Goal: Task Accomplishment & Management: Manage account settings

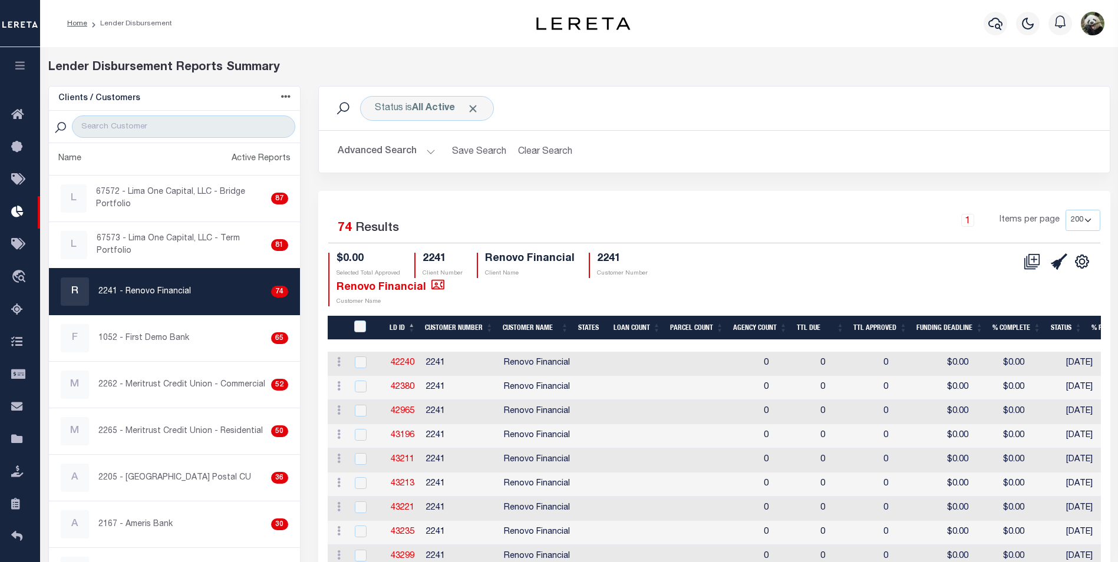
select select "200"
click at [1062, 265] on icon at bounding box center [1059, 262] width 17 height 17
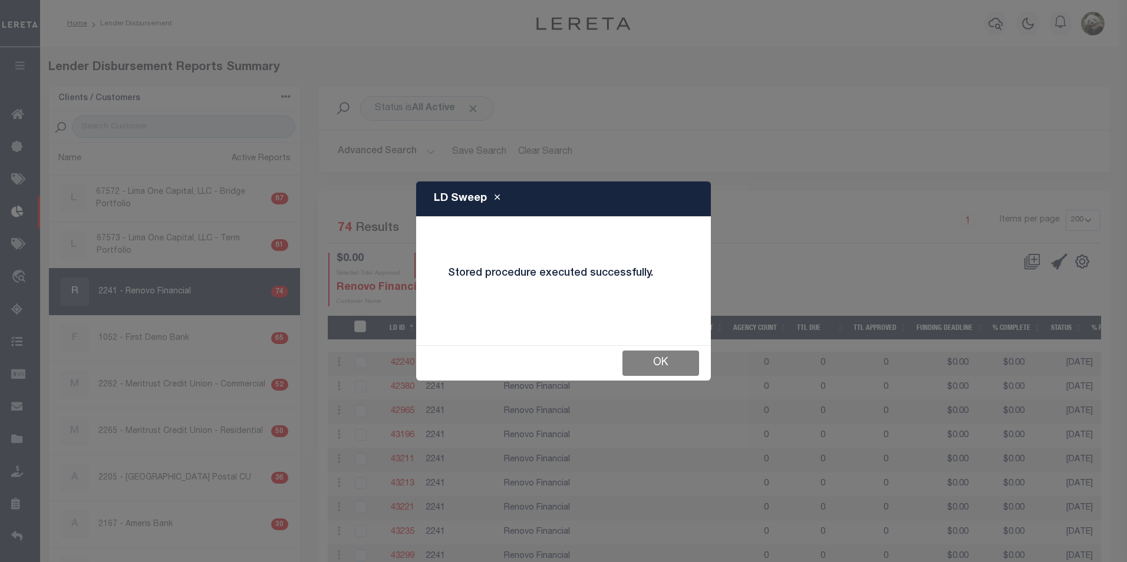
drag, startPoint x: 651, startPoint y: 367, endPoint x: 657, endPoint y: 368, distance: 6.5
click at [651, 367] on button "OK" at bounding box center [661, 363] width 77 height 25
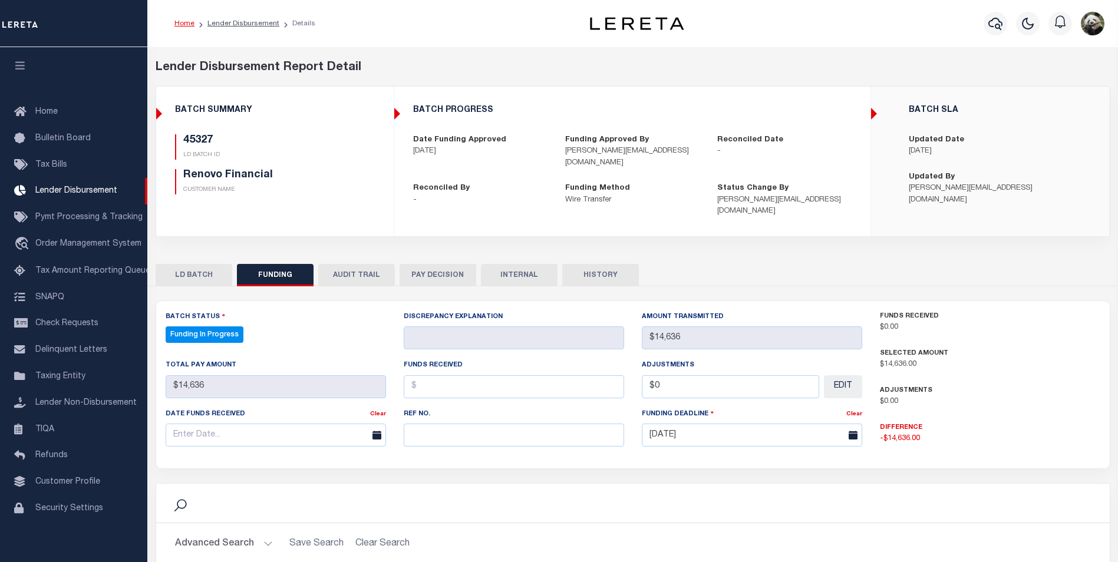
select select "100"
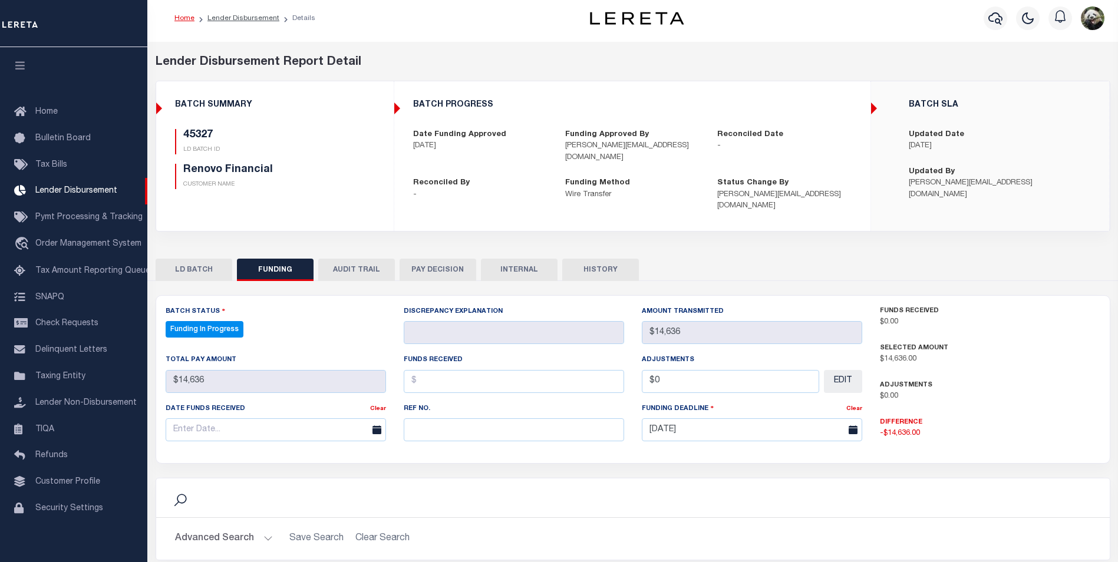
scroll to position [5, 0]
click at [431, 423] on input "text" at bounding box center [514, 430] width 221 height 23
paste input "20250813MMQFMP2700342108131755FT03"
type input "20250813MMQFMP2700342108131755FT03"
drag, startPoint x: 275, startPoint y: 416, endPoint x: 274, endPoint y: 395, distance: 21.3
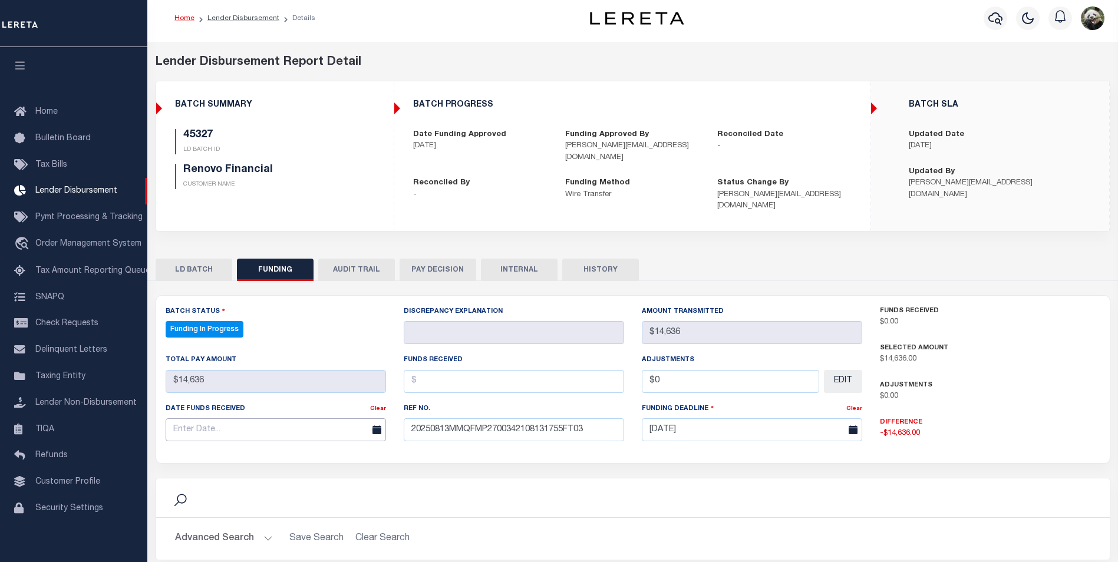
click at [274, 419] on input "text" at bounding box center [276, 430] width 221 height 23
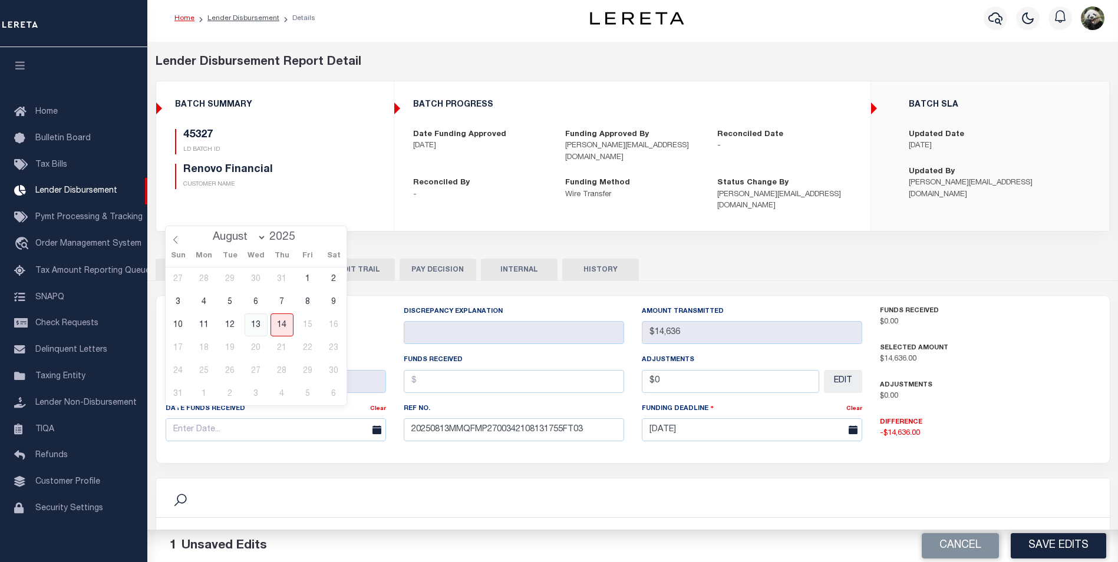
click at [254, 319] on span "13" at bounding box center [256, 325] width 23 height 23
type input "[DATE]"
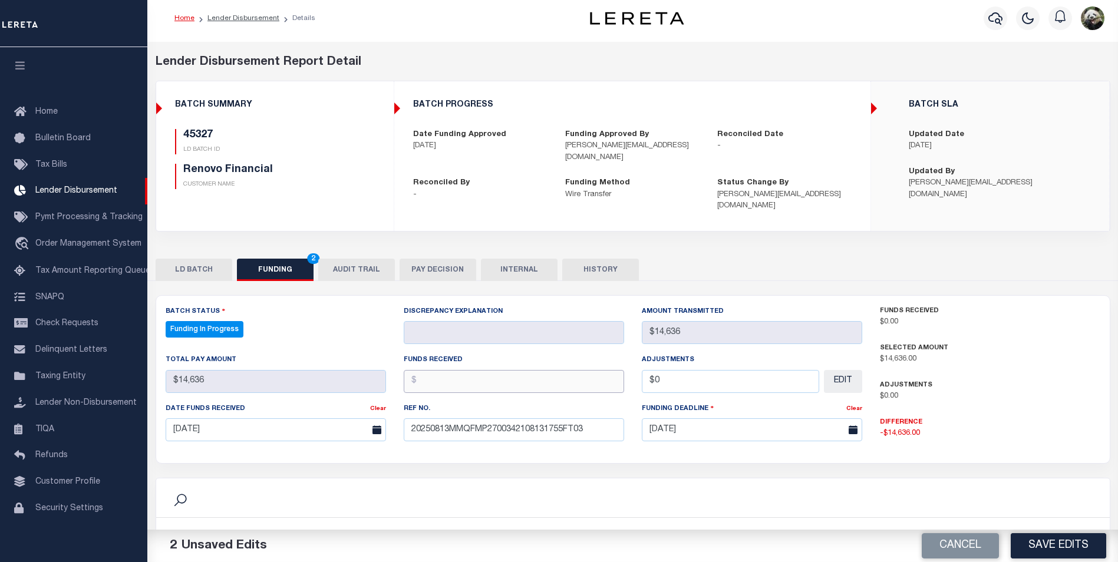
click at [491, 370] on input "text" at bounding box center [514, 381] width 221 height 23
type input "$14,636.00"
type input "$0.00"
click at [1052, 540] on button "Save Edits" at bounding box center [1059, 546] width 96 height 25
select select "100"
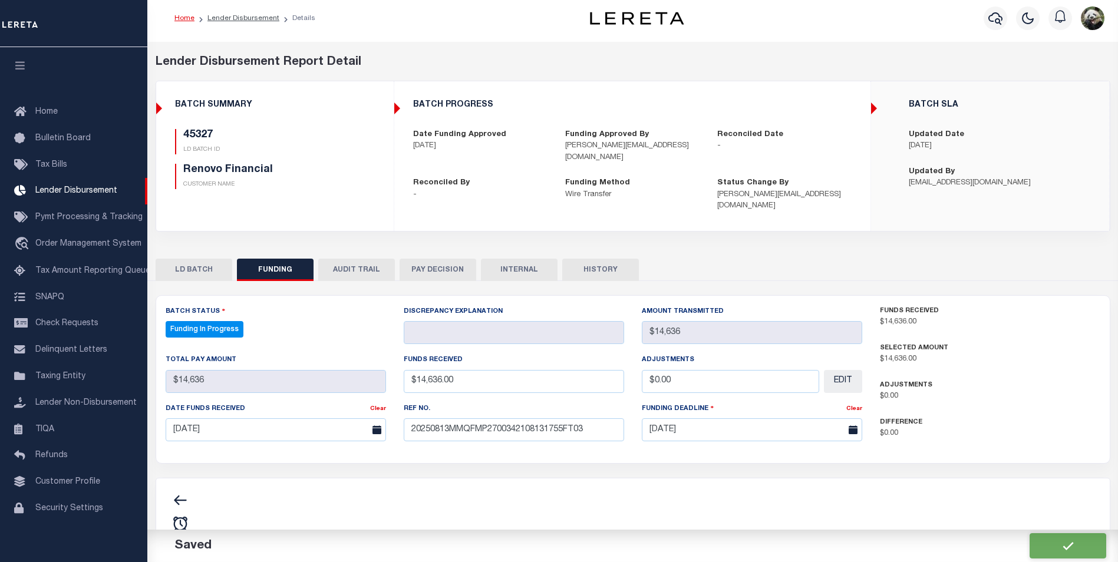
type input "$14,636"
type input "$0"
select select "100"
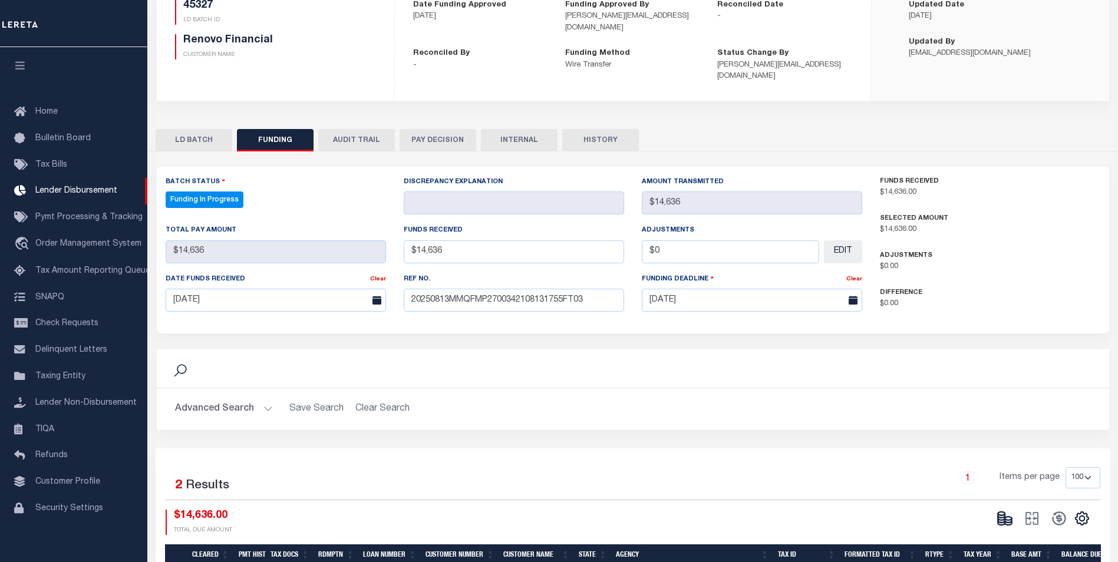
scroll to position [241, 0]
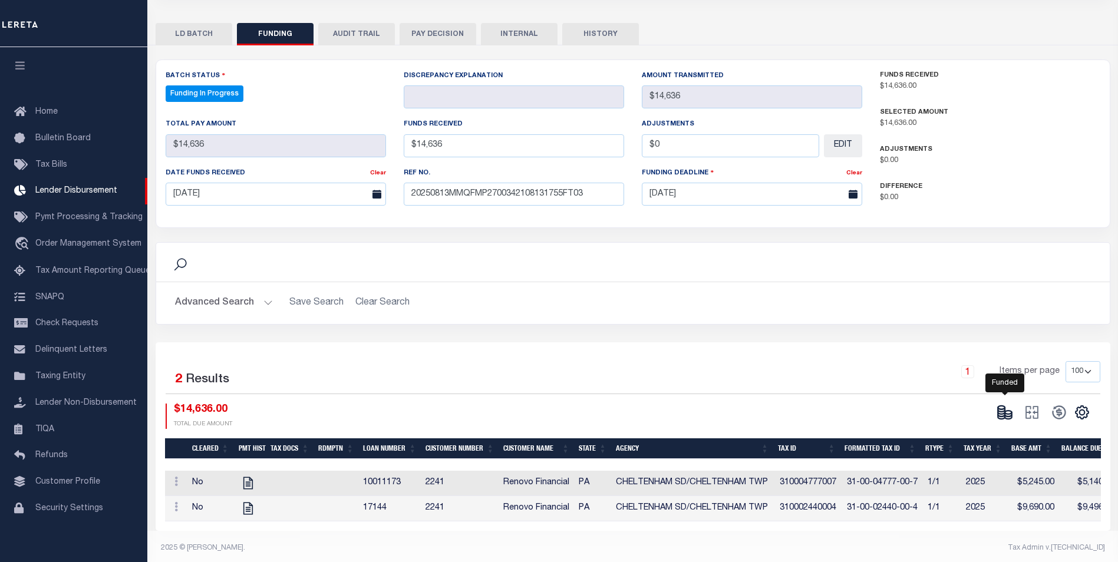
click at [1005, 408] on icon at bounding box center [1001, 410] width 7 height 4
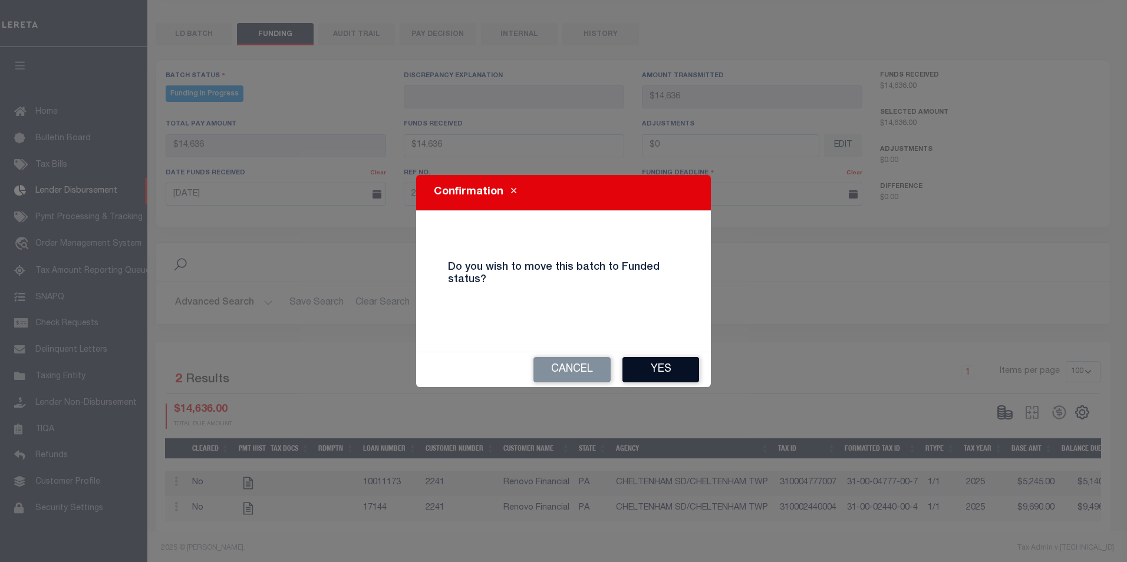
click at [673, 374] on button "Yes" at bounding box center [661, 369] width 77 height 25
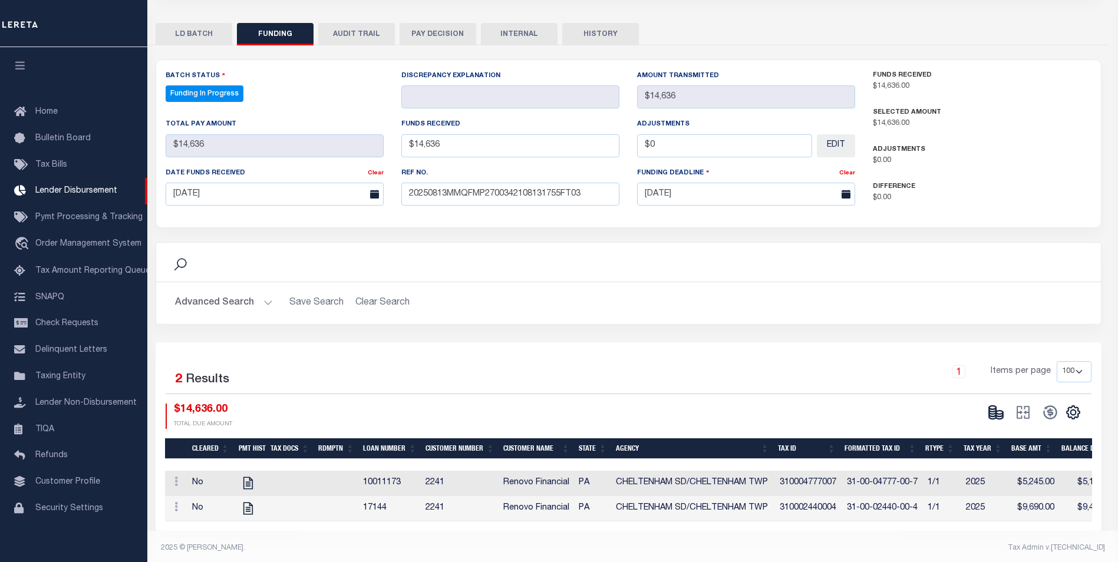
type input "$14,636"
type input "$0"
select select "100"
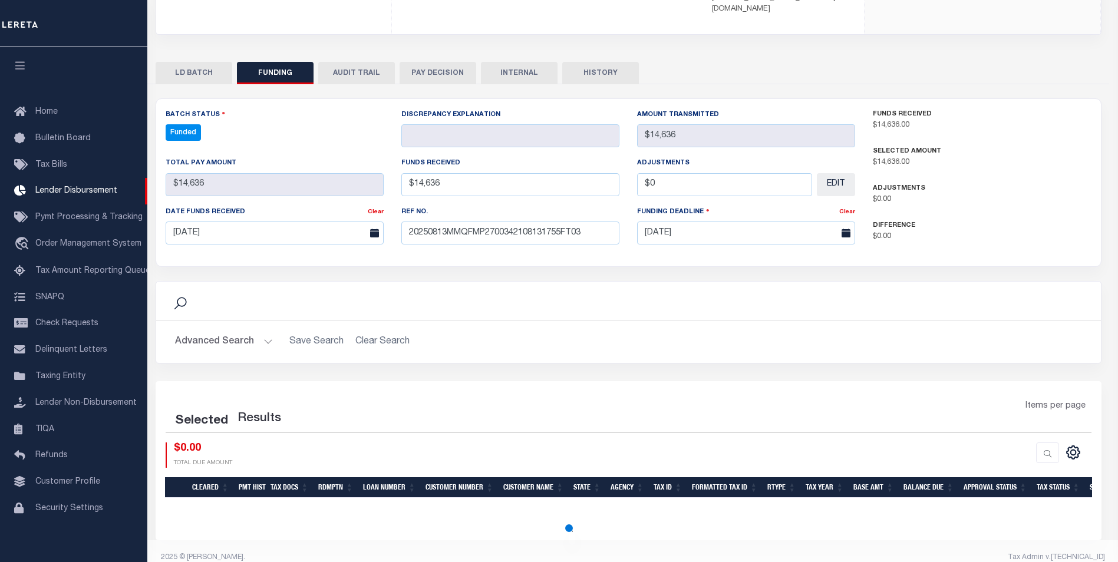
select select "100"
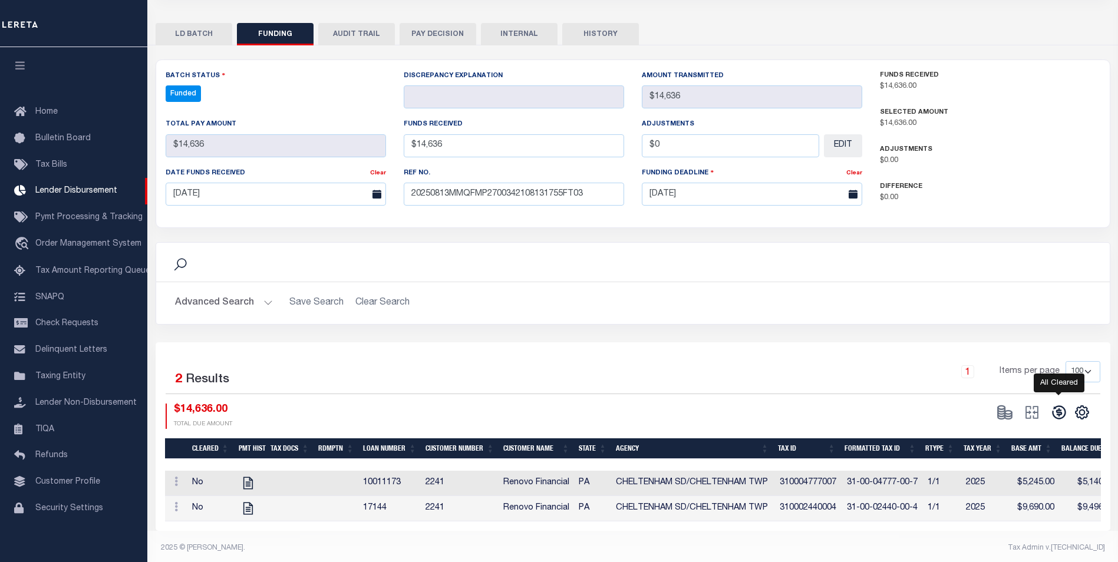
click at [1063, 404] on icon at bounding box center [1059, 412] width 17 height 17
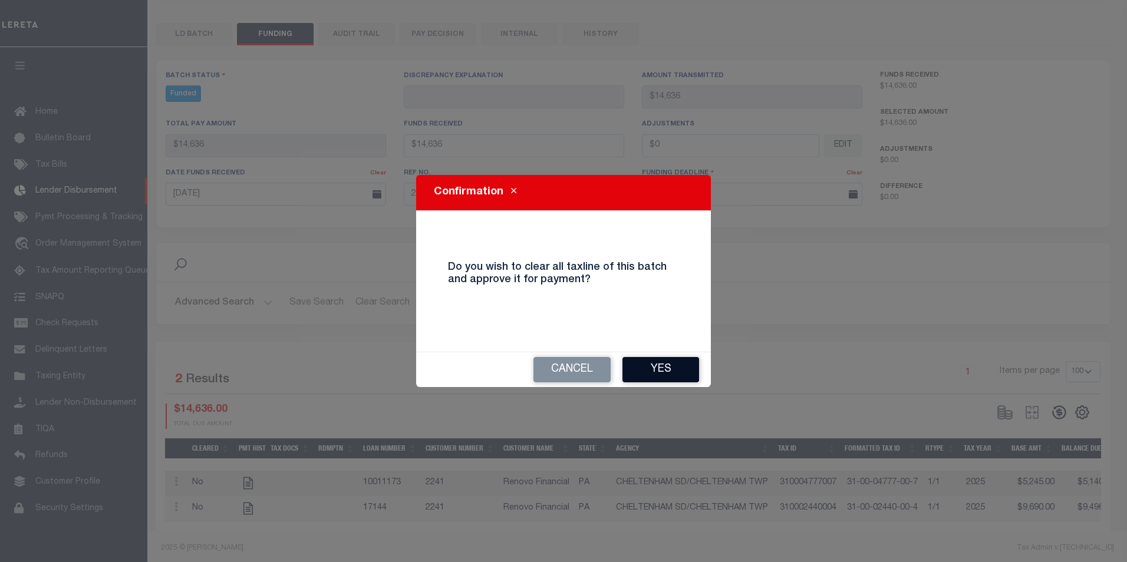
drag, startPoint x: 656, startPoint y: 369, endPoint x: 663, endPoint y: 369, distance: 7.1
click at [657, 369] on button "Yes" at bounding box center [661, 369] width 77 height 25
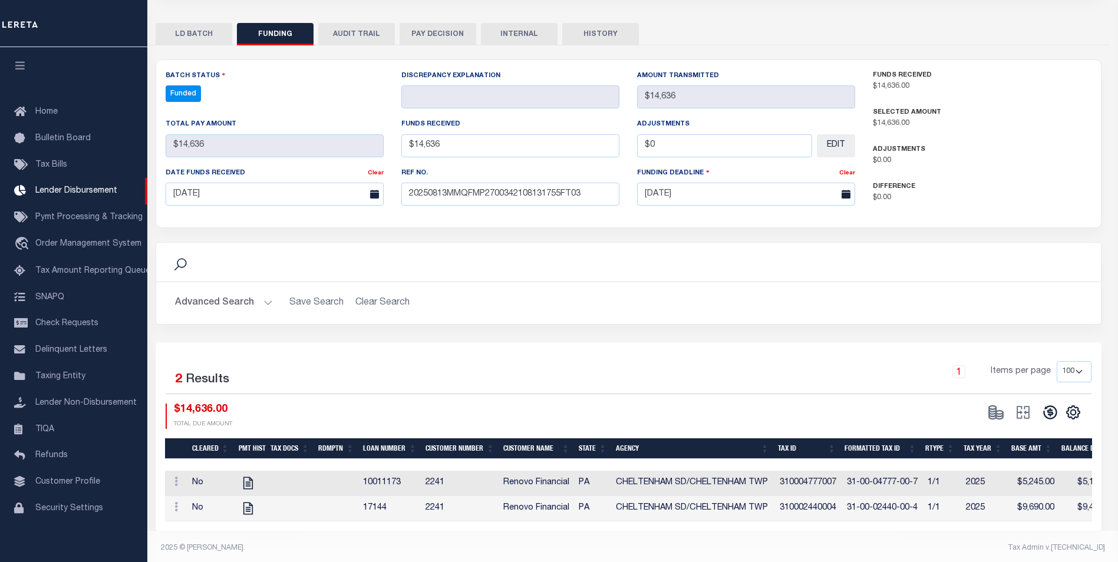
type input "$14,636"
type input "$0"
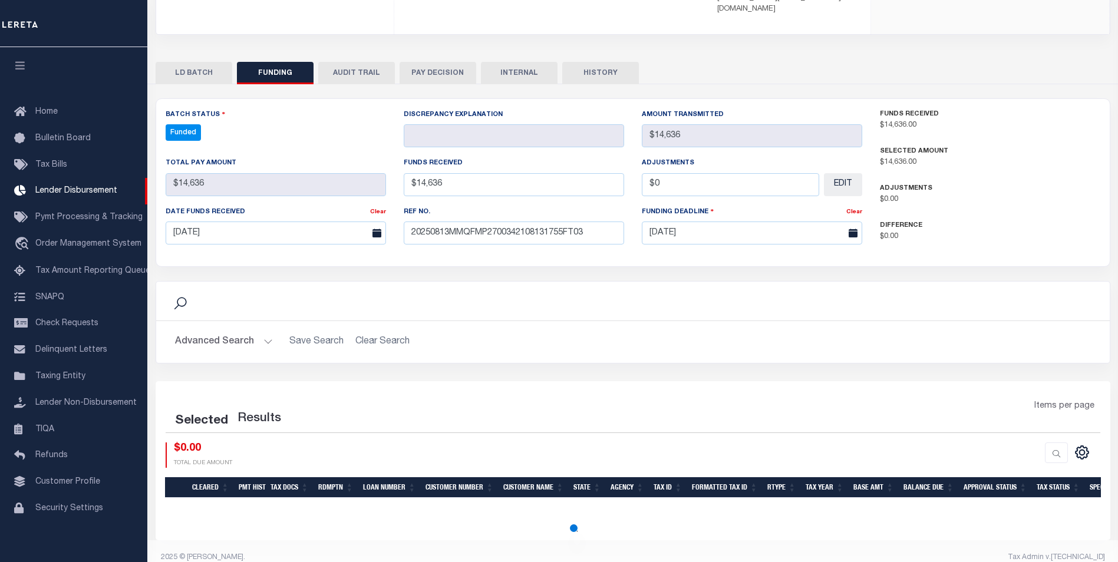
select select "100"
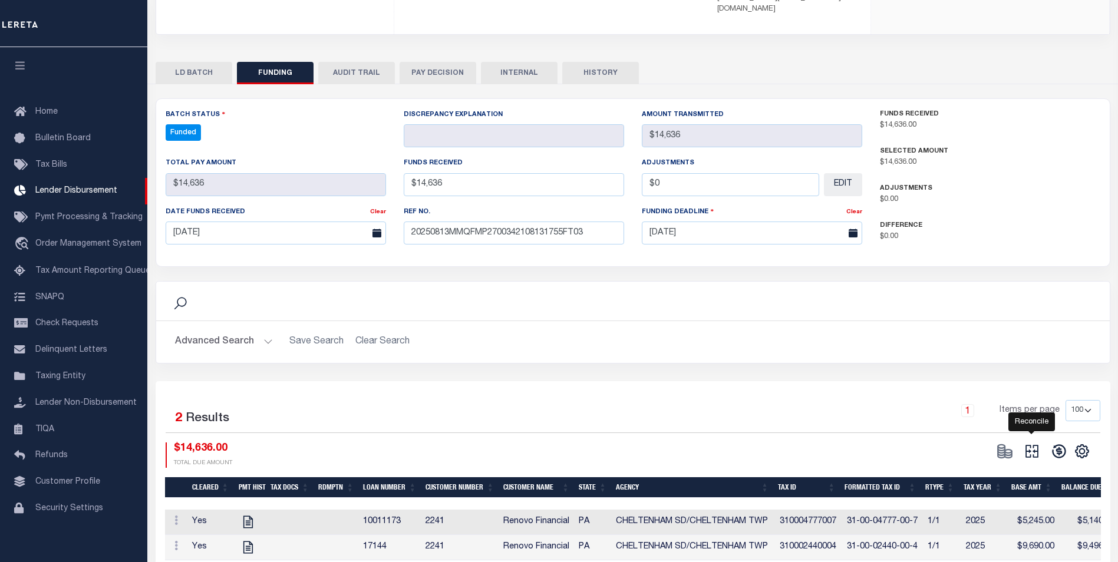
click at [1031, 443] on icon at bounding box center [1032, 451] width 17 height 17
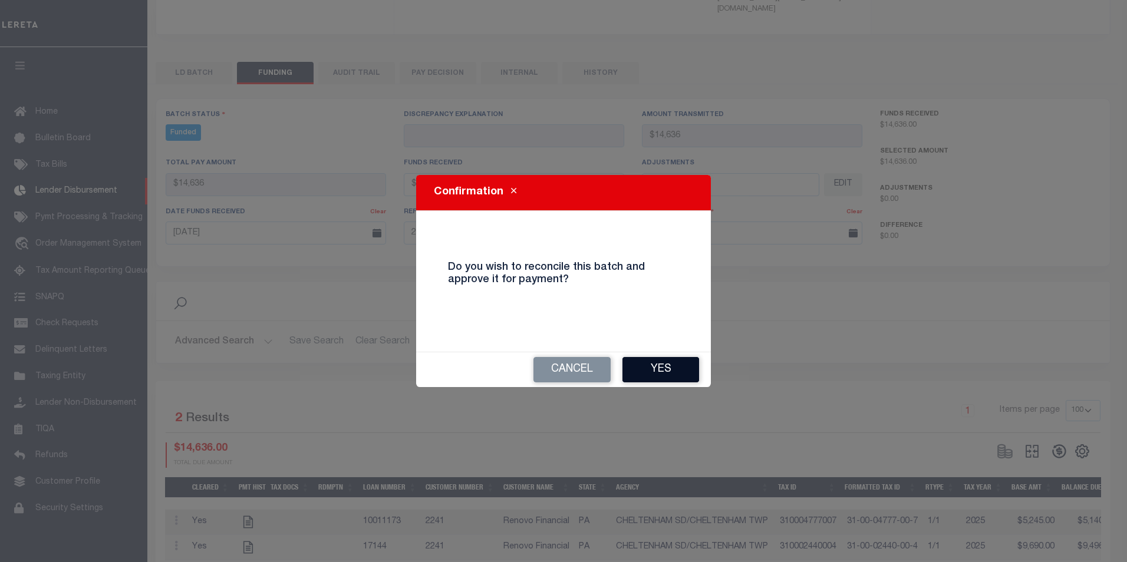
click at [649, 361] on button "Yes" at bounding box center [661, 369] width 77 height 25
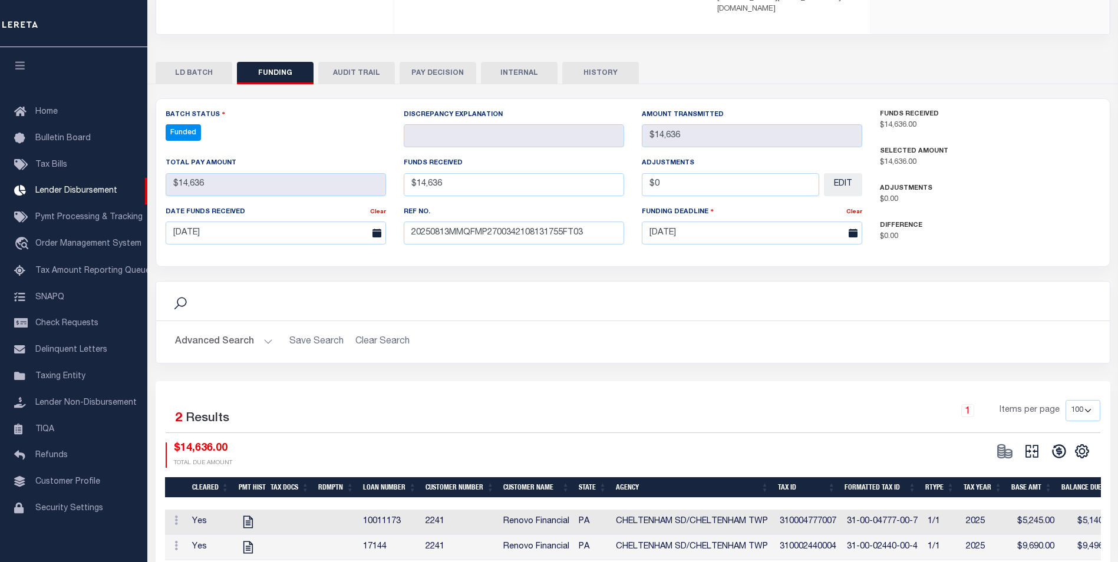
type input "$14,636"
type input "$0"
select select "100"
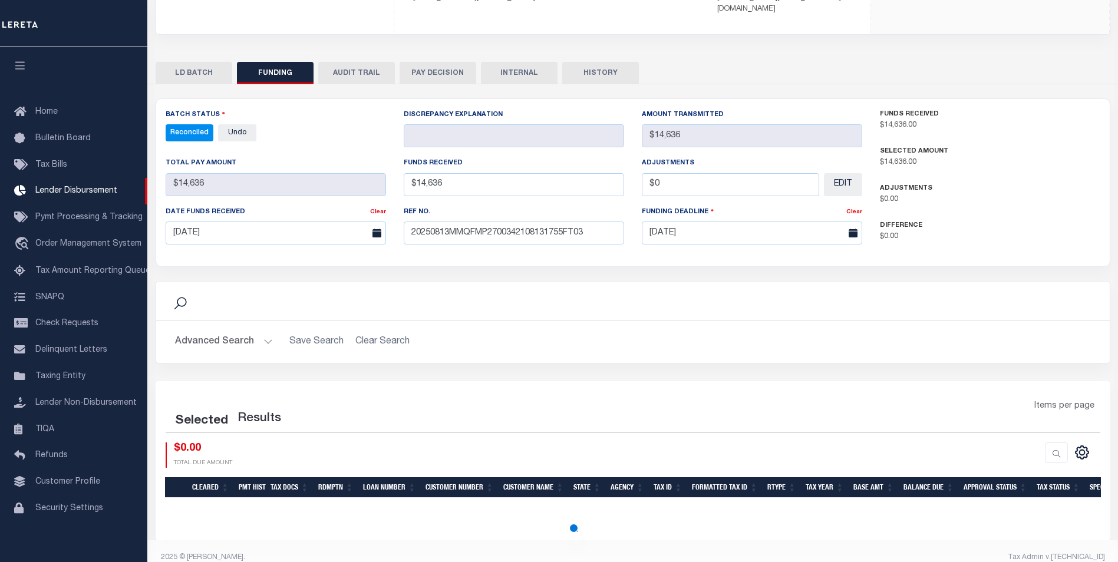
select select "100"
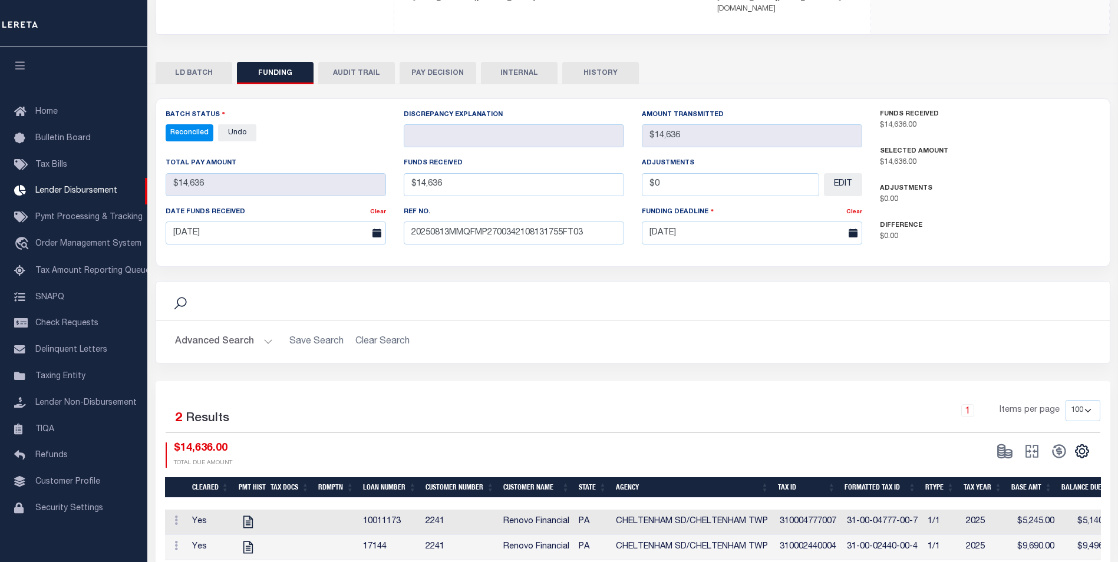
click at [532, 62] on button "INTERNAL" at bounding box center [519, 73] width 77 height 22
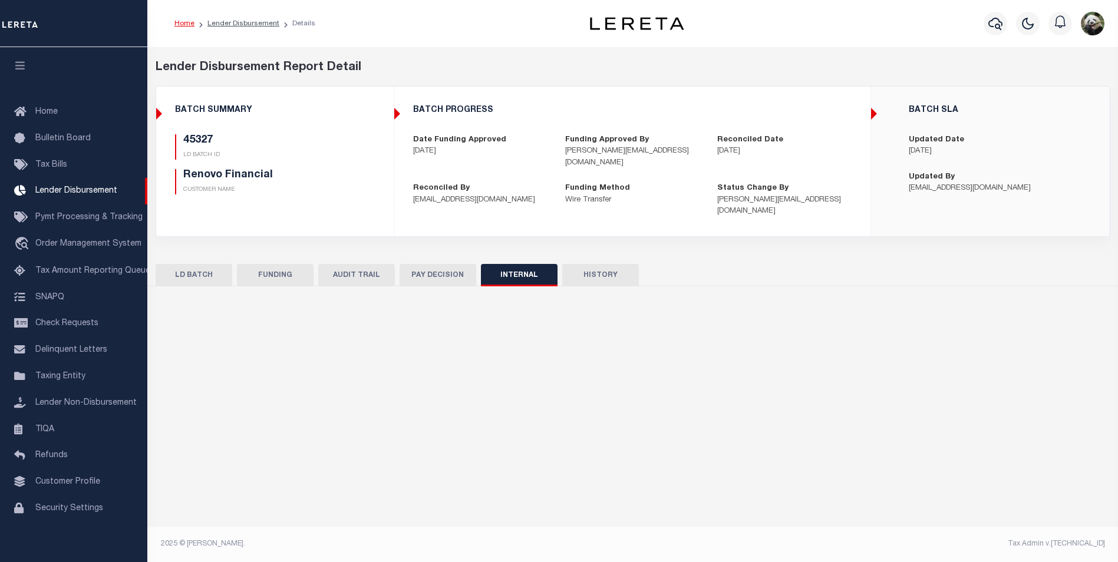
scroll to position [0, 0]
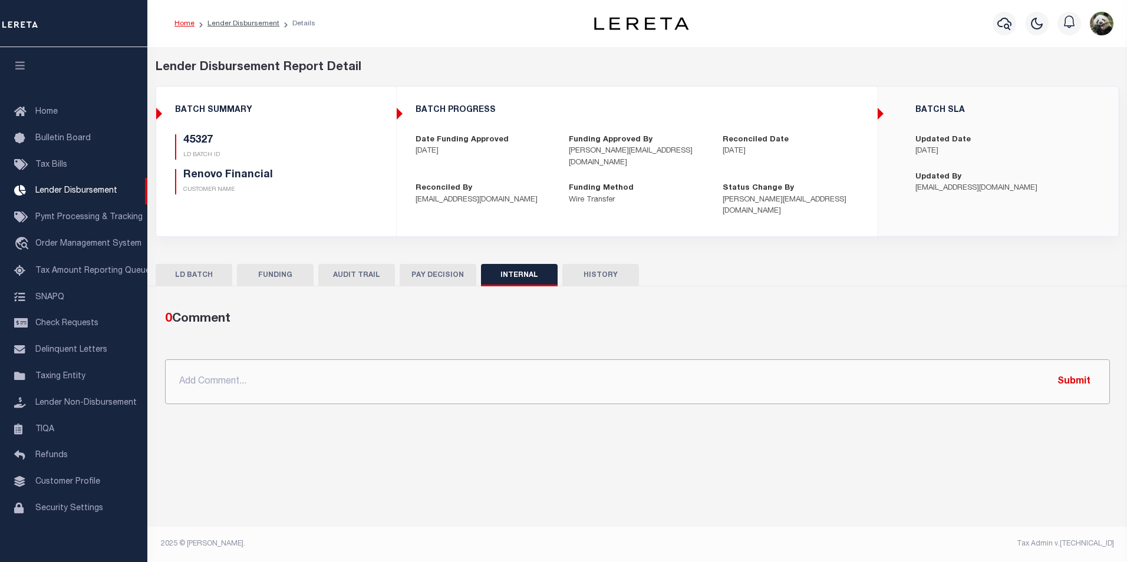
drag, startPoint x: 306, startPoint y: 357, endPoint x: 301, endPoint y: 360, distance: 6.1
click at [301, 360] on input "text" at bounding box center [637, 382] width 945 height 45
paste input "OG AMOUNT $235,074.21 45327 - $14,636.00 45436 - $60,215.26 45439 - $14,363.13 …"
type input "OG AMOUNT $235,074.21 45327 - $14,636.00 45436 - $60,215.26 45439 - $14,363.13 …"
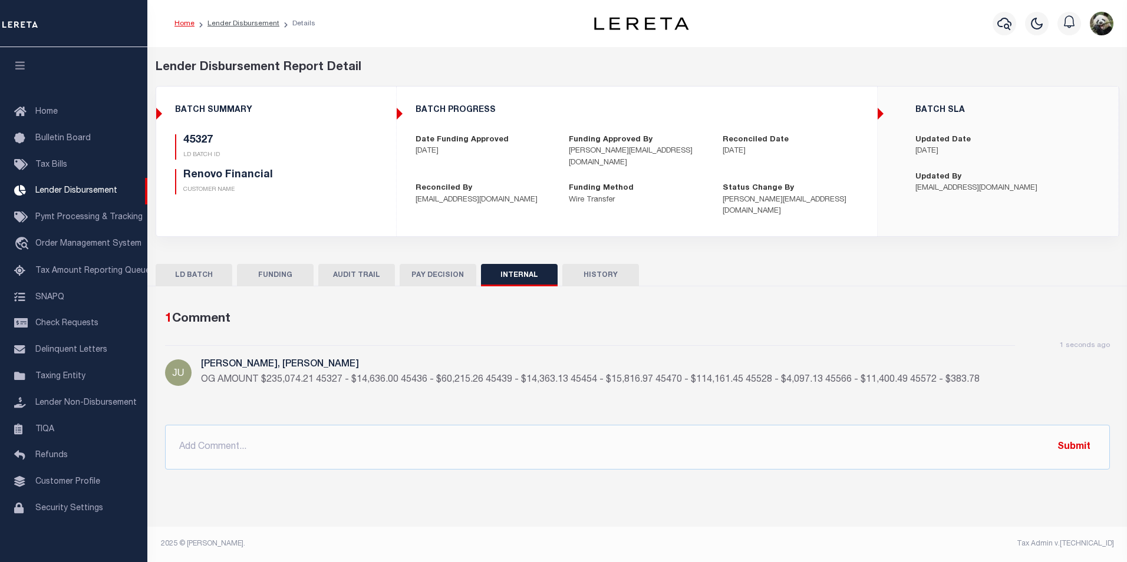
click at [282, 264] on button "FUNDING" at bounding box center [275, 275] width 77 height 22
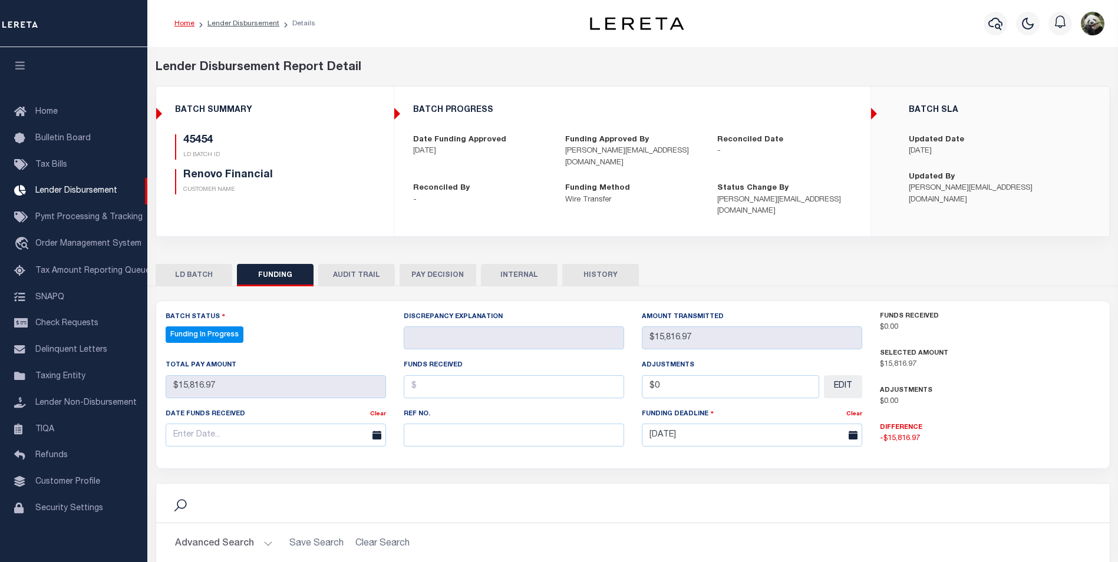
select select "100"
click at [444, 430] on input "text" at bounding box center [514, 435] width 221 height 23
paste input "20250813MMQFMP2700342108131755FT03"
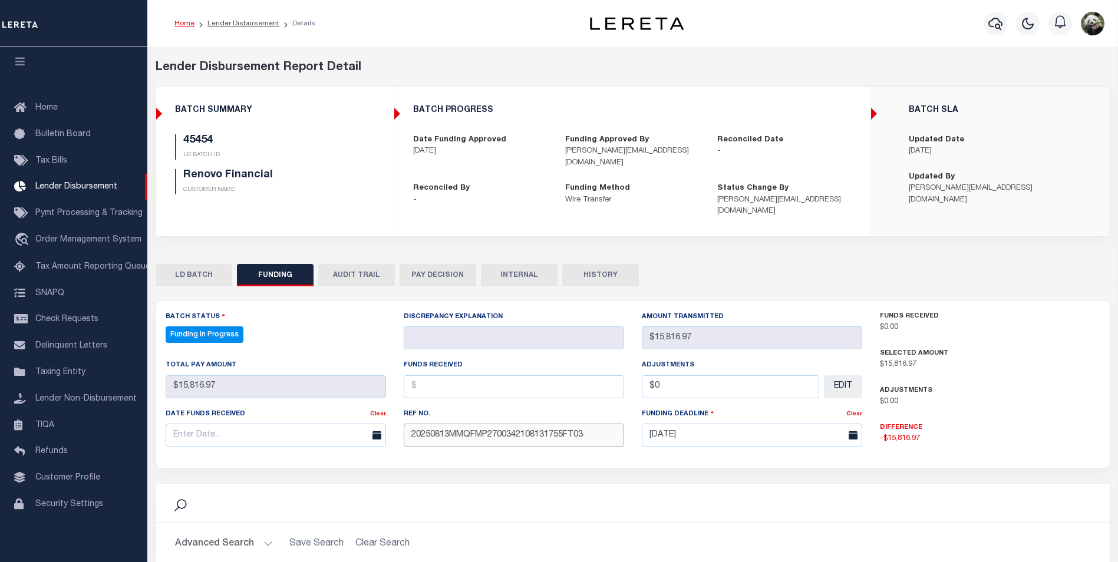
type input "20250813MMQFMP2700342108131755FT03"
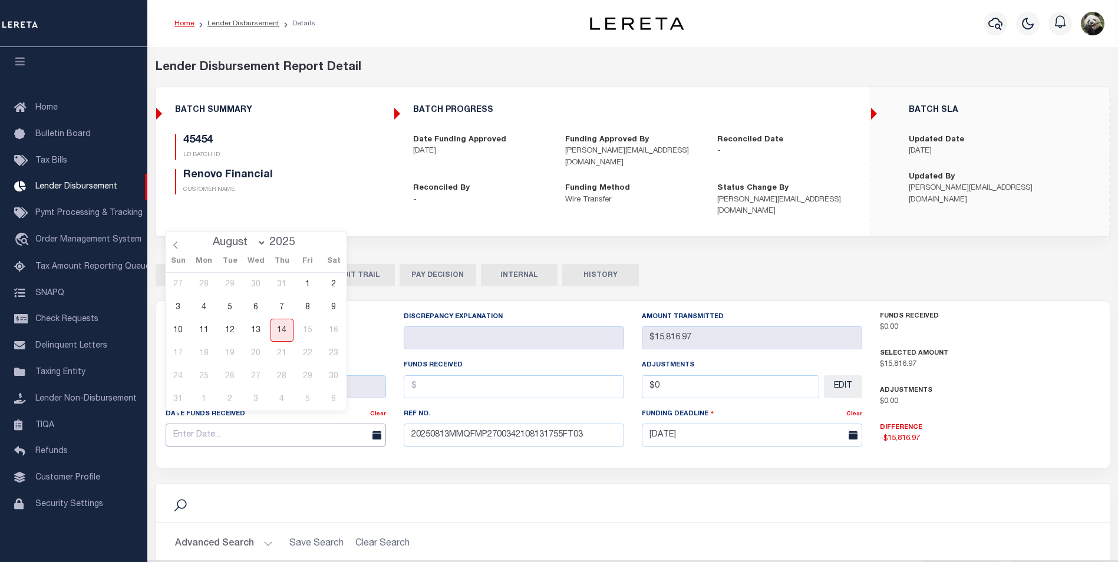
click at [230, 427] on input "text" at bounding box center [276, 435] width 221 height 23
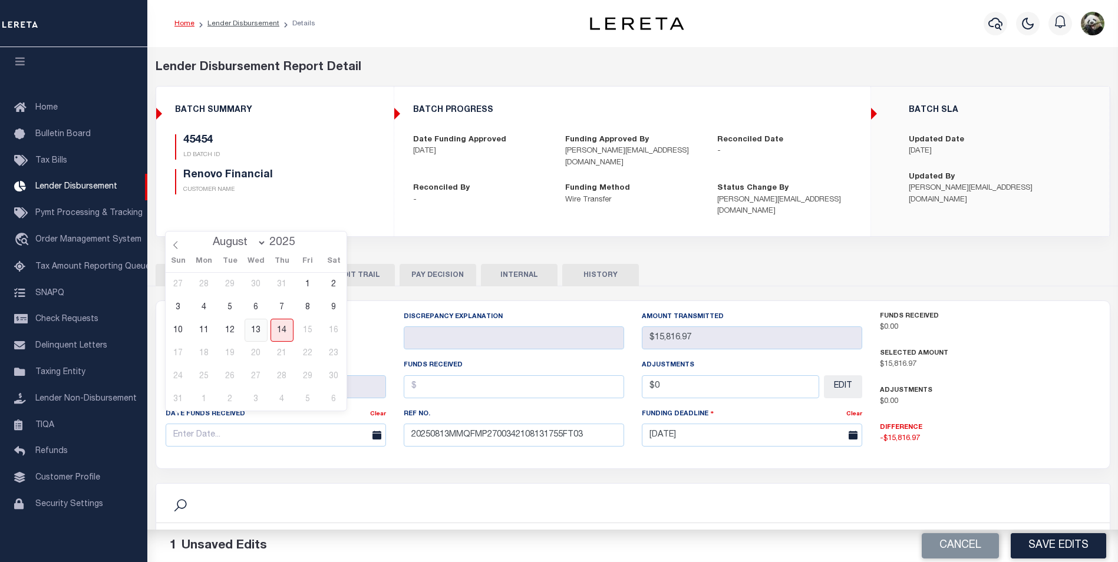
click at [262, 323] on span "13" at bounding box center [256, 330] width 23 height 23
type input "[DATE]"
drag, startPoint x: 255, startPoint y: 334, endPoint x: 302, endPoint y: 335, distance: 46.6
click at [257, 334] on span "13" at bounding box center [256, 330] width 23 height 23
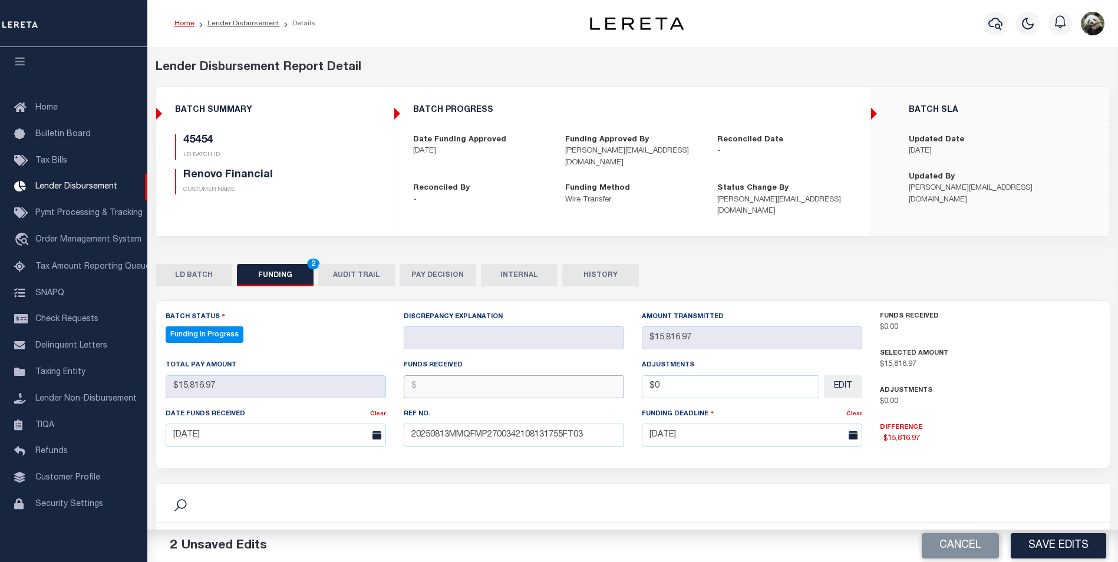
click at [428, 376] on input "text" at bounding box center [514, 387] width 221 height 23
type input "$15,816.97"
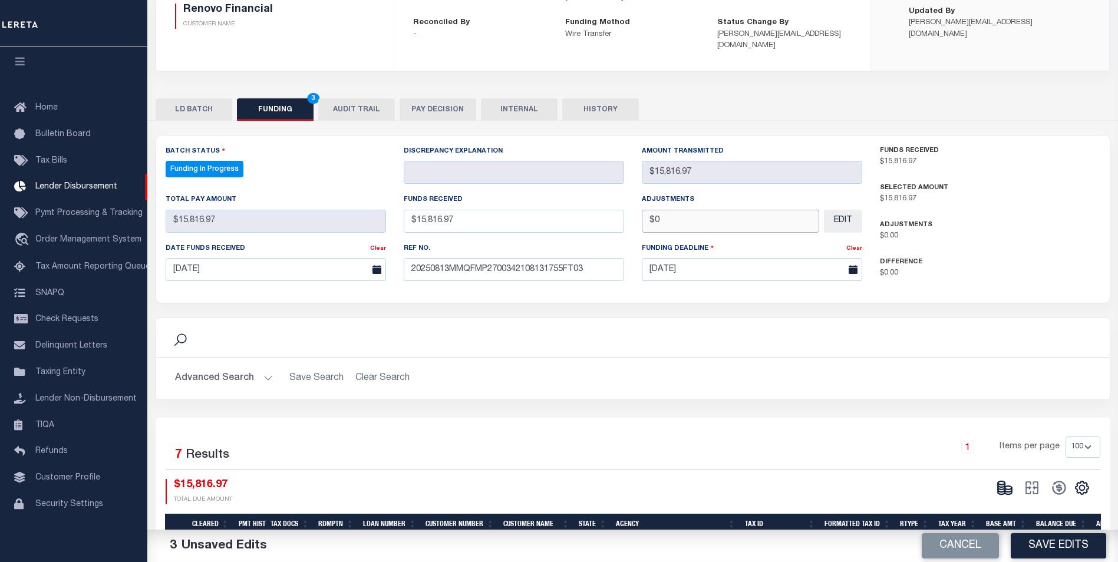
scroll to position [177, 0]
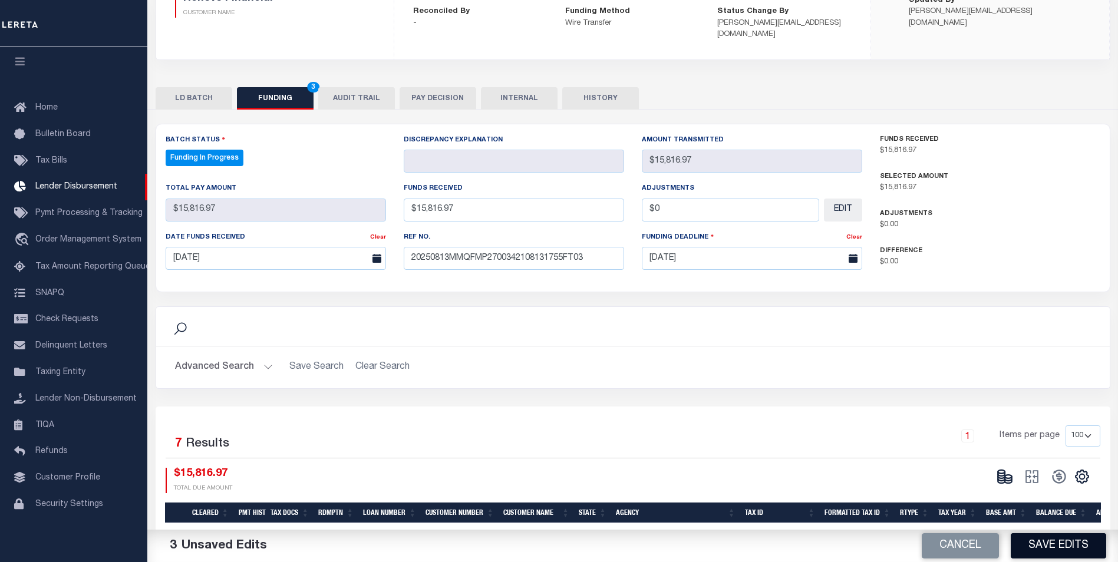
type input "$0.00"
click at [1060, 548] on button "Save Edits" at bounding box center [1059, 546] width 96 height 25
select select "100"
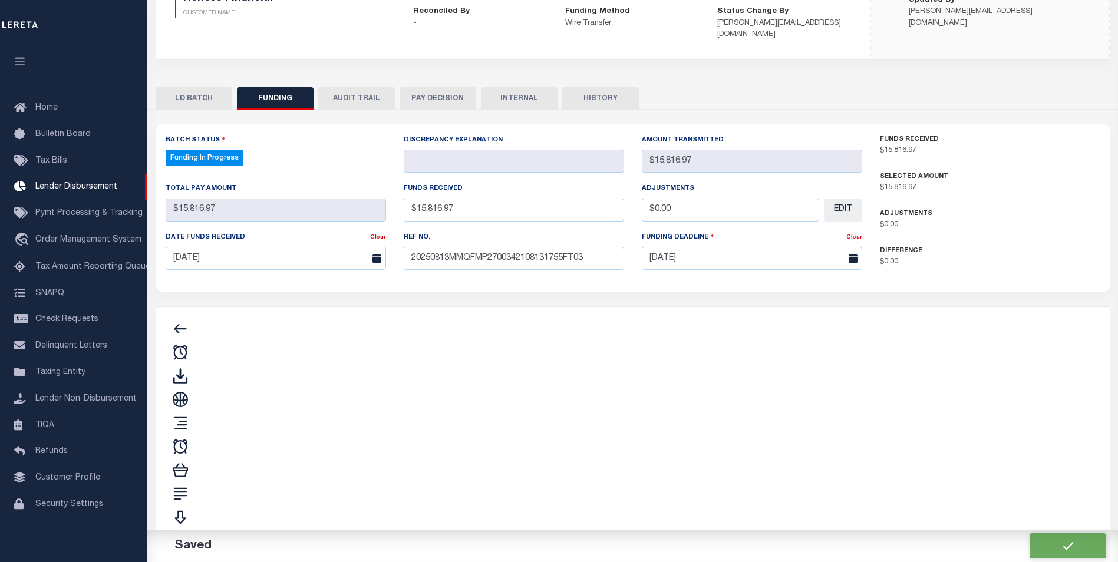
type input "$15,816.97"
type input "$0"
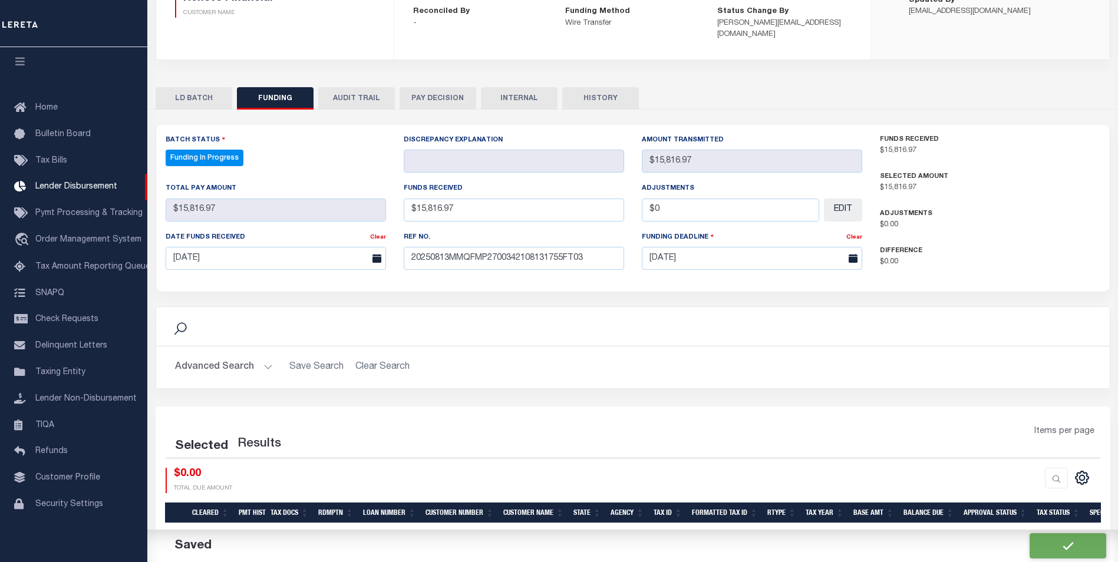
select select "100"
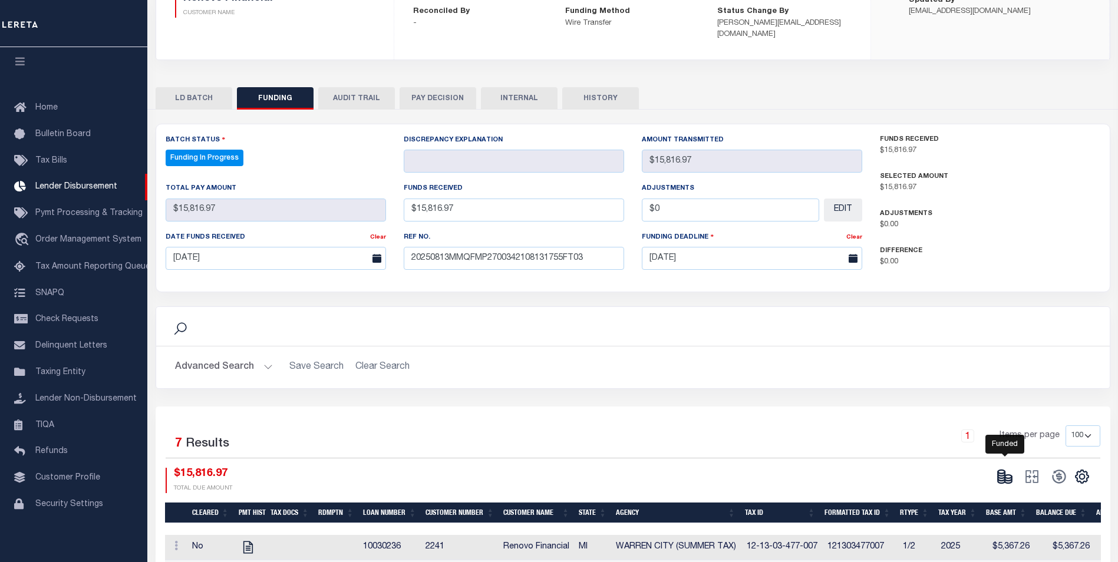
click at [1008, 475] on ellipse at bounding box center [1008, 477] width 7 height 4
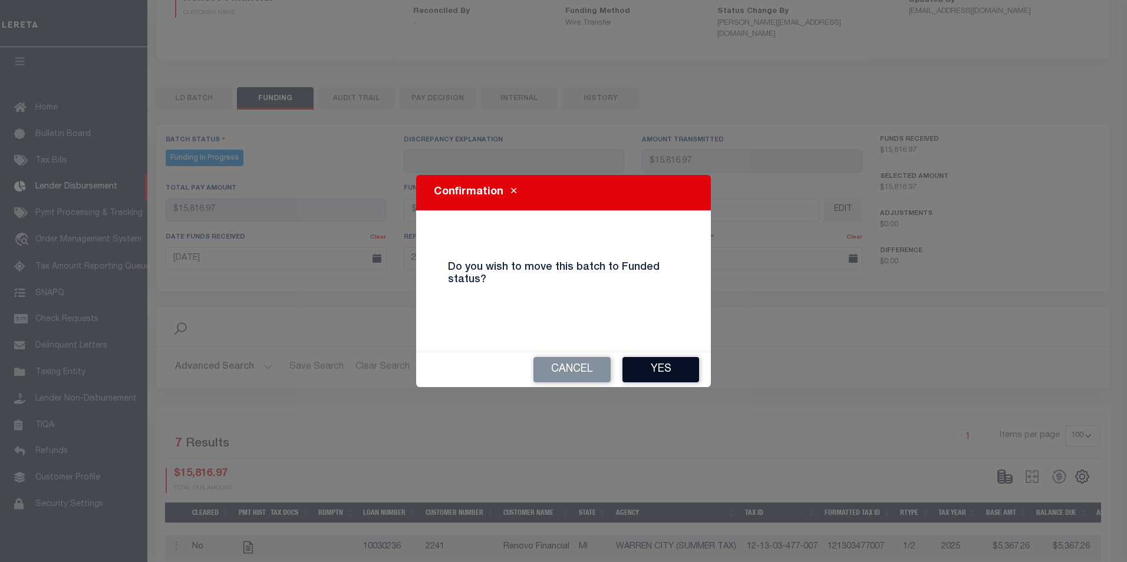
click at [684, 376] on button "Yes" at bounding box center [661, 369] width 77 height 25
type input "$15,816.97"
type input "$0"
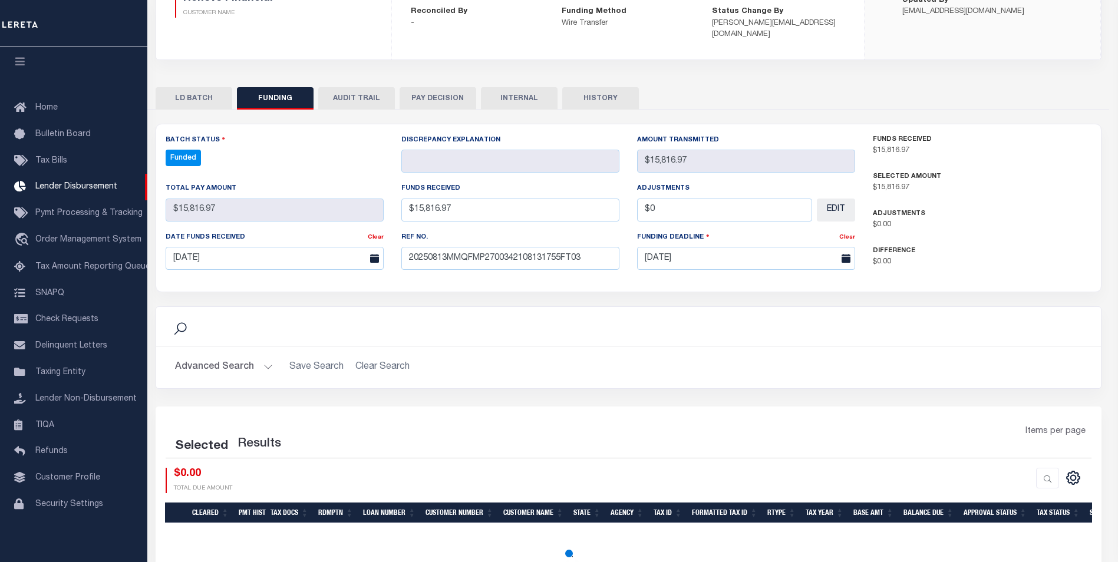
select select "100"
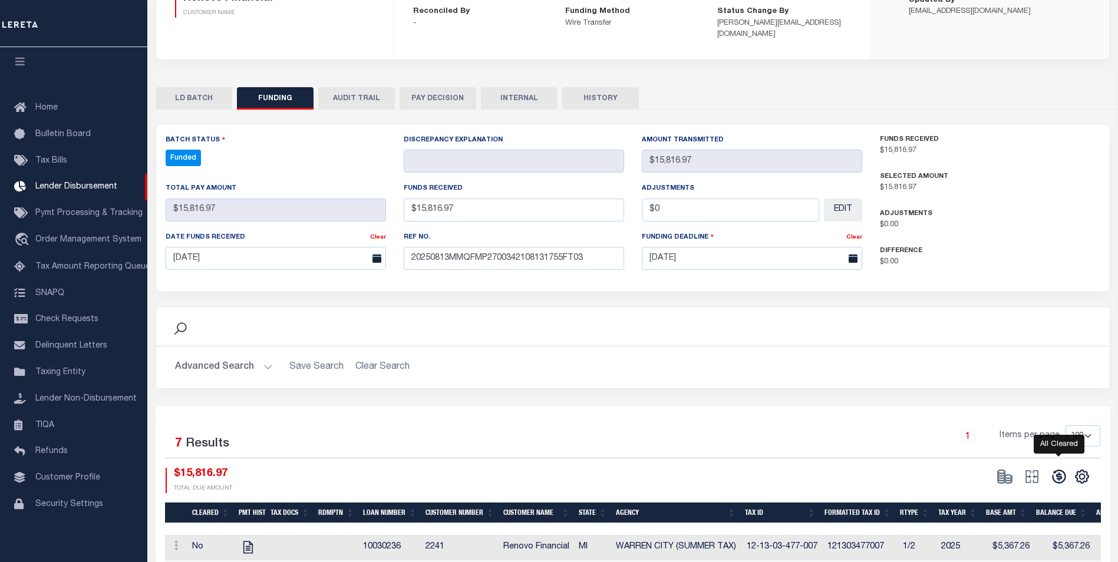
click at [1052, 470] on icon at bounding box center [1059, 477] width 14 height 14
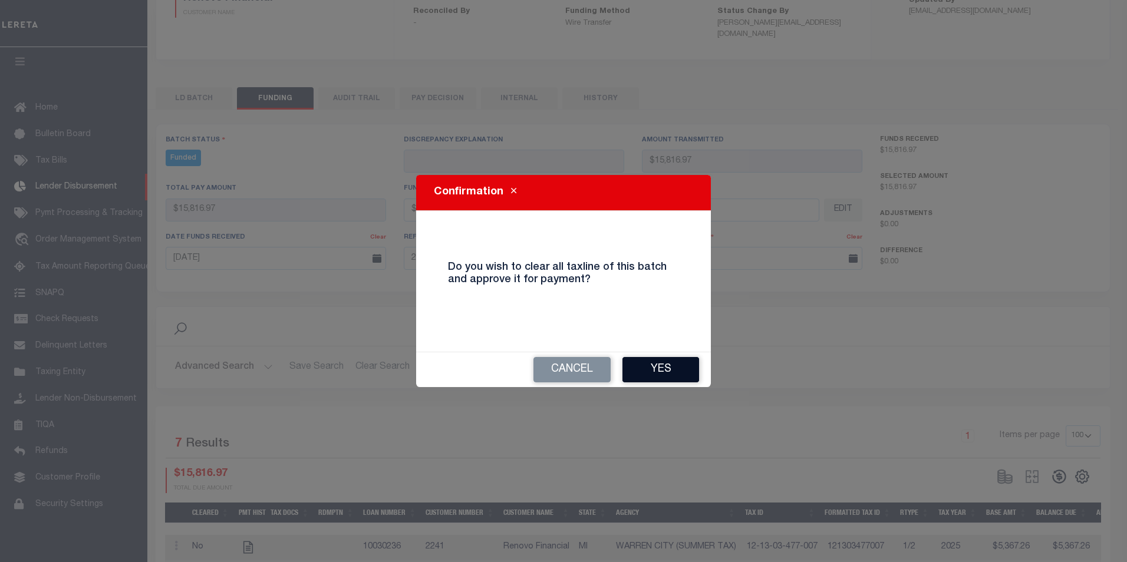
click at [669, 374] on button "Yes" at bounding box center [661, 369] width 77 height 25
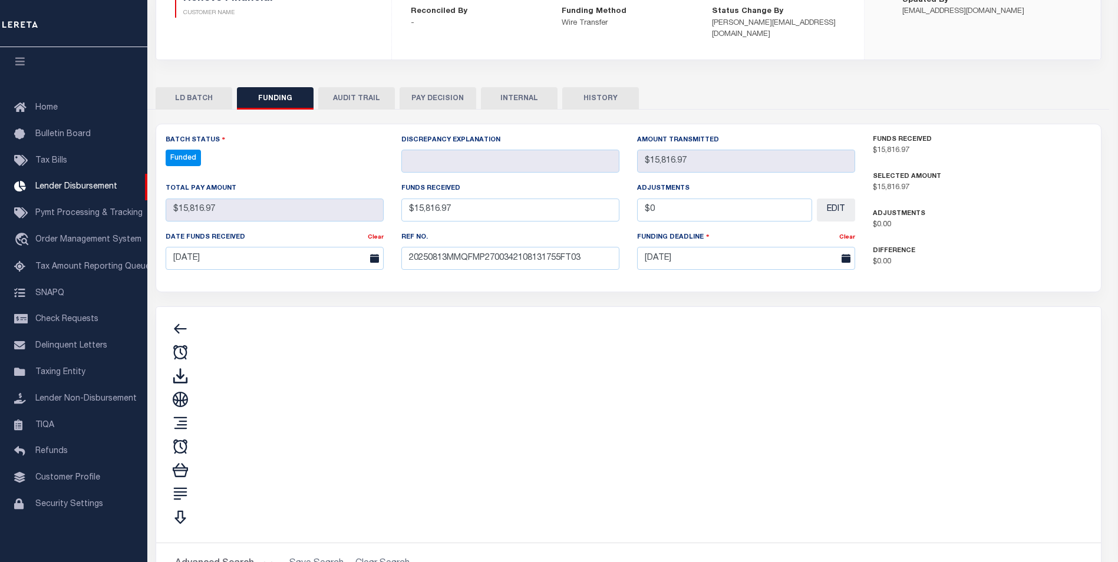
type input "$15,816.97"
type input "$0"
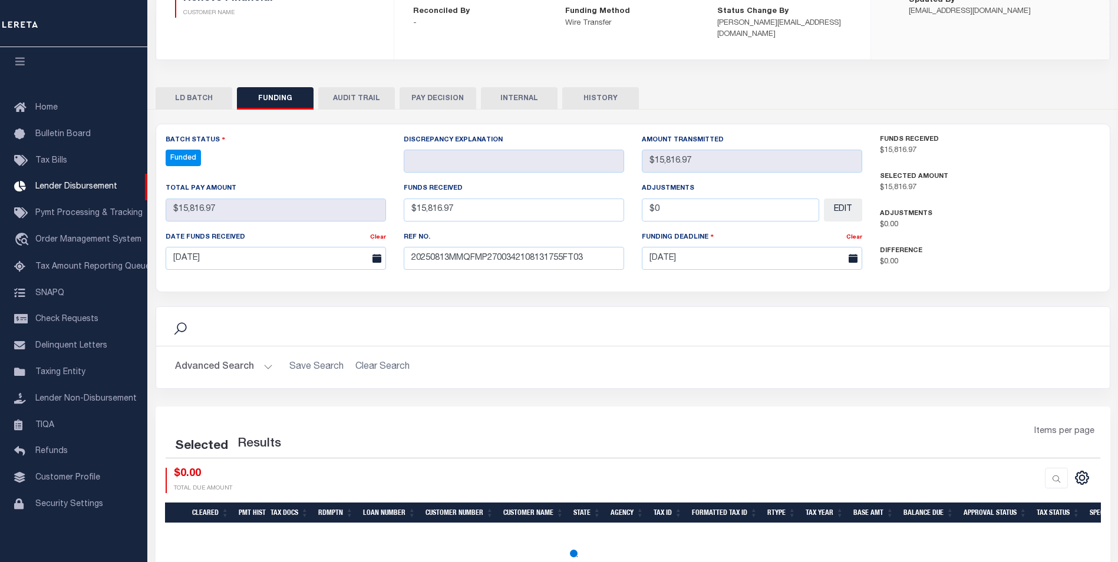
select select "100"
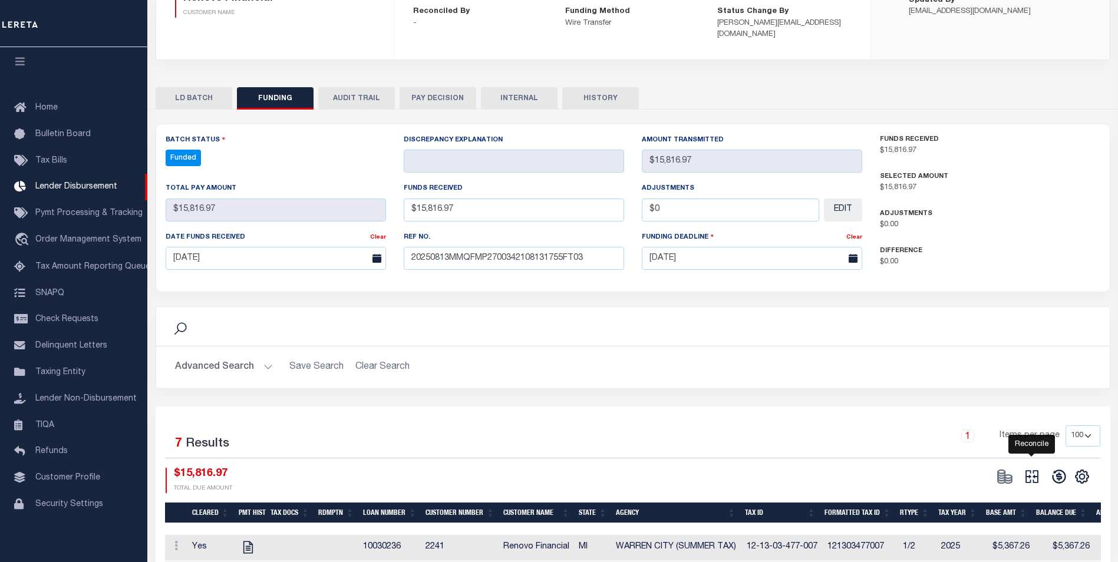
click at [1025, 469] on icon at bounding box center [1032, 477] width 17 height 17
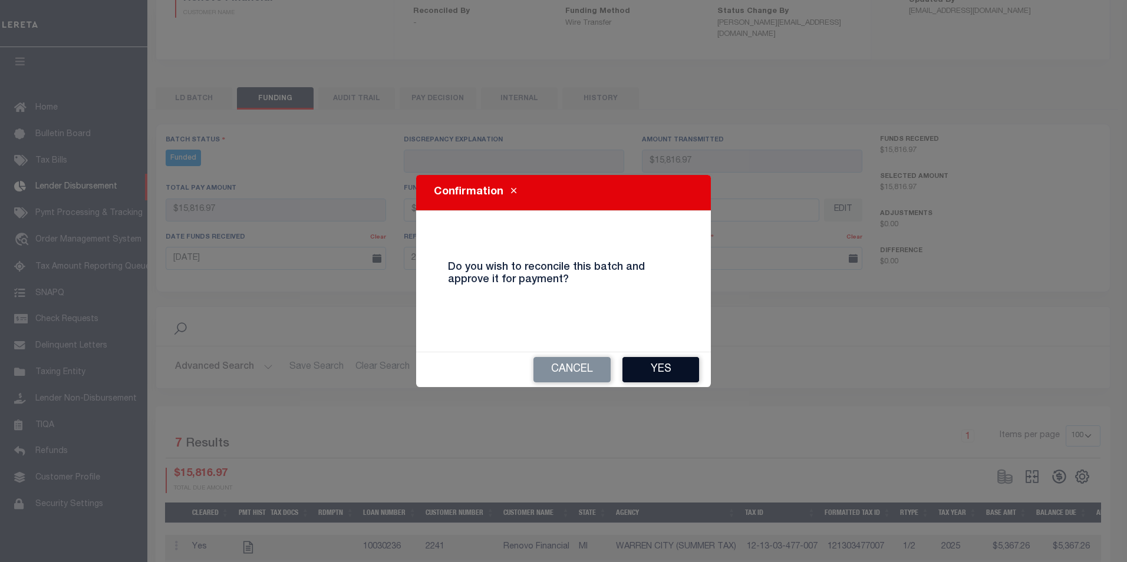
click at [653, 364] on button "Yes" at bounding box center [661, 369] width 77 height 25
type input "$15,816.97"
type input "$0"
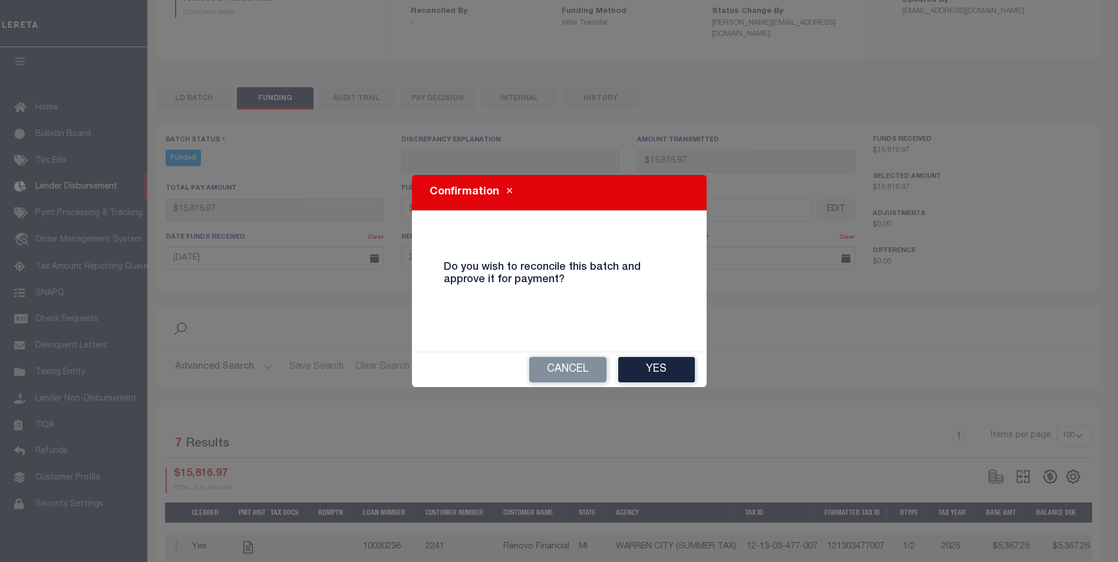
select select "100"
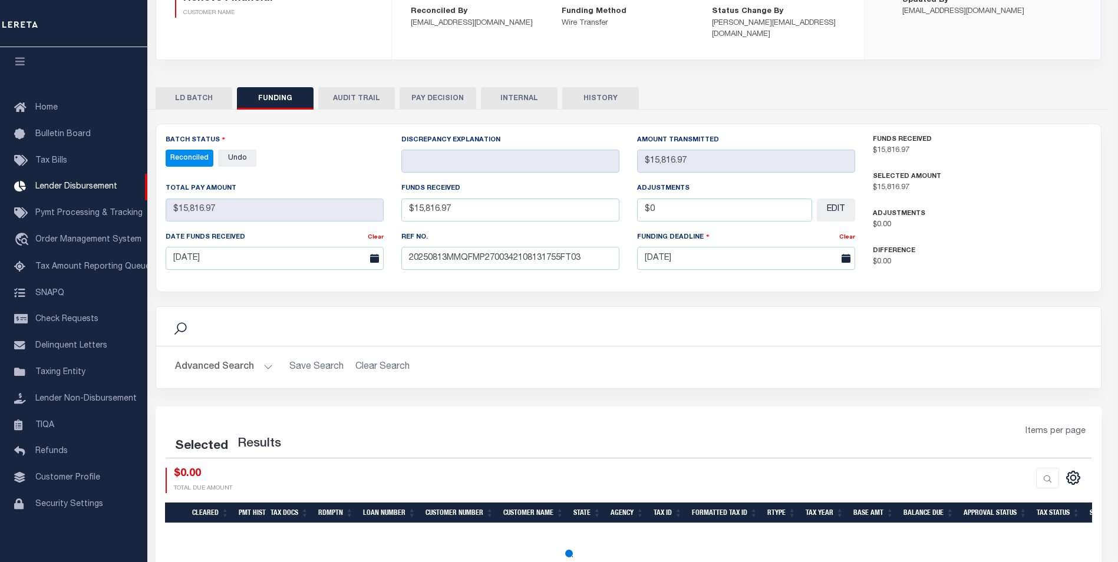
select select "100"
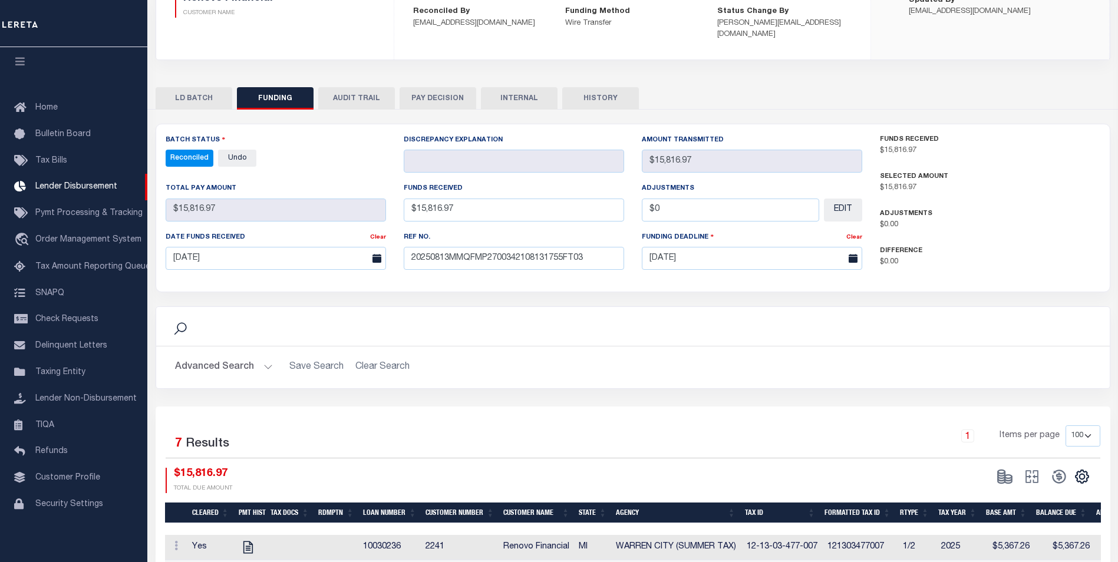
click at [531, 87] on button "INTERNAL" at bounding box center [519, 98] width 77 height 22
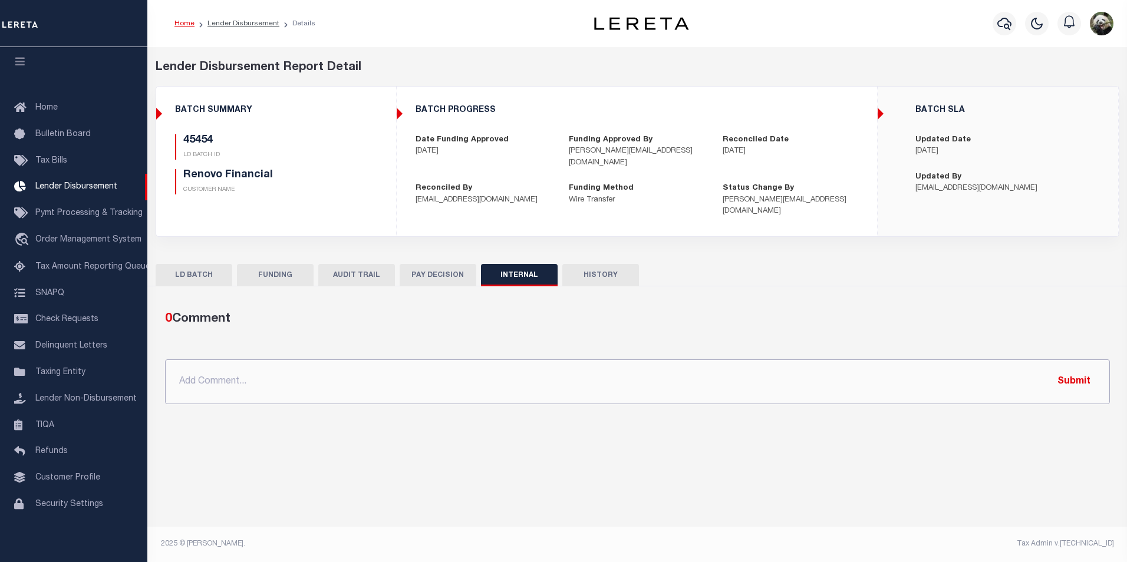
click at [361, 379] on input "text" at bounding box center [637, 382] width 945 height 45
paste input "OG AMOUNT $235,074.21 45327 - $14,636.00 45436 - $60,215.26 45439 - $14,363.13 …"
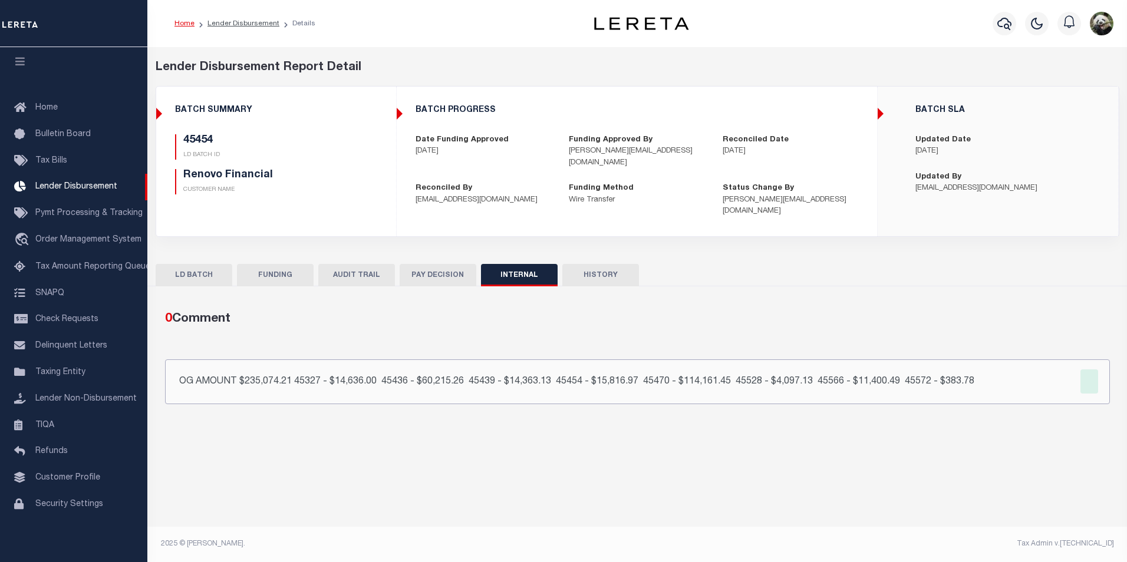
type input "OG AMOUNT $235,074.21 45327 - $14,636.00 45436 - $60,215.26 45439 - $14,363.13 …"
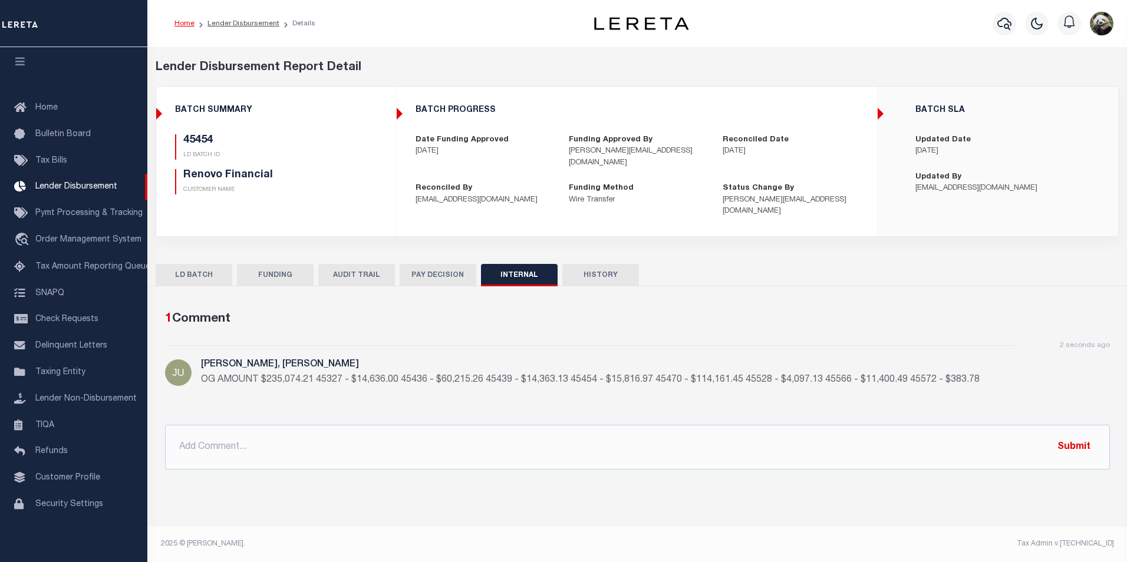
click at [279, 264] on button "FUNDING" at bounding box center [275, 275] width 77 height 22
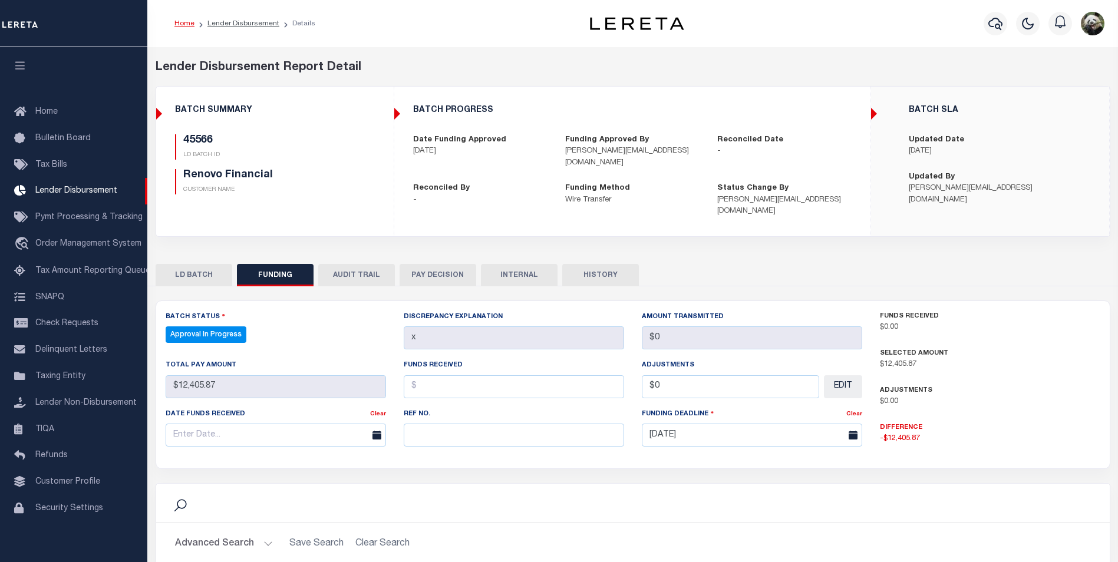
select select "100"
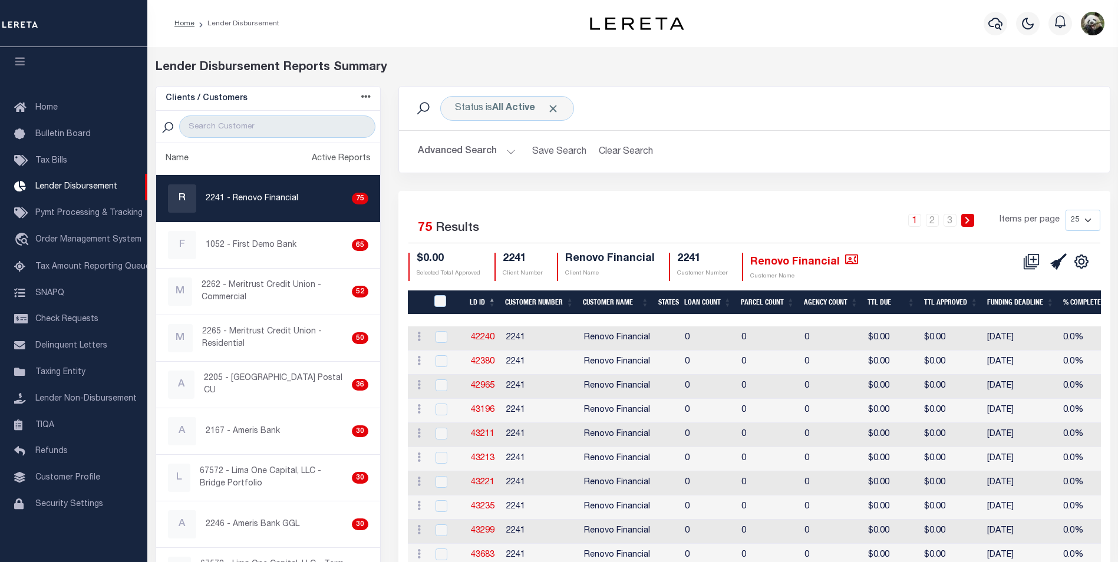
click at [1097, 219] on select "25 50 100 200" at bounding box center [1083, 220] width 35 height 21
select select "200"
click at [1066, 210] on select "25 50 100 200" at bounding box center [1083, 220] width 35 height 21
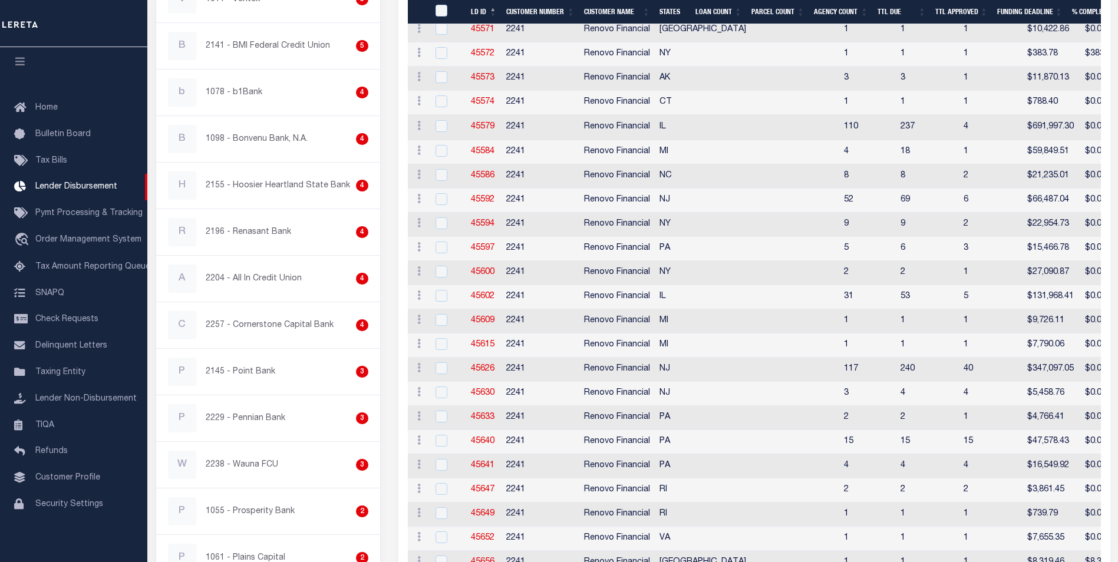
scroll to position [1374, 0]
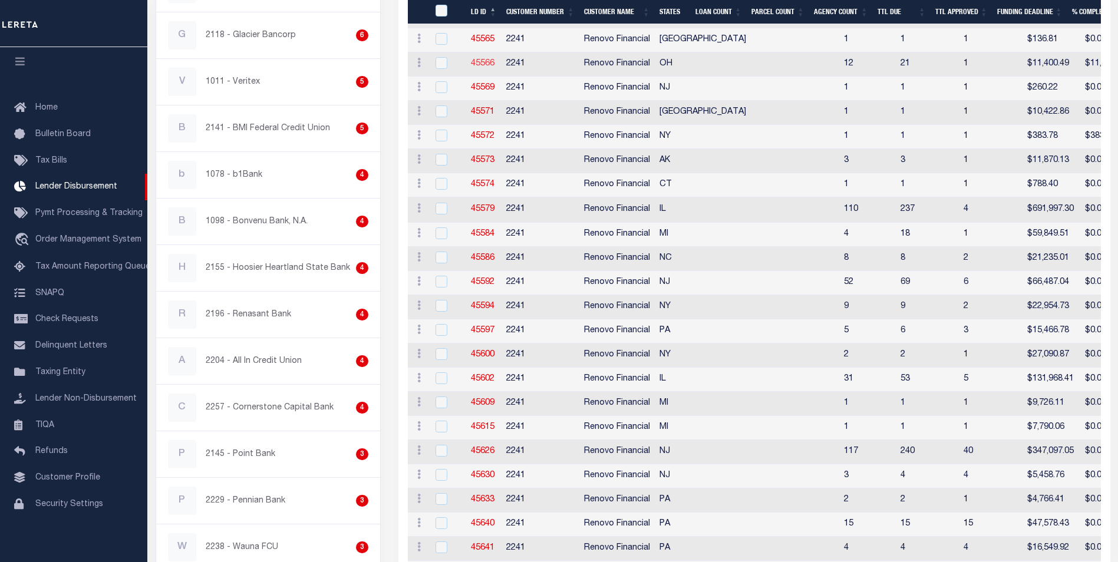
drag, startPoint x: 482, startPoint y: 62, endPoint x: 473, endPoint y: 62, distance: 8.8
click at [473, 62] on link "45566" at bounding box center [483, 64] width 24 height 8
checkbox input "true"
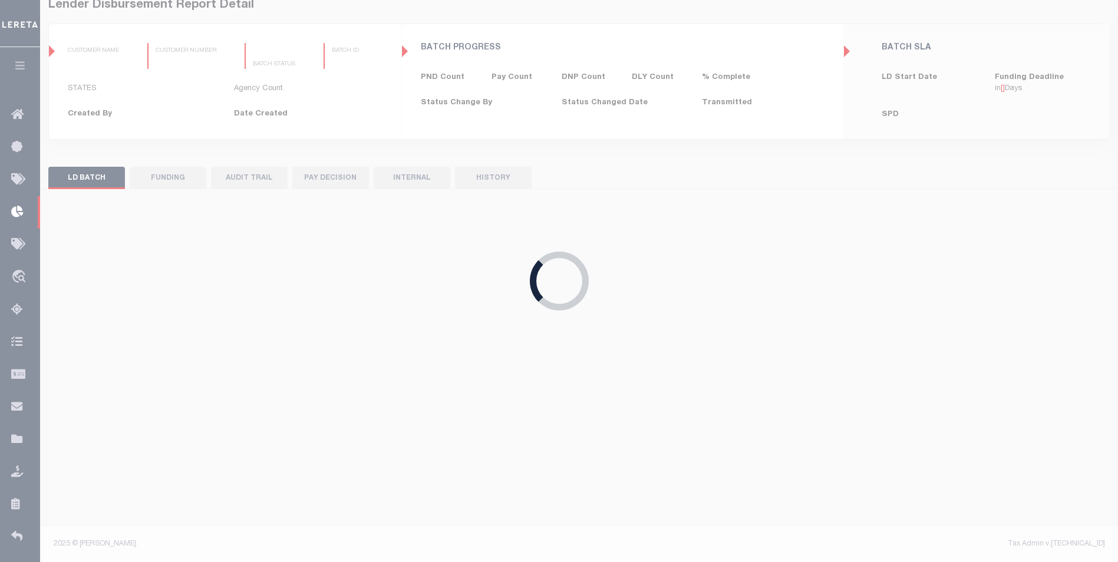
type input "$0.00"
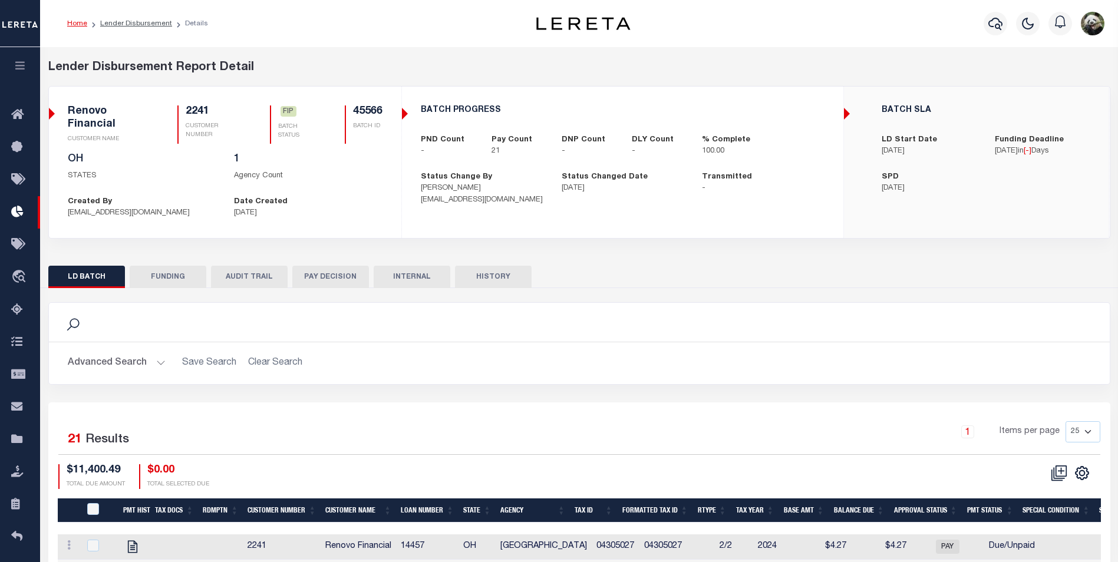
click at [150, 278] on button "FUNDING" at bounding box center [168, 277] width 77 height 22
type input "$11,400.49"
type input "$0"
type input "[DATE]"
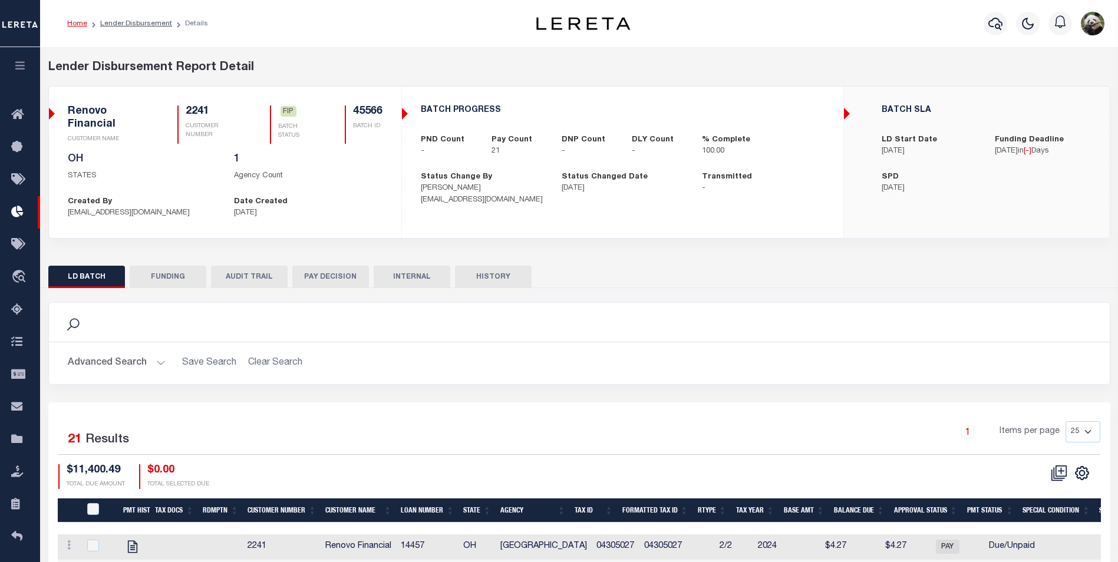
select select "100"
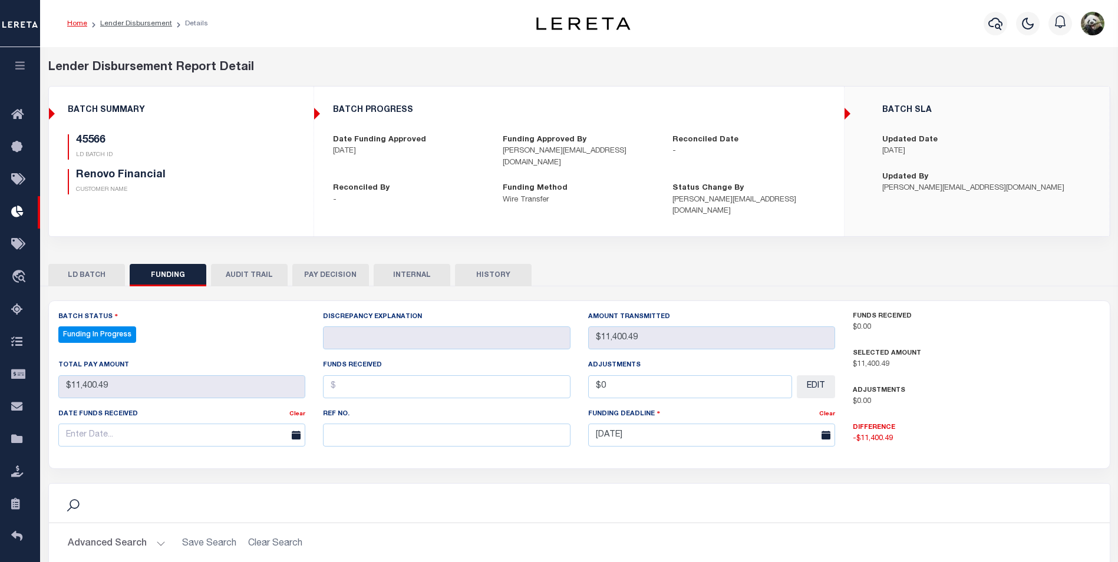
select select "100"
click at [397, 424] on input "text" at bounding box center [447, 435] width 248 height 23
paste input "20250813MMQFMP2700342108131755FT03"
type input "20250813MMQFMP2700342108131755FT03"
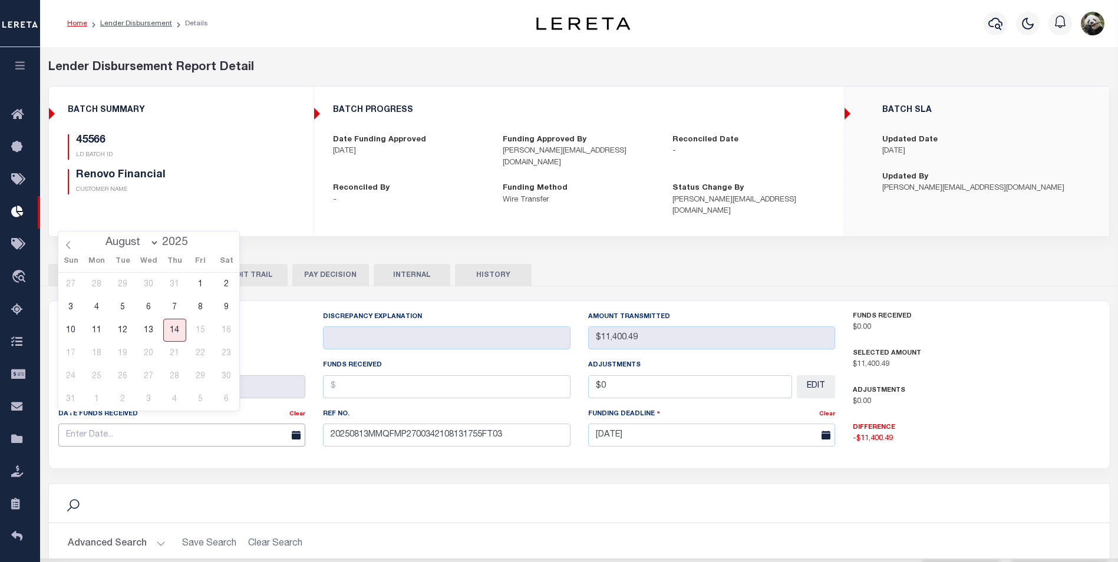
click at [149, 424] on input "text" at bounding box center [182, 435] width 248 height 23
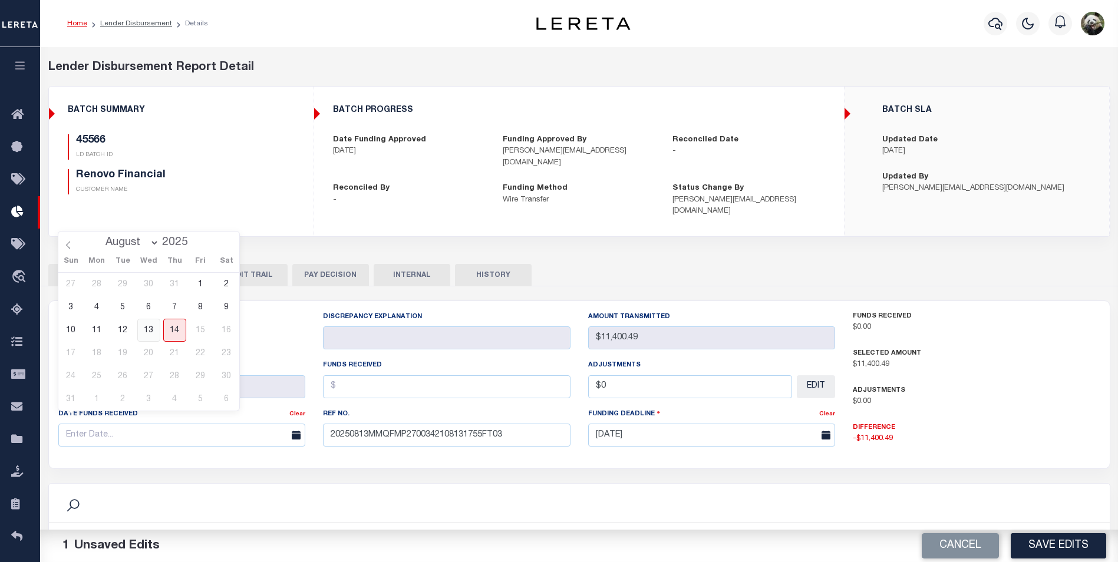
click at [149, 323] on span "13" at bounding box center [148, 330] width 23 height 23
type input "[DATE]"
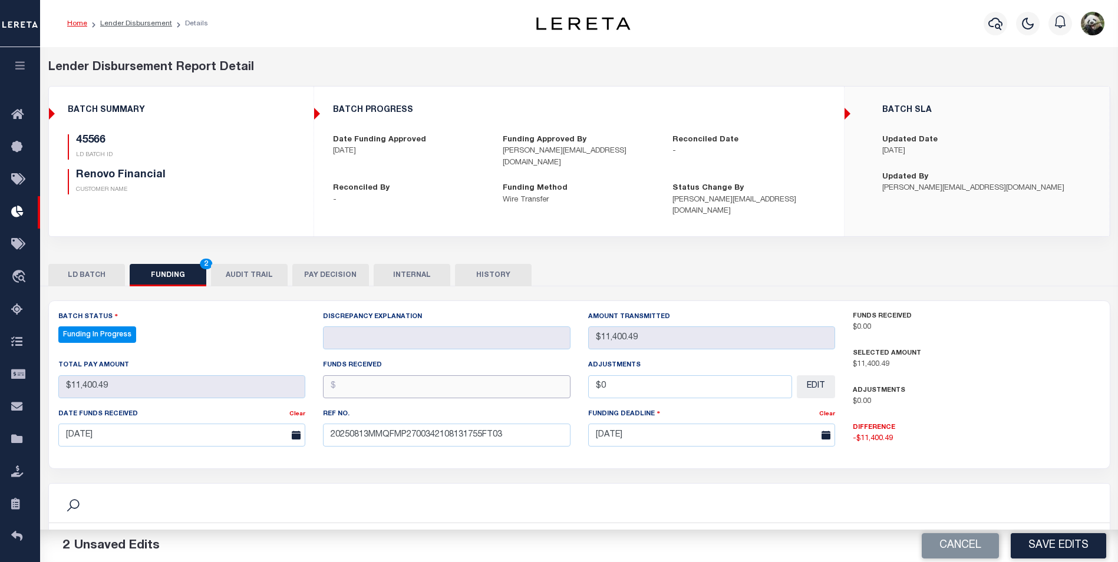
click at [432, 376] on input "text" at bounding box center [447, 387] width 248 height 23
type input "$11,400.49"
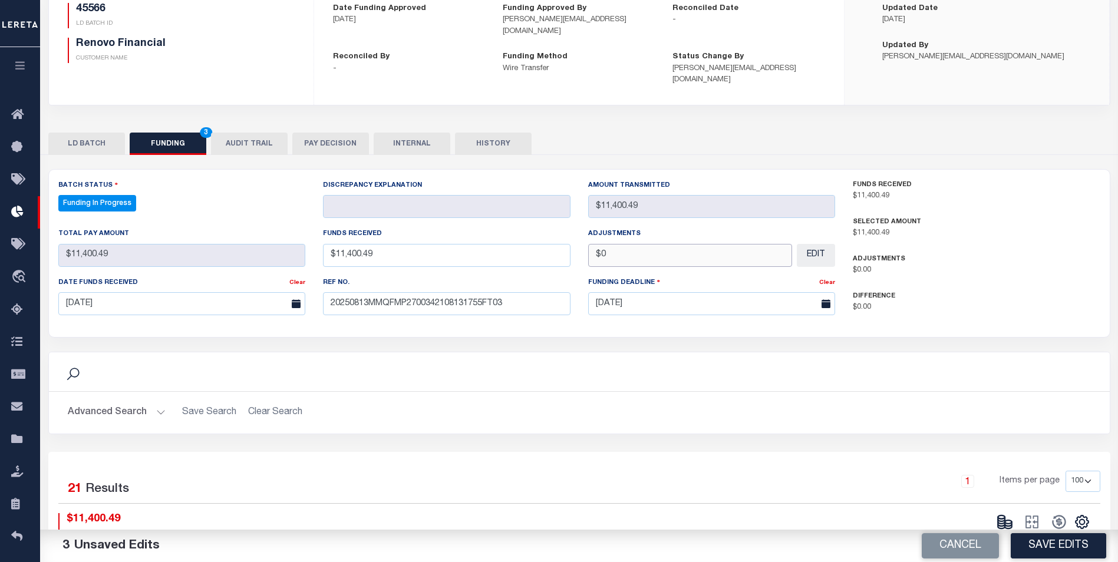
scroll to position [177, 0]
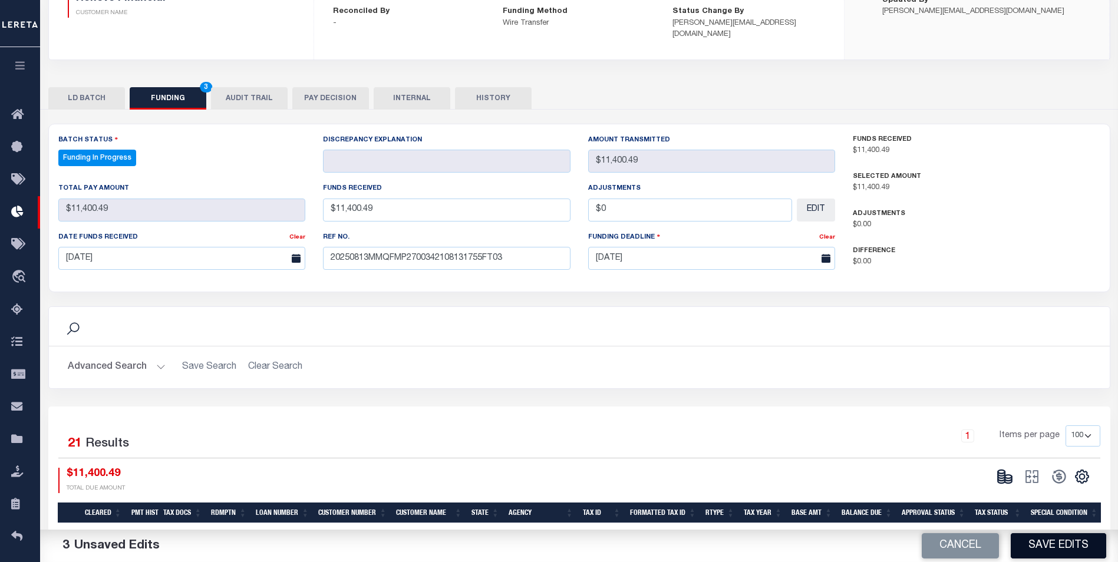
type input "$0.00"
click at [1034, 538] on button "Save Edits" at bounding box center [1059, 546] width 96 height 25
select select "100"
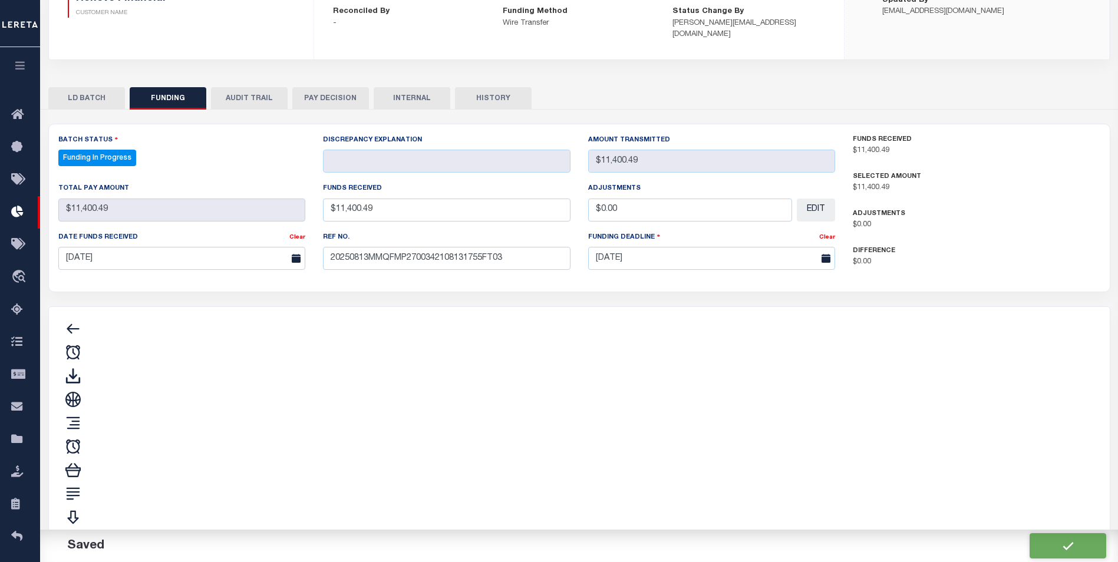
type input "$11,400.49"
type input "$0"
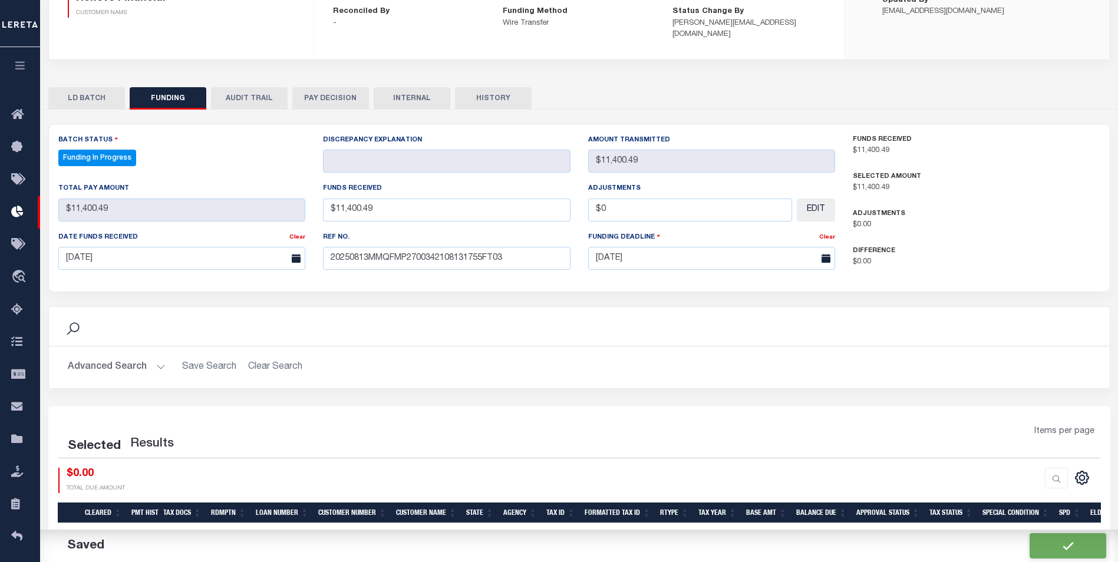
select select "100"
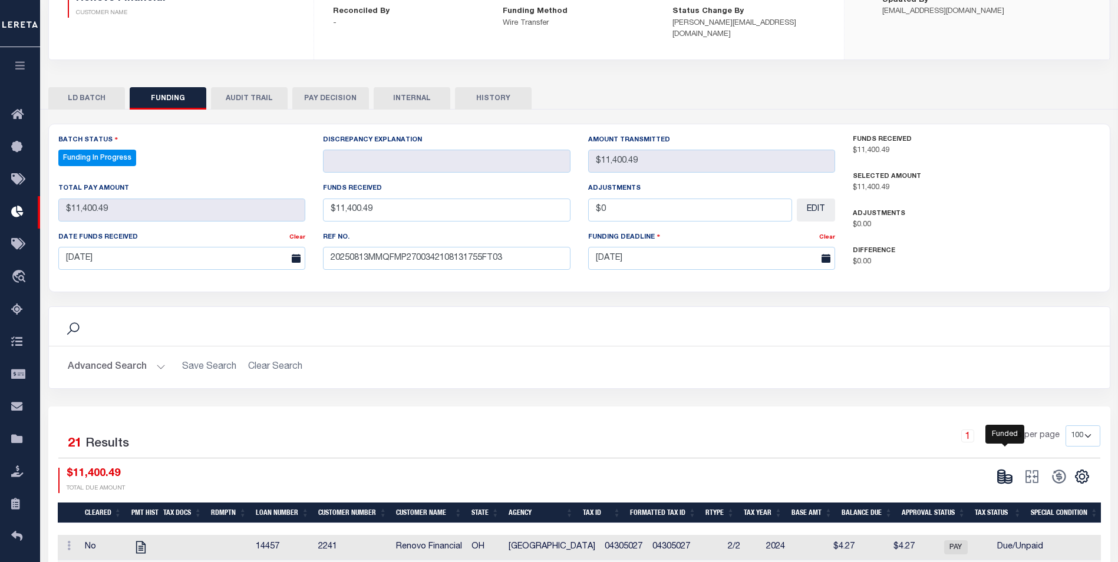
click at [1012, 479] on icon at bounding box center [1008, 481] width 7 height 4
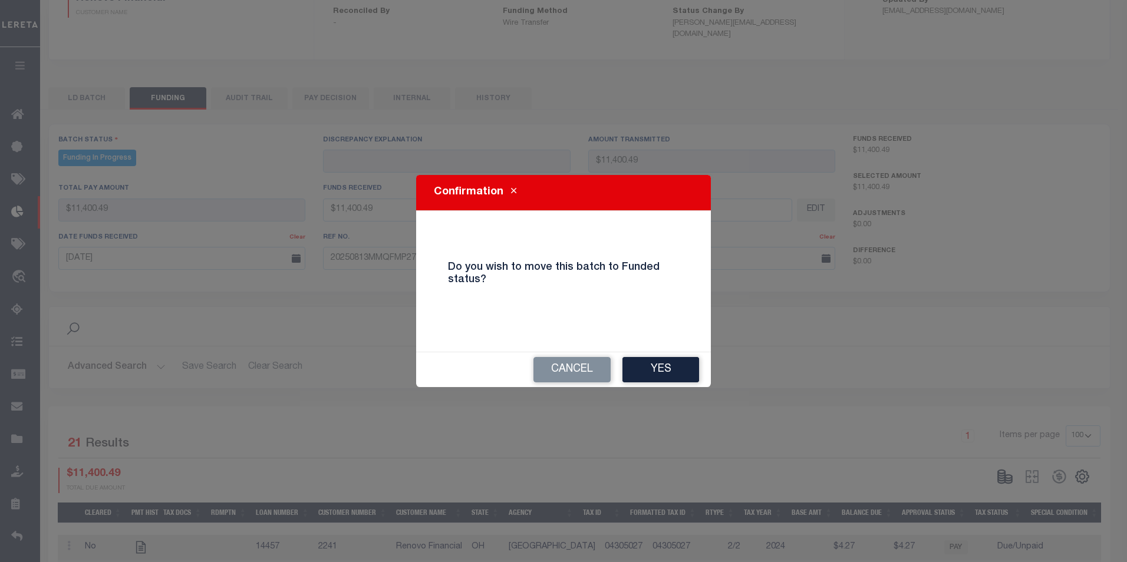
drag, startPoint x: 647, startPoint y: 363, endPoint x: 783, endPoint y: 375, distance: 136.2
click at [651, 363] on button "Yes" at bounding box center [661, 369] width 77 height 25
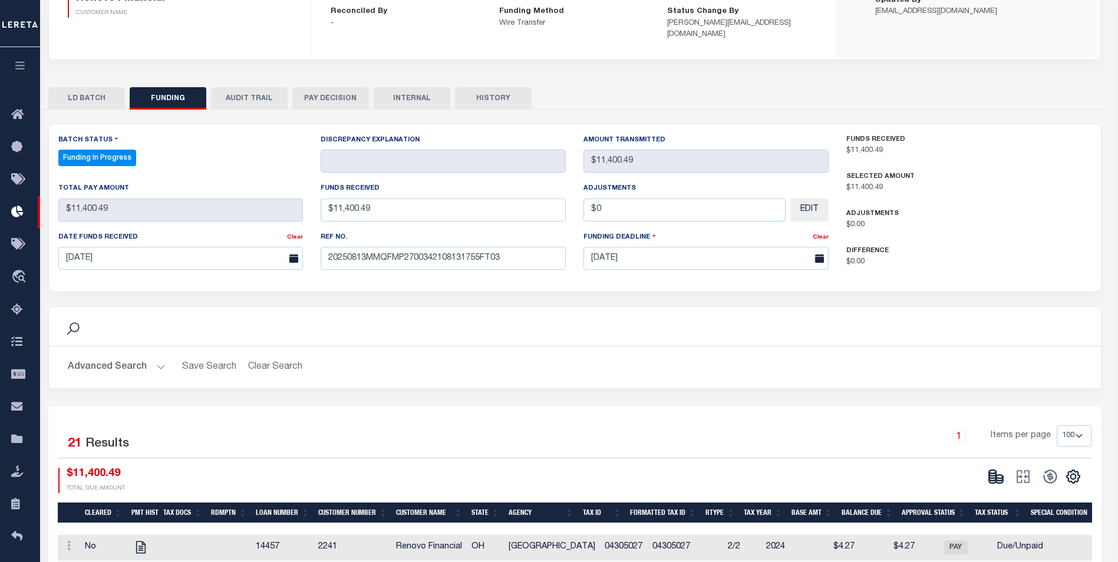
type input "$11,400.49"
type input "$0"
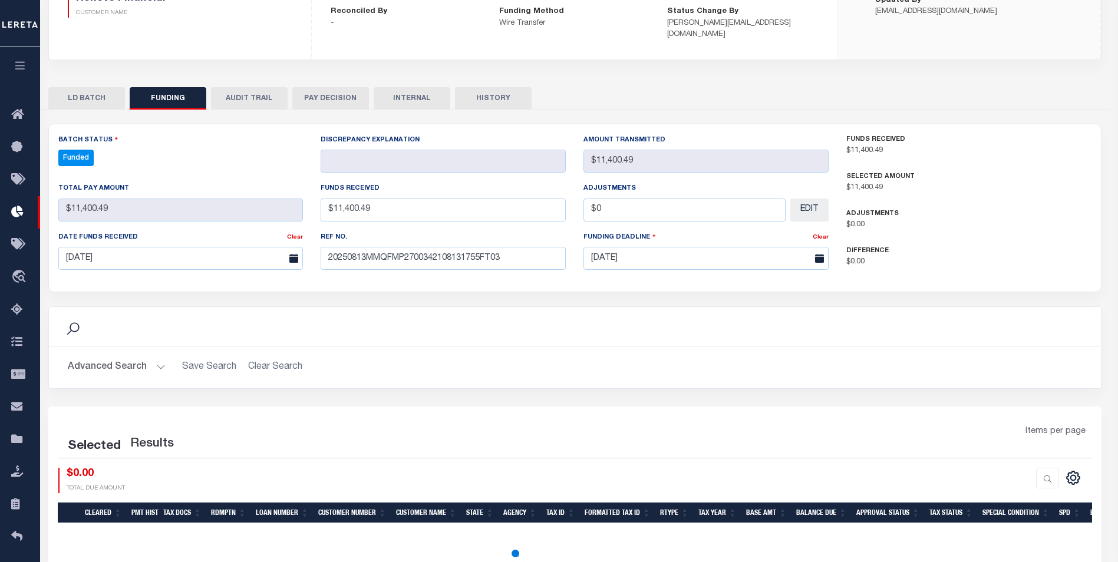
select select "100"
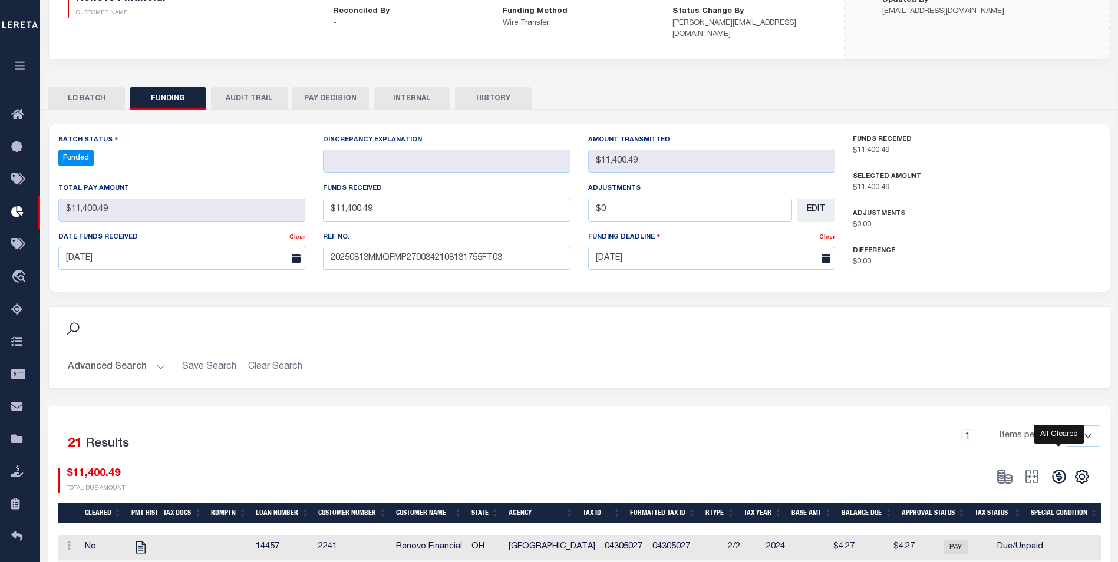
click at [1058, 469] on icon at bounding box center [1059, 477] width 17 height 17
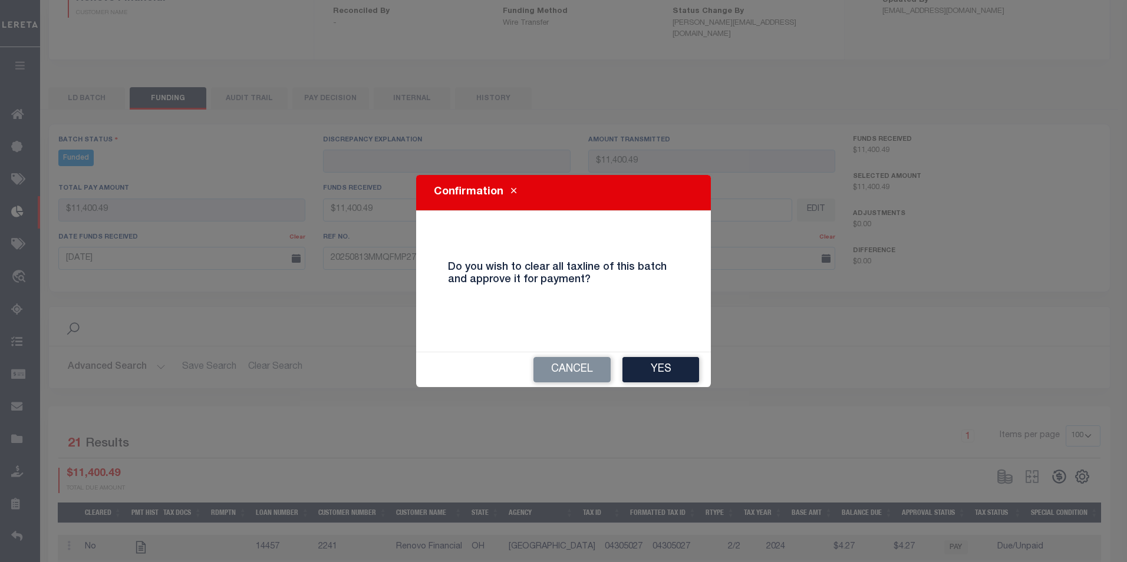
drag, startPoint x: 677, startPoint y: 368, endPoint x: 784, endPoint y: 379, distance: 107.2
click at [678, 368] on button "Yes" at bounding box center [661, 369] width 77 height 25
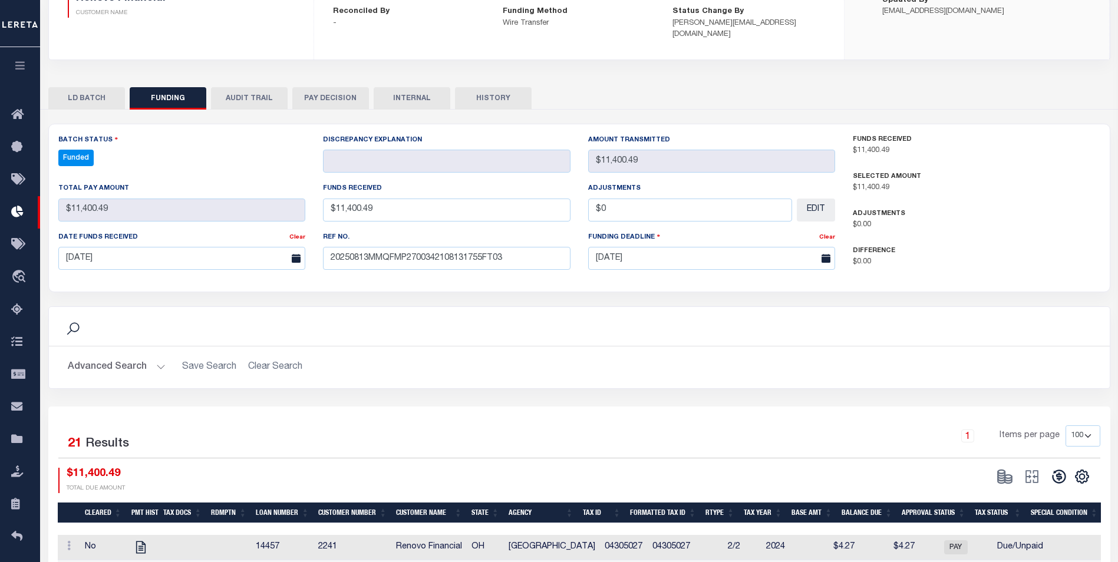
type input "$11,400.49"
type input "$0"
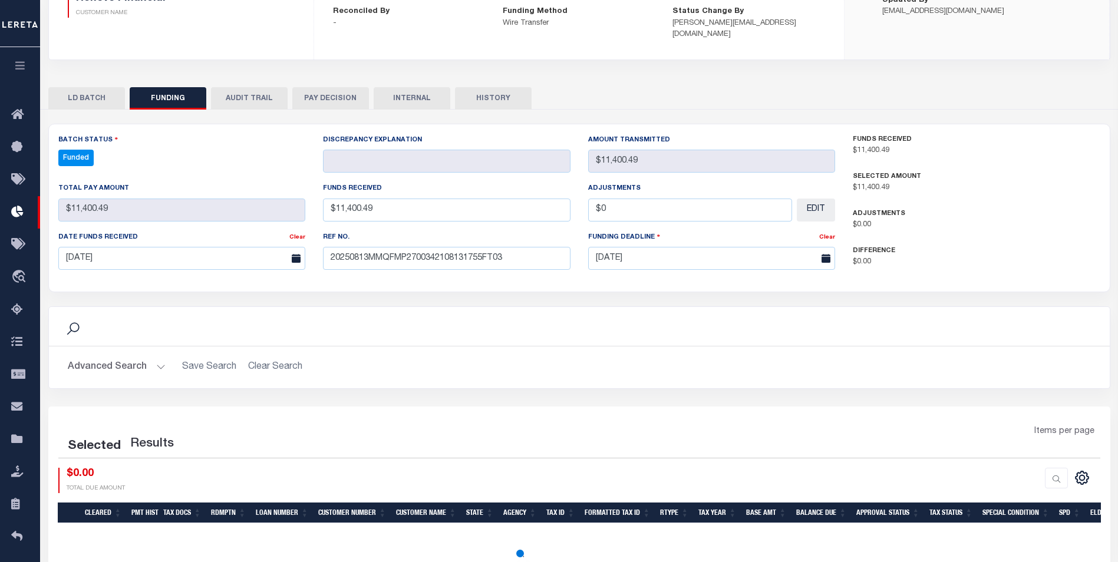
select select "100"
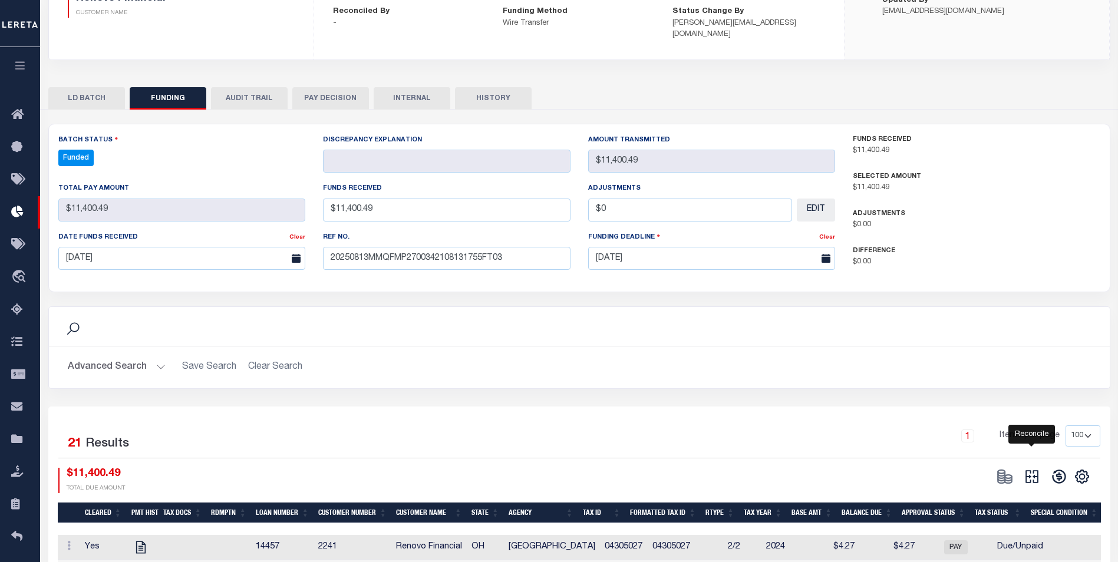
click at [1034, 469] on icon "" at bounding box center [1032, 477] width 17 height 17
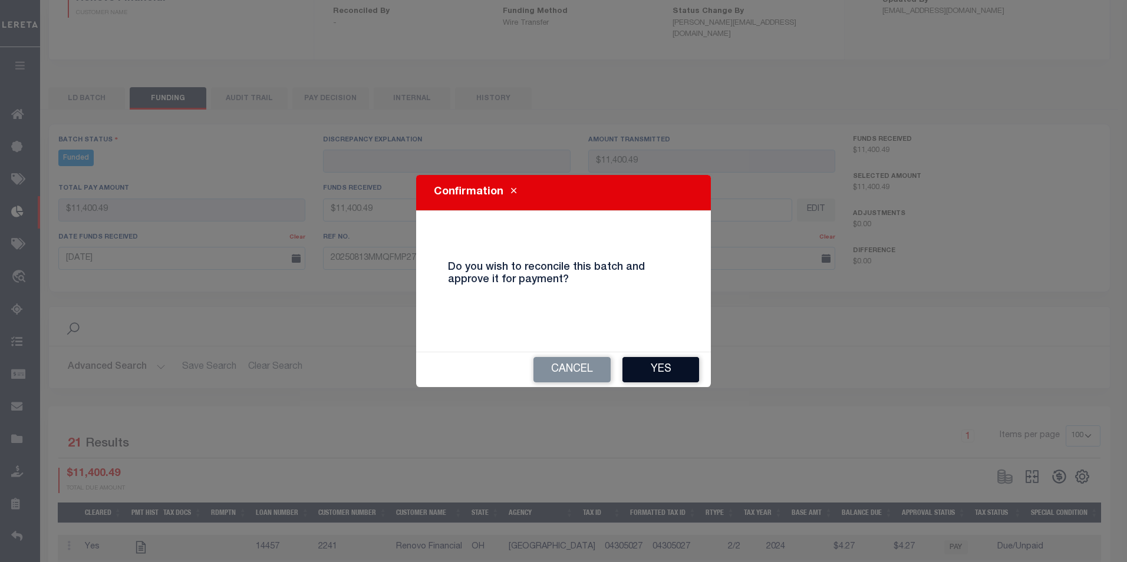
click at [683, 371] on button "Yes" at bounding box center [661, 369] width 77 height 25
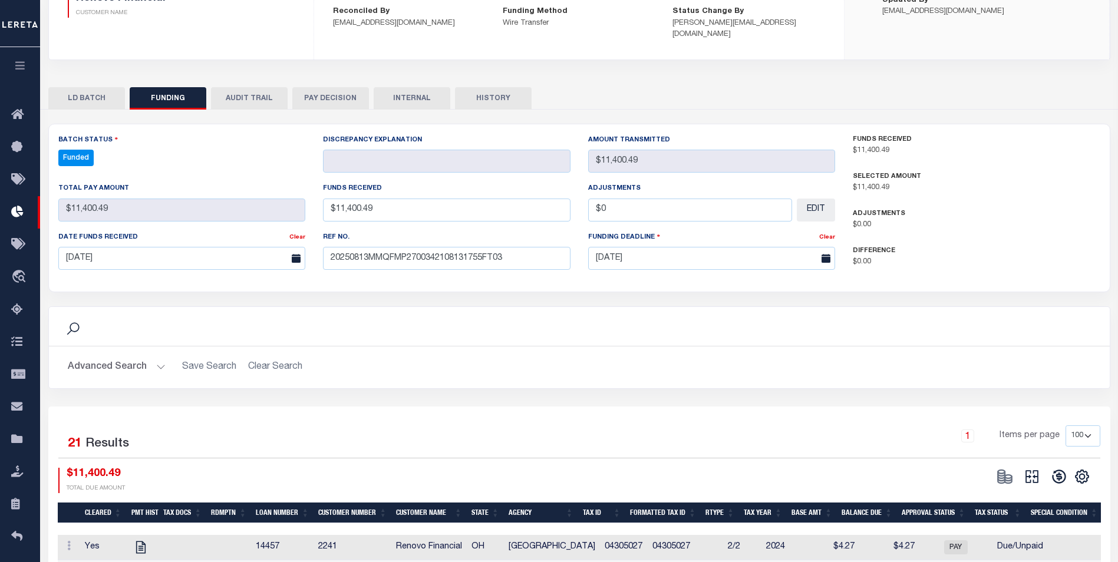
type input "$11,400.49"
type input "$0"
select select "100"
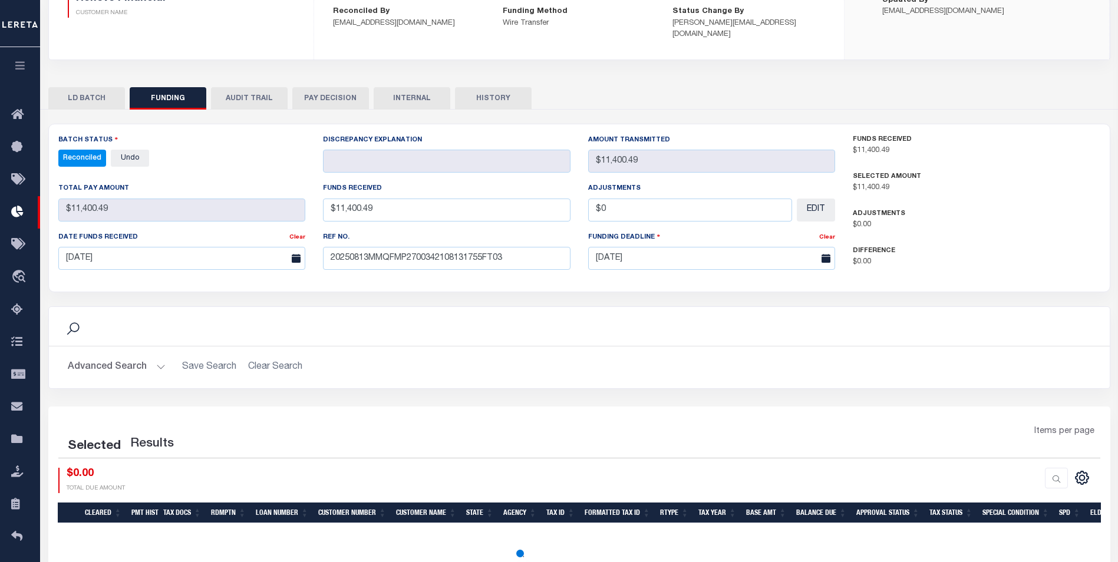
select select "100"
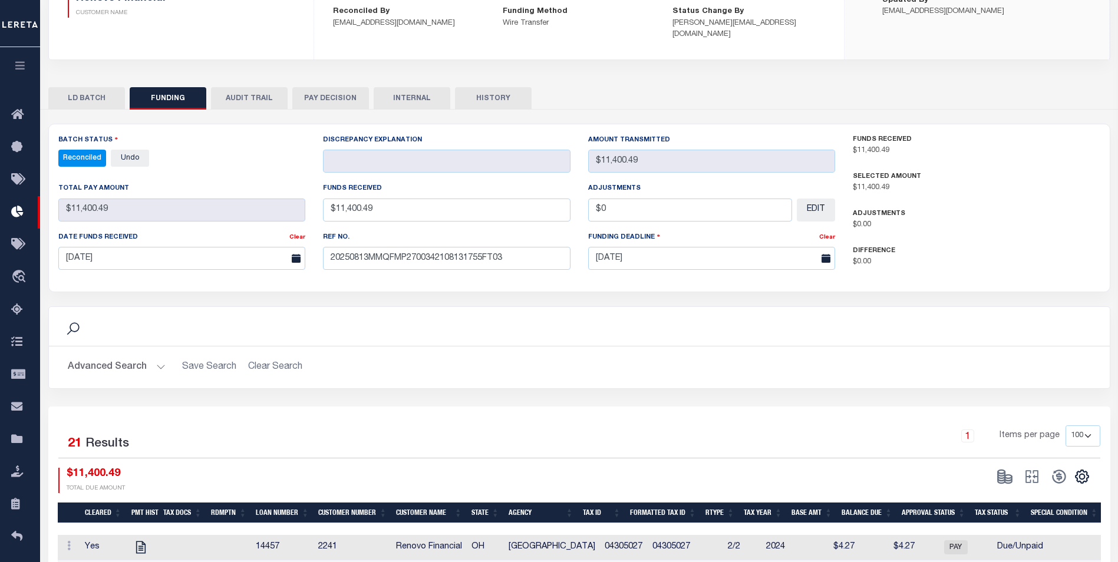
click at [422, 88] on button "INTERNAL" at bounding box center [412, 98] width 77 height 22
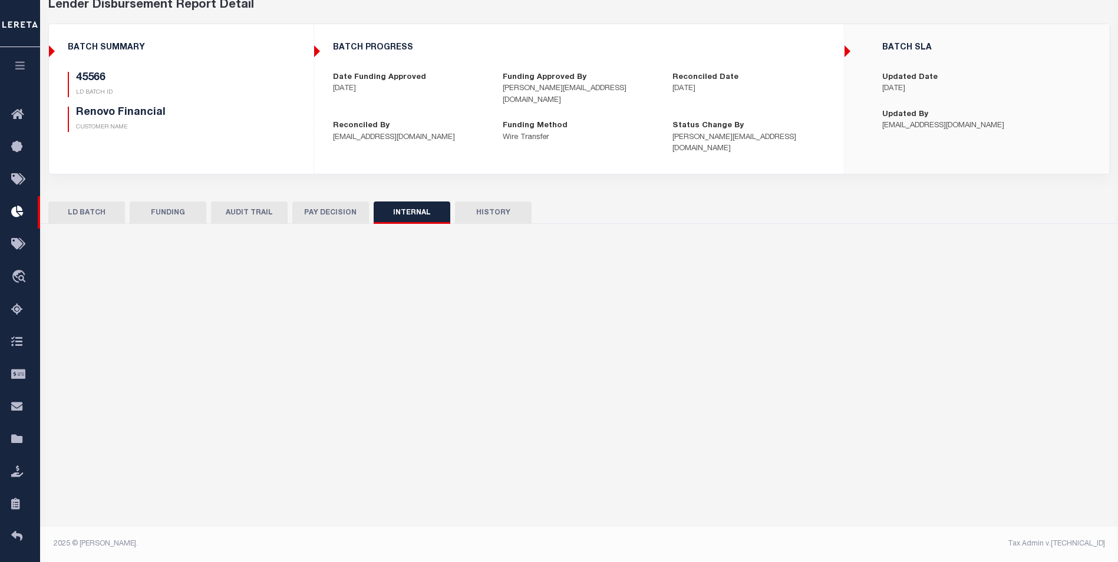
scroll to position [62, 0]
click at [414, 311] on input "text" at bounding box center [580, 319] width 1044 height 45
paste input "OG AMOUNT $235,074.21 45327 - $14,636.00 45436 - $60,215.26 45439 - $14,363.13 …"
type input "OG AMOUNT $235,074.21 45327 - $14,636.00 45436 - $60,215.26 45439 - $14,363.13 …"
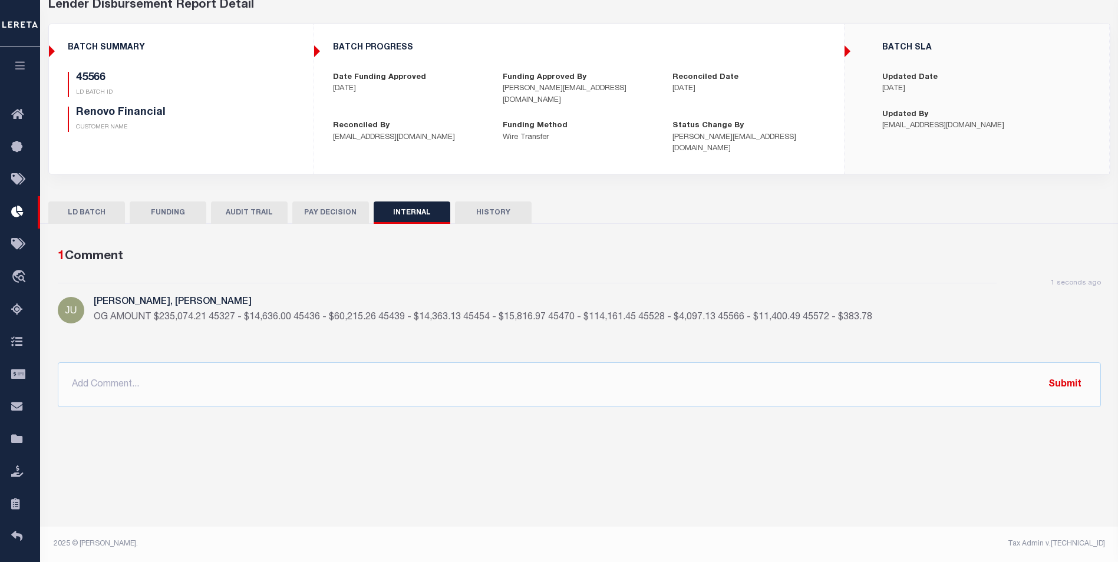
click at [157, 202] on button "FUNDING" at bounding box center [168, 213] width 77 height 22
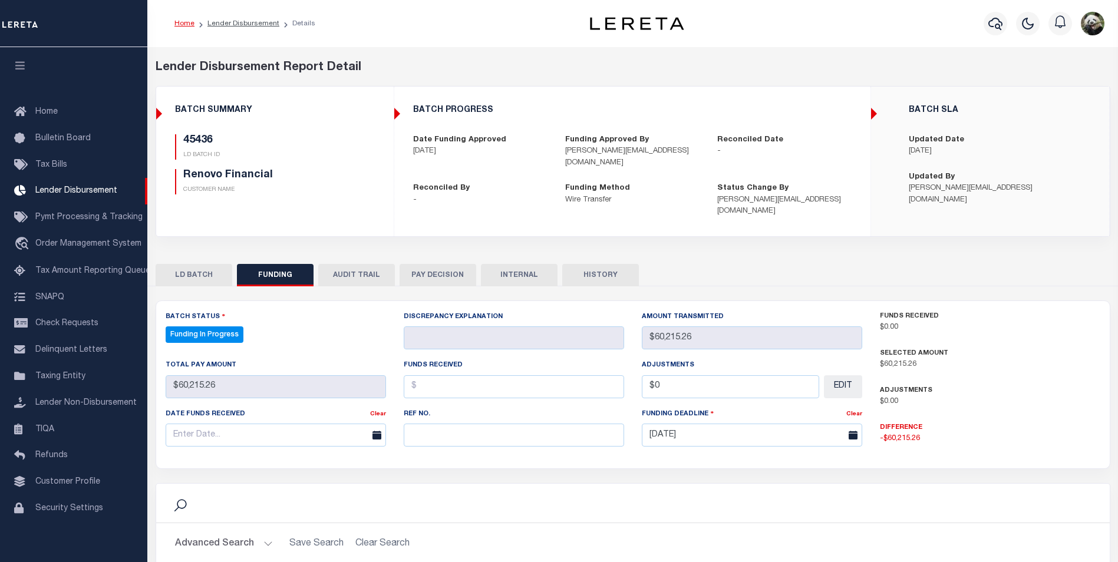
select select "100"
click at [429, 424] on input "text" at bounding box center [514, 435] width 221 height 23
paste input "20250813MMQFMP2700342108131755FT03"
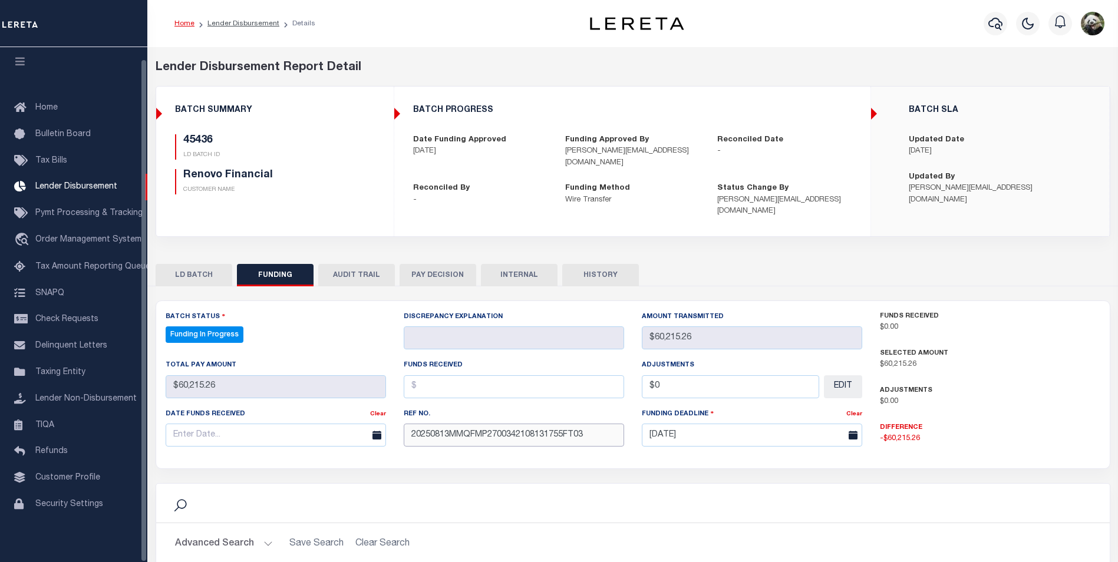
type input "20250813MMQFMP2700342108131755FT03"
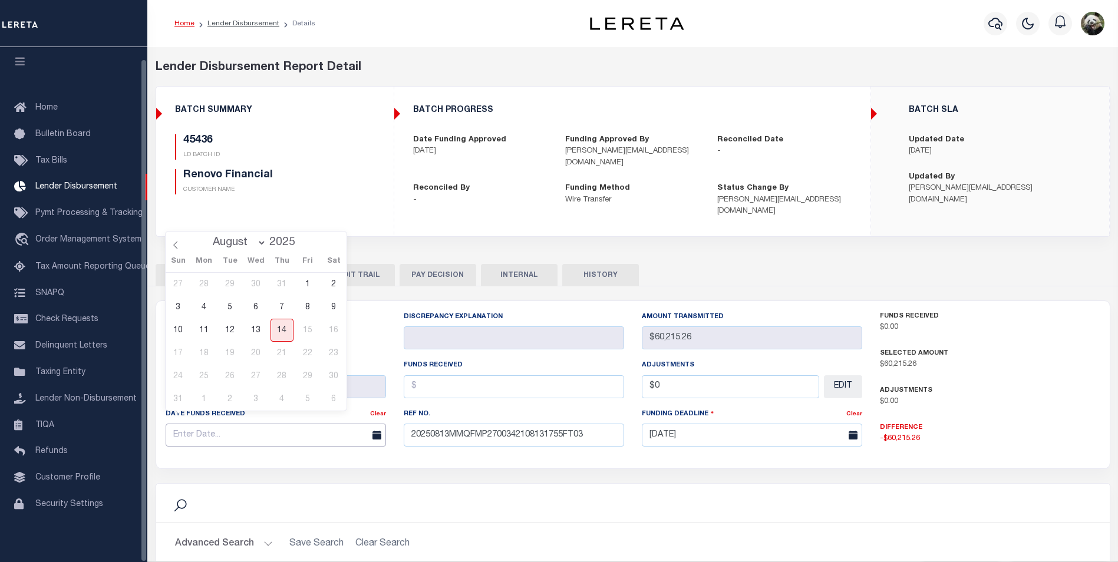
click at [196, 435] on input "text" at bounding box center [276, 435] width 221 height 23
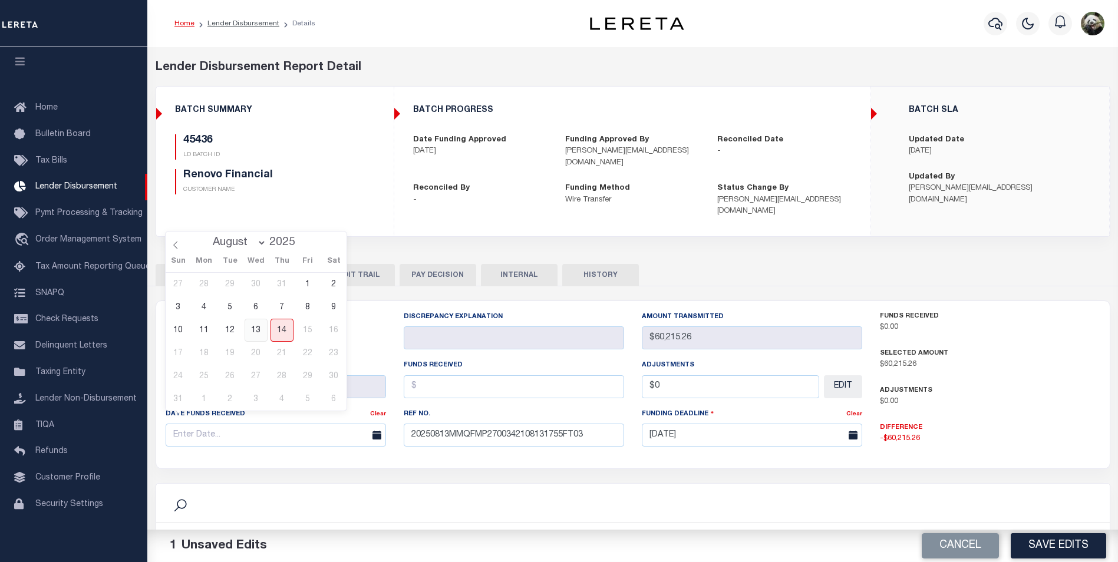
click at [261, 327] on span "13" at bounding box center [256, 330] width 23 height 23
type input "[DATE]"
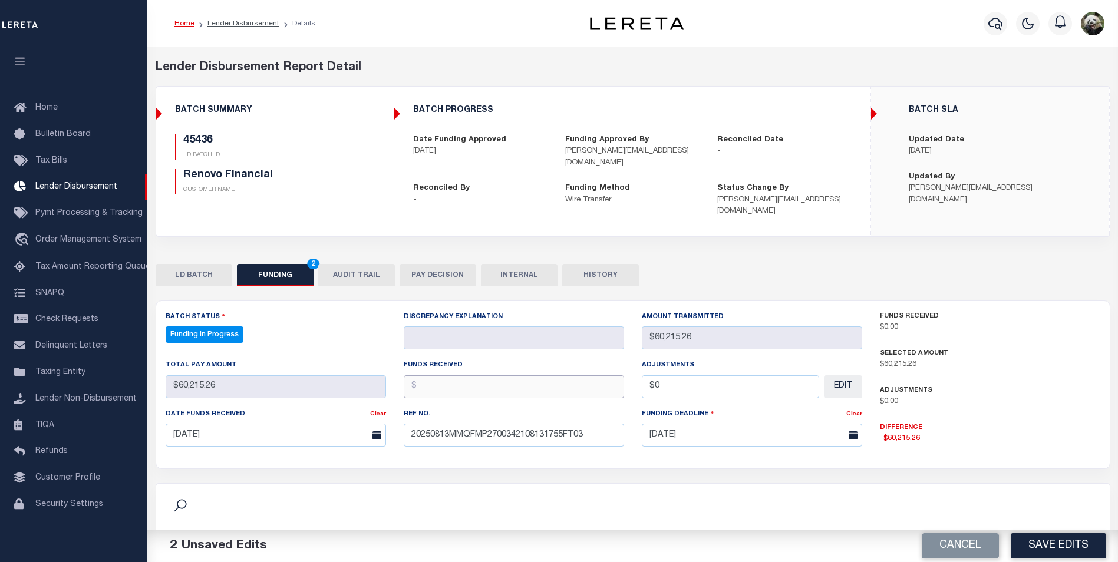
click at [475, 376] on input "text" at bounding box center [514, 387] width 221 height 23
type input "$60,215.26"
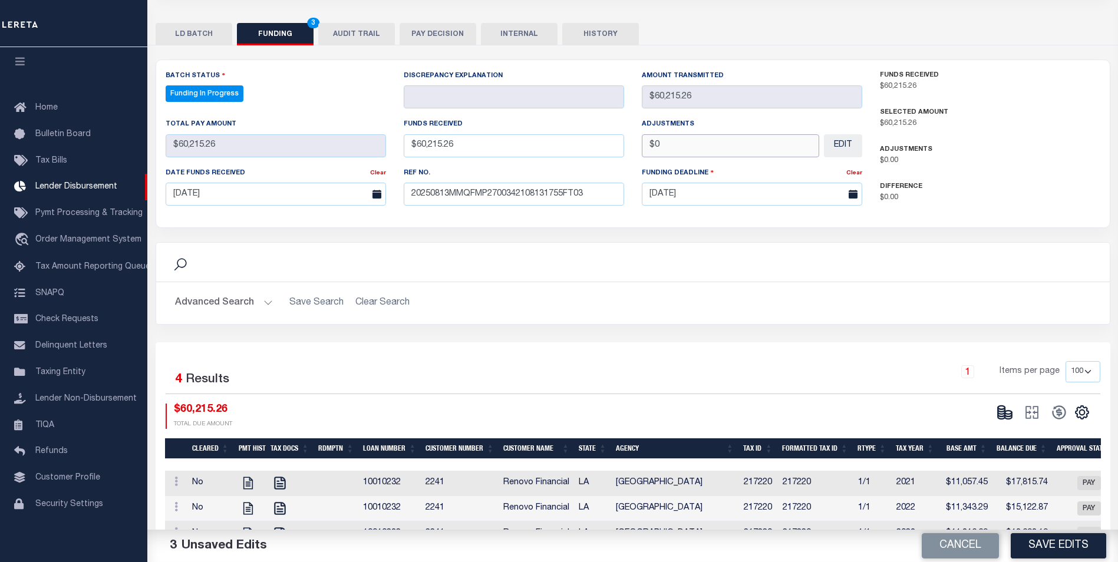
scroll to position [293, 0]
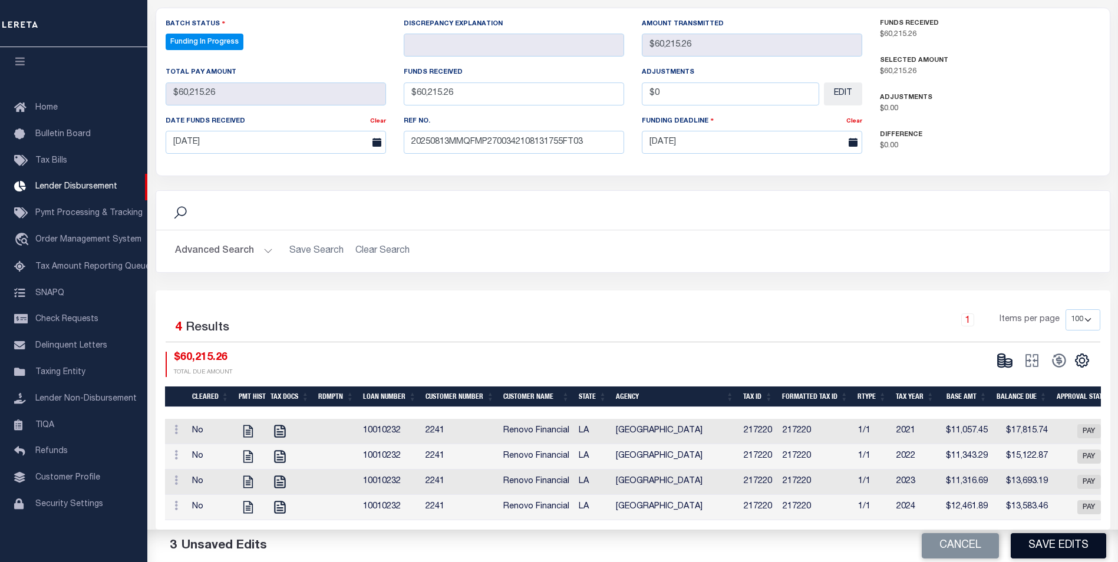
type input "$0.00"
click at [1049, 557] on button "Save Edits" at bounding box center [1059, 546] width 96 height 25
select select "100"
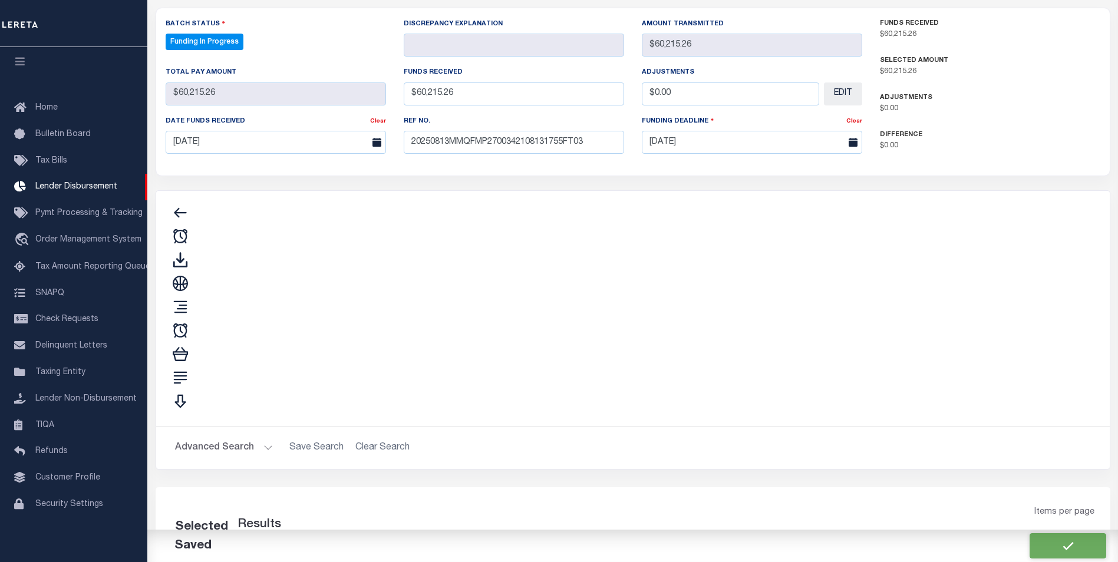
type input "$60,215.26"
type input "$0"
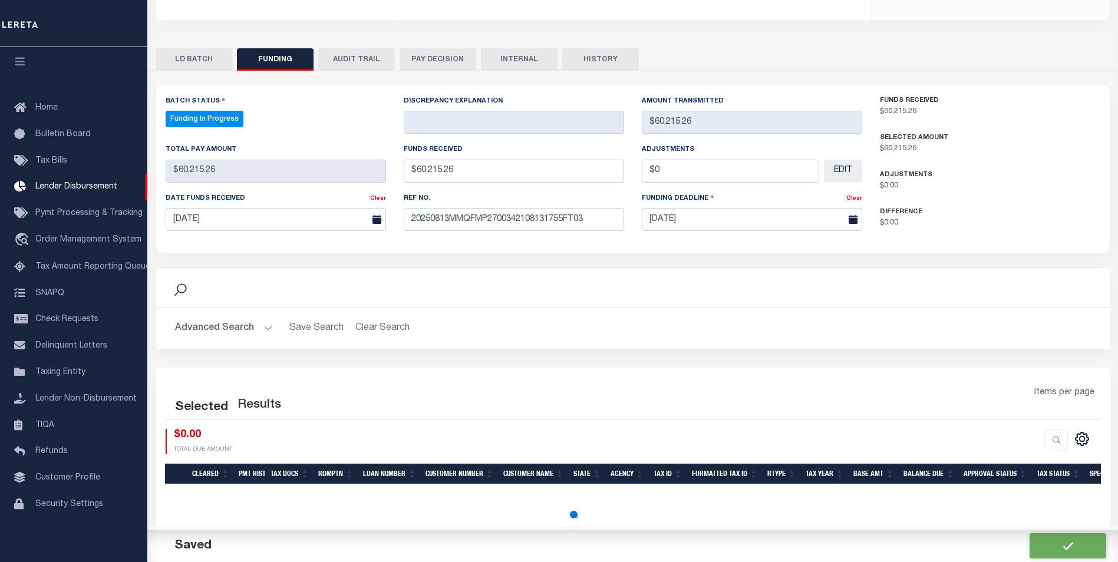
click at [1005, 348] on div "Search Advanced Search Save Search Clear Search Contains" at bounding box center [633, 398] width 955 height 260
select select "100"
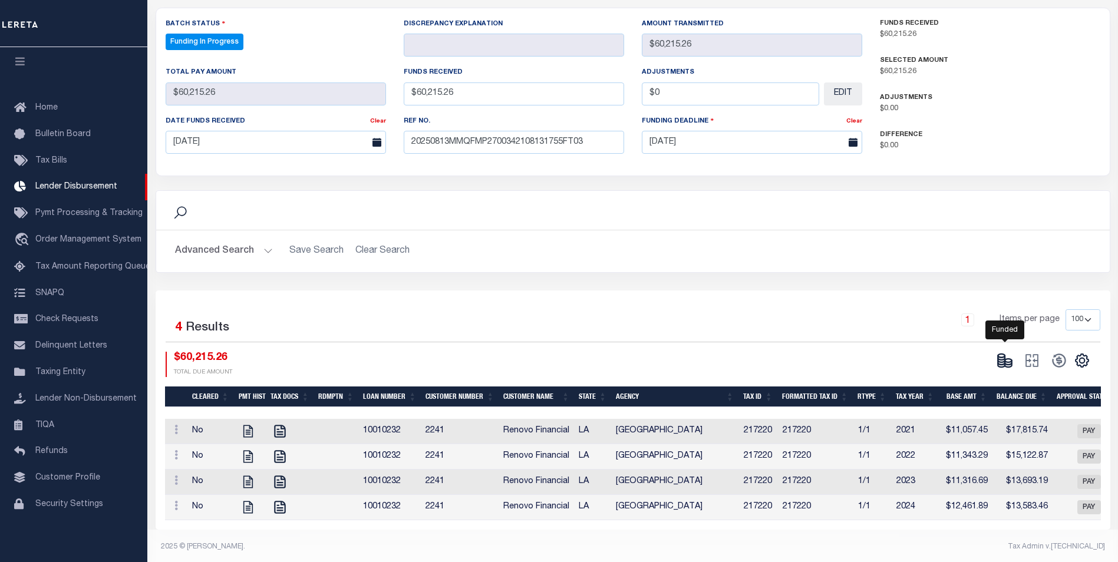
click at [1002, 361] on icon at bounding box center [1001, 363] width 7 height 4
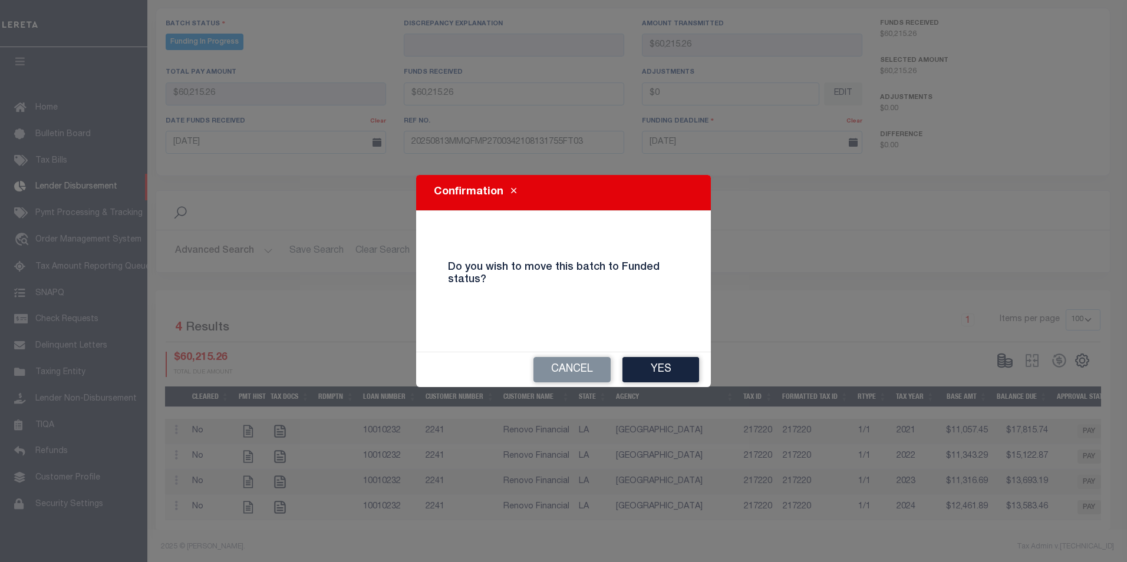
click at [660, 364] on button "Yes" at bounding box center [661, 369] width 77 height 25
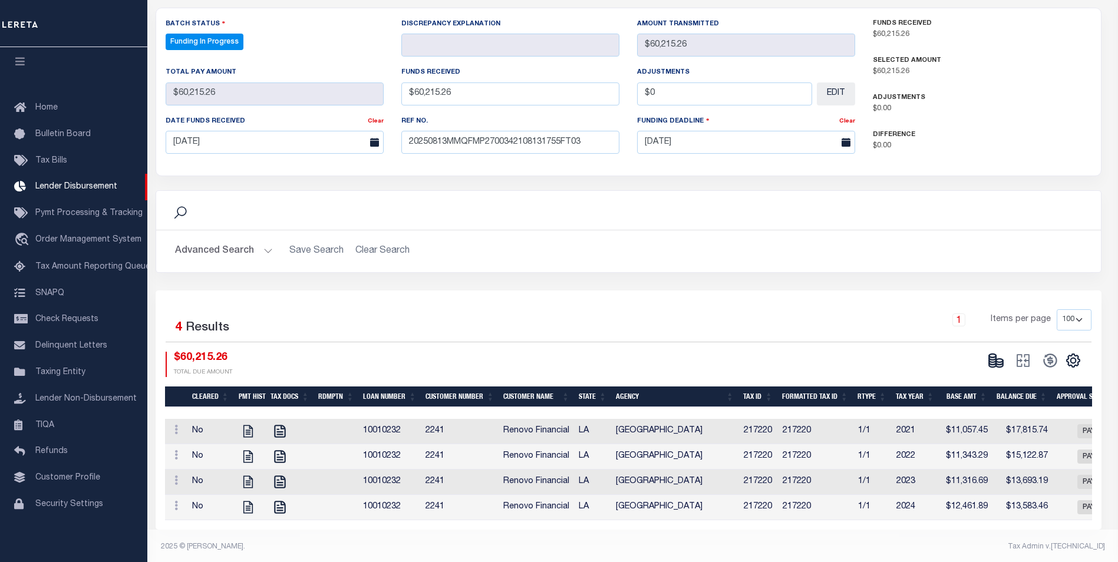
type input "$60,215.26"
type input "$0"
select select "100"
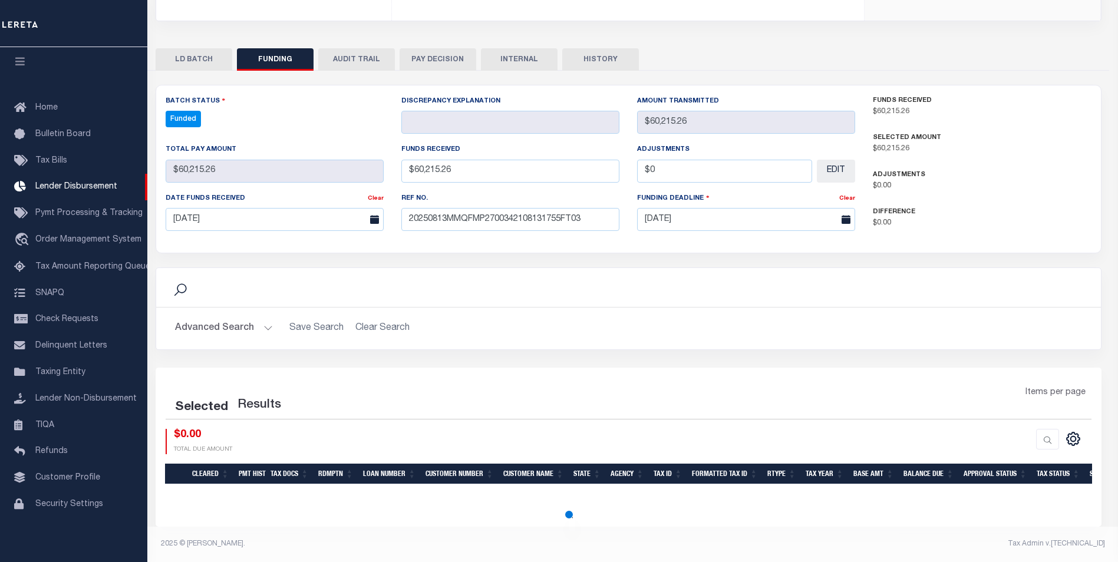
select select "100"
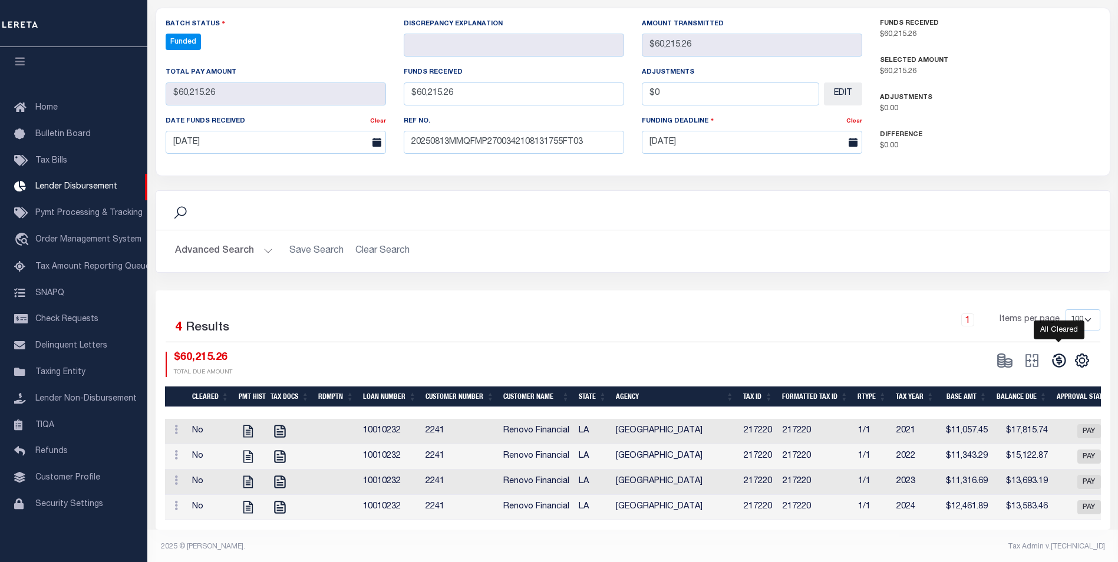
click at [1058, 353] on icon at bounding box center [1059, 361] width 17 height 17
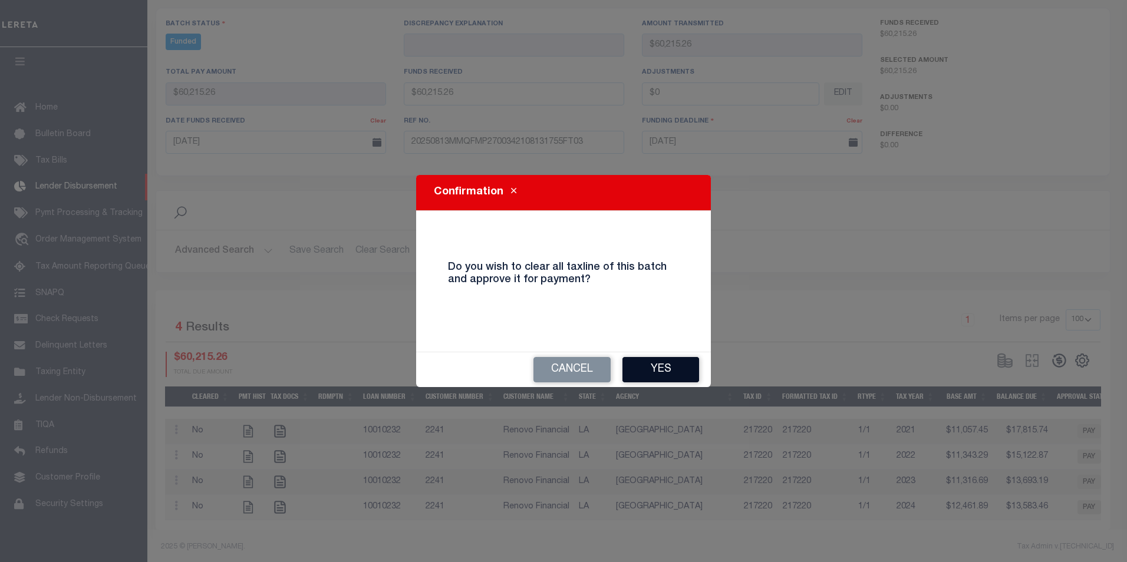
click at [662, 370] on button "Yes" at bounding box center [661, 369] width 77 height 25
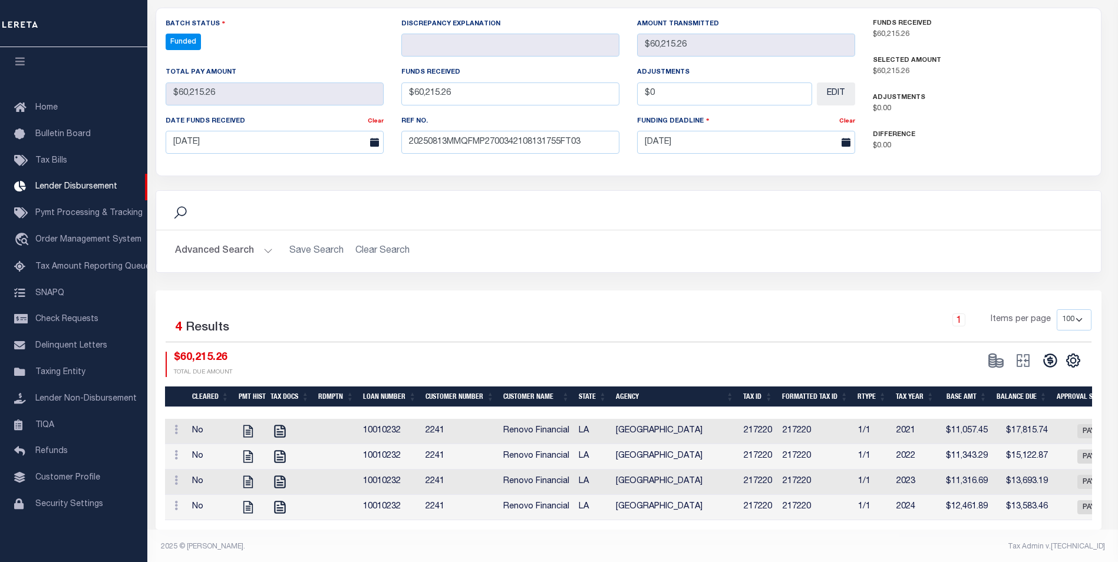
type input "$60,215.26"
type input "$0"
select select "100"
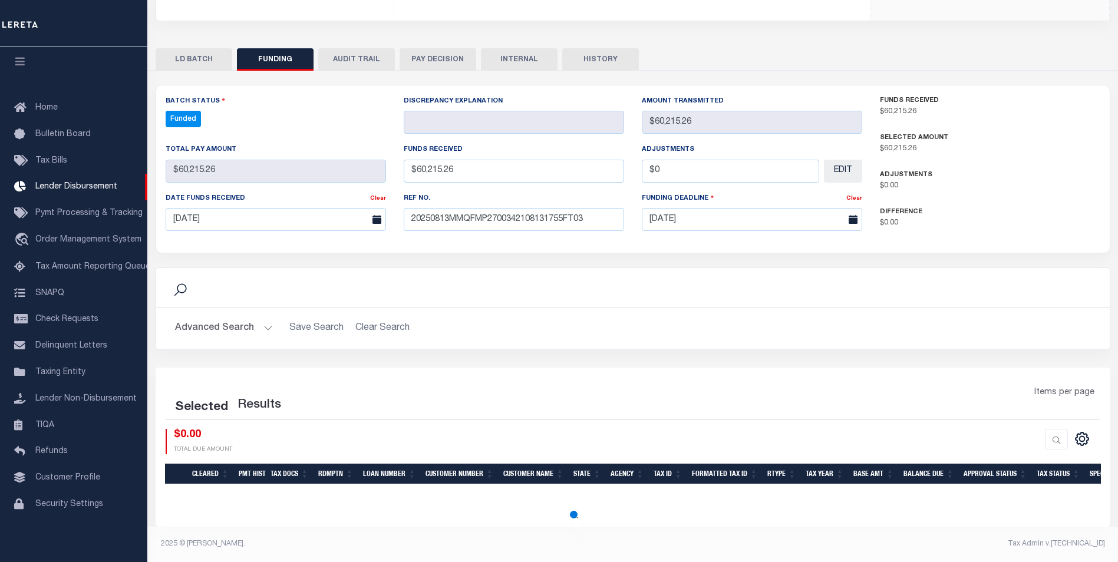
select select "100"
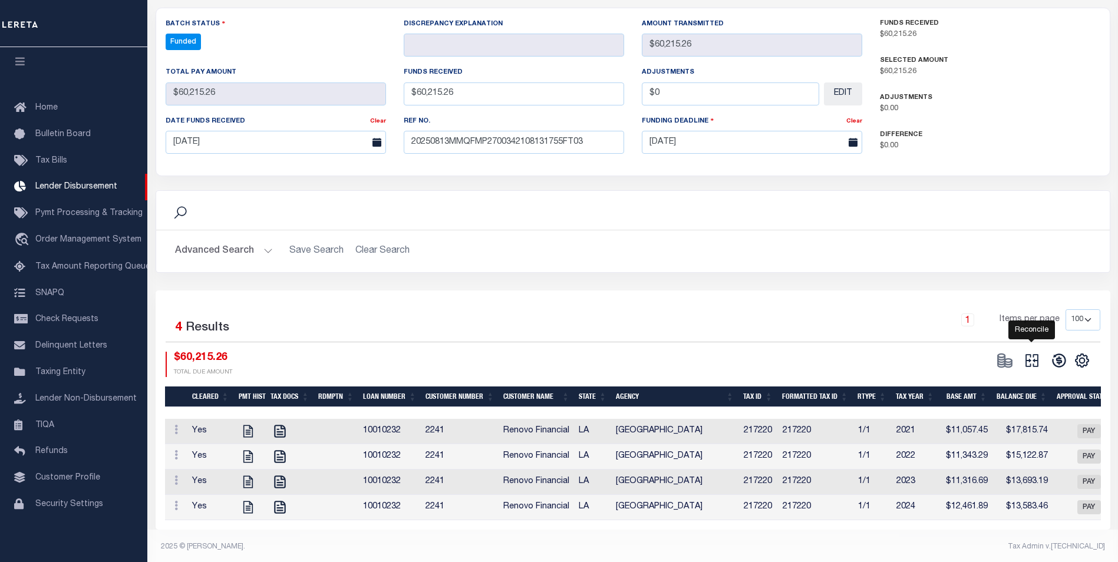
click at [1036, 355] on icon "" at bounding box center [1032, 361] width 13 height 13
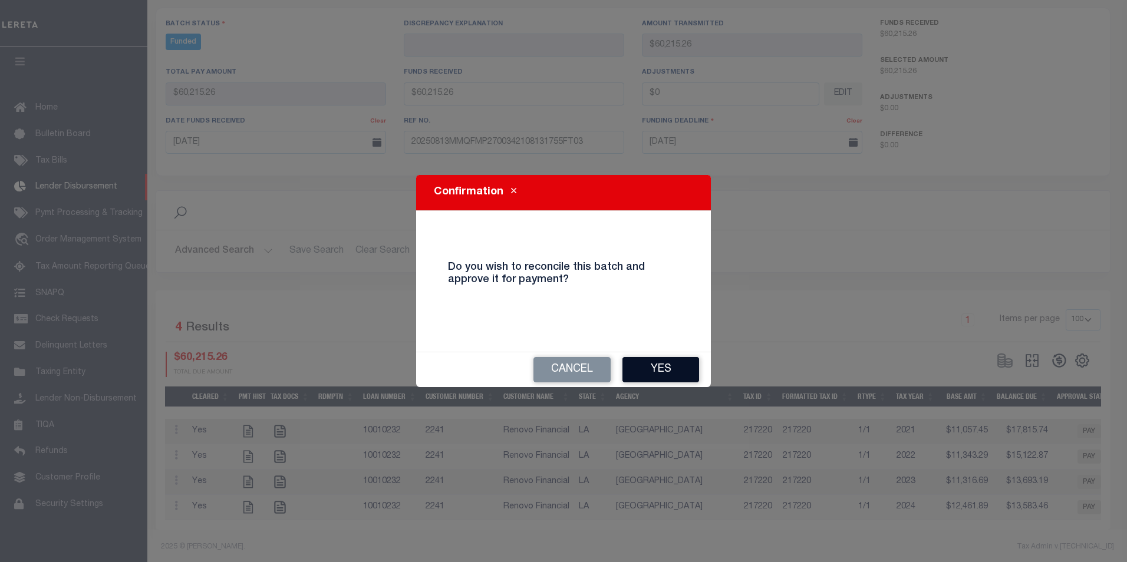
click at [666, 366] on button "Yes" at bounding box center [661, 369] width 77 height 25
select select "100"
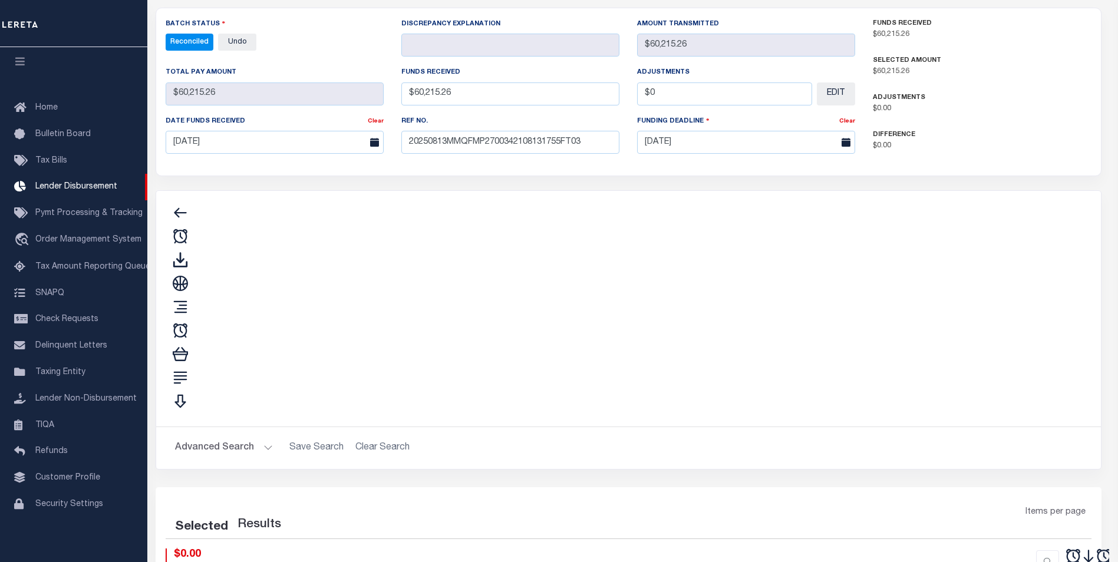
type input "$60,215.26"
type input "$0"
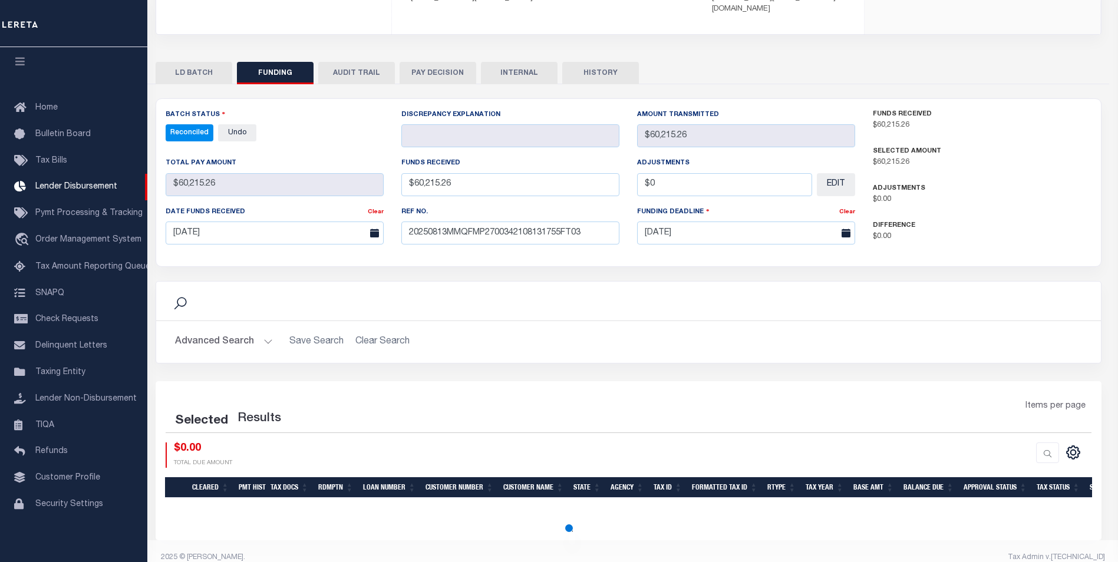
select select "100"
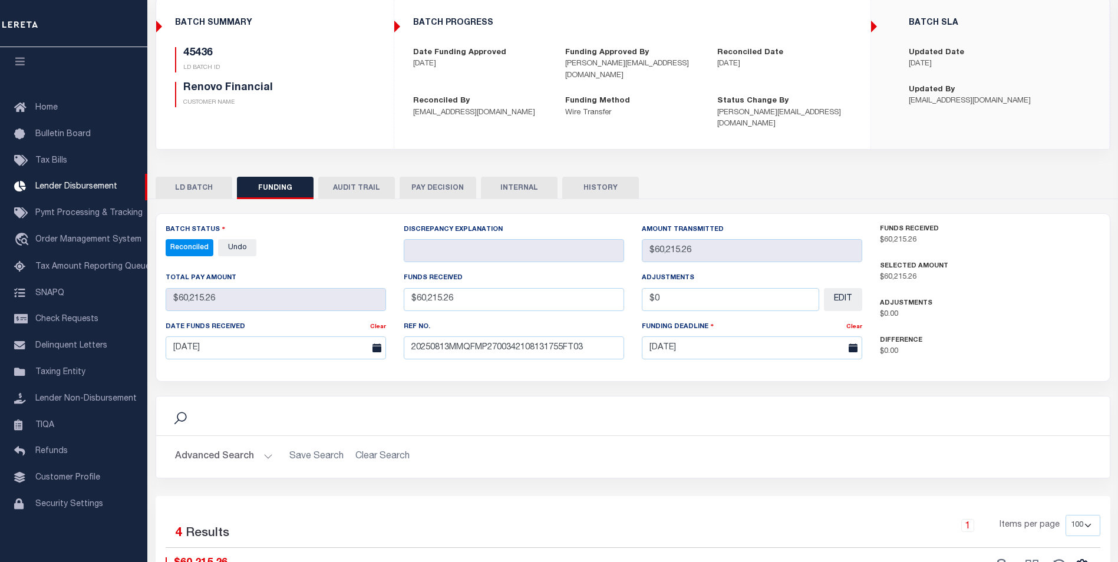
scroll to position [57, 0]
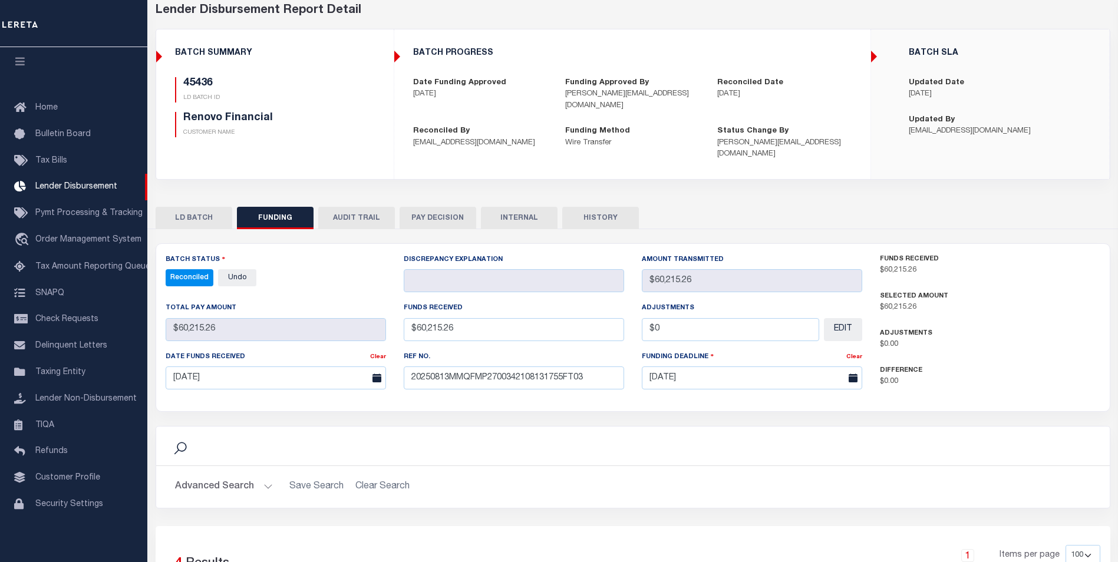
click at [512, 212] on button "INTERNAL" at bounding box center [519, 218] width 77 height 22
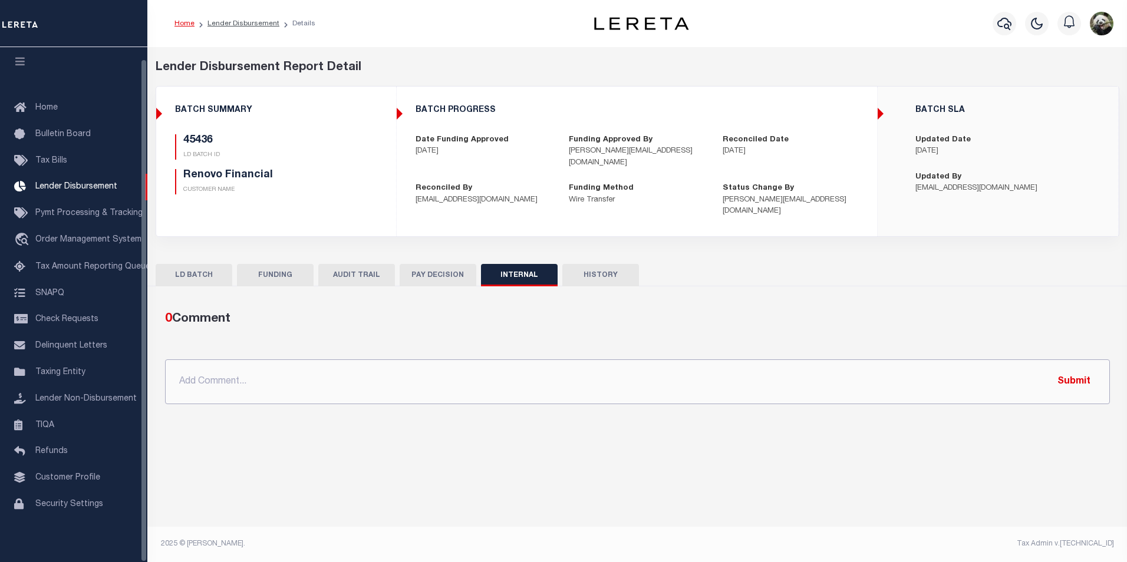
click at [221, 360] on input "text" at bounding box center [637, 382] width 945 height 45
paste input "OG AMOUNT $235,074.21 45327 - $14,636.00 45436 - $60,215.26 45439 - $14,363.13 …"
type input "OG AMOUNT $235,074.21 45327 - $14,636.00 45436 - $60,215.26 45439 - $14,363.13 …"
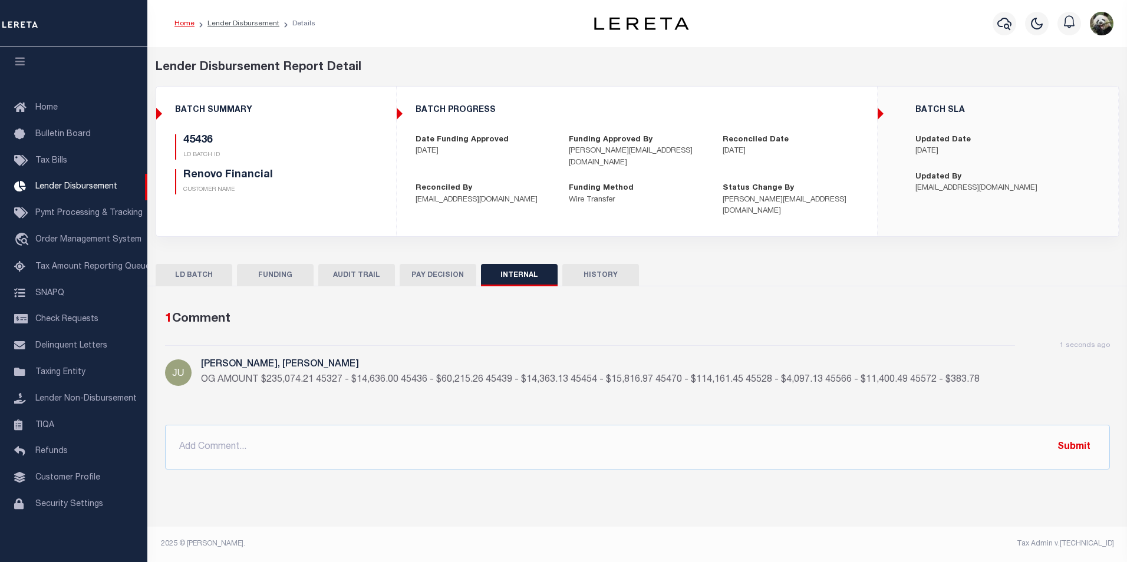
drag, startPoint x: 245, startPoint y: 271, endPoint x: 258, endPoint y: 262, distance: 15.4
click at [246, 270] on button "FUNDING" at bounding box center [275, 275] width 77 height 22
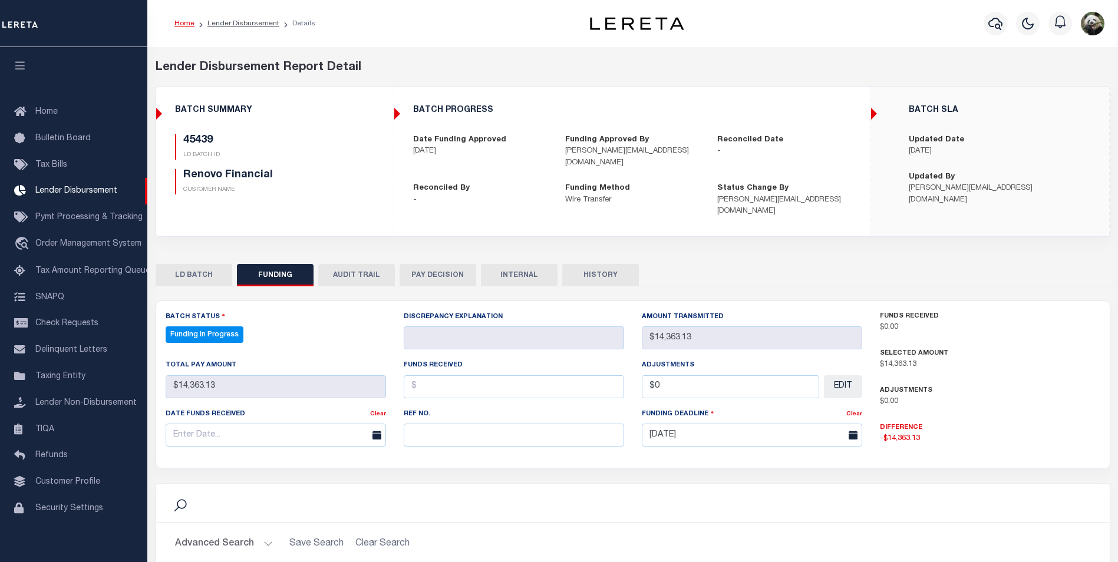
select select "100"
paste input "20250813MMQFMP2700342108131755FT03"
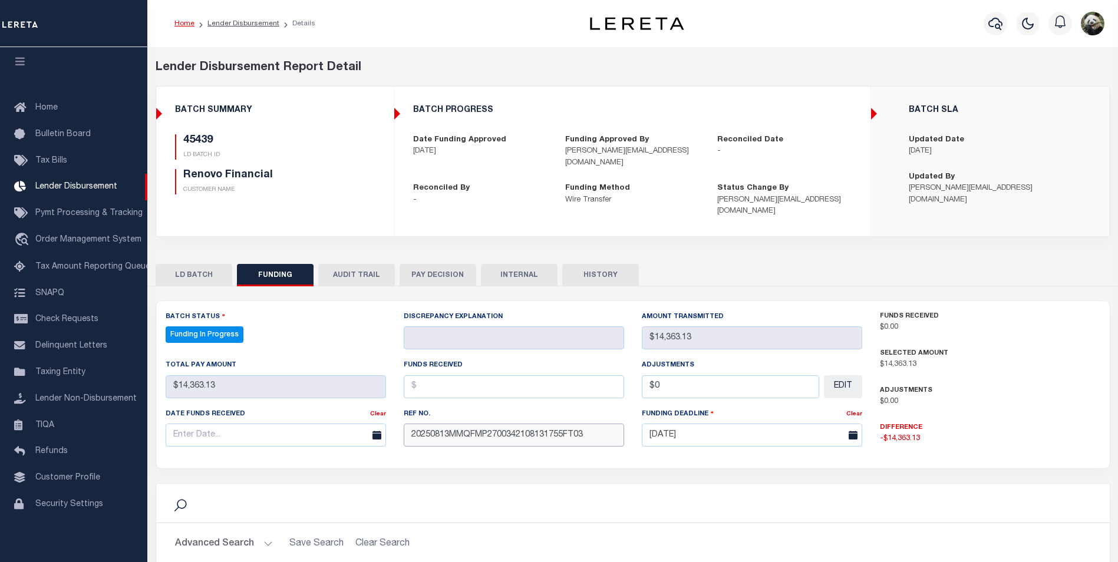
type input "20250813MMQFMP2700342108131755FT03"
click at [216, 425] on input "text" at bounding box center [276, 435] width 221 height 23
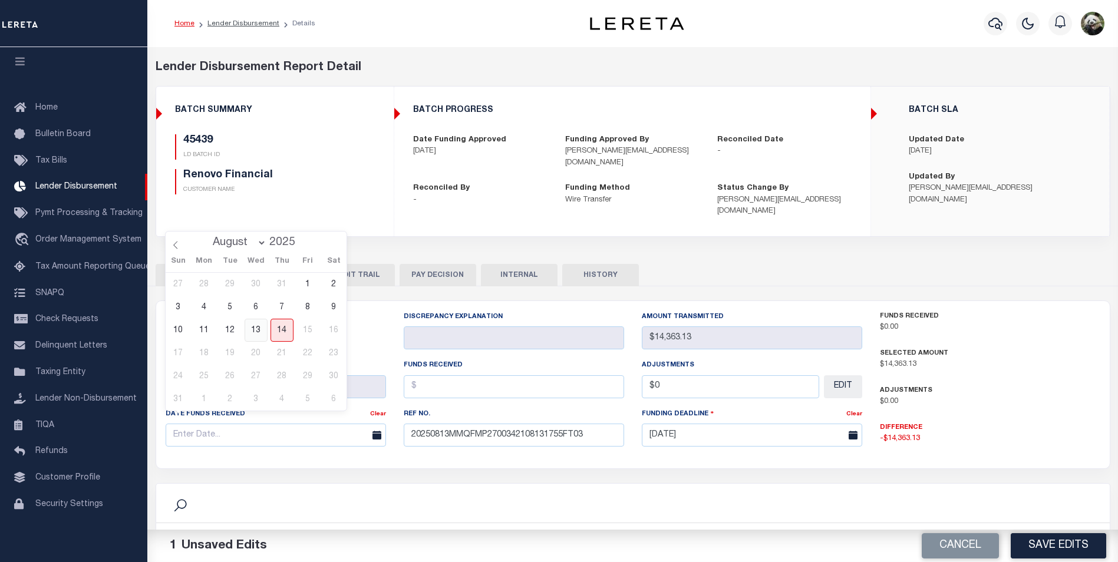
click at [264, 328] on span "13" at bounding box center [256, 330] width 23 height 23
type input "[DATE]"
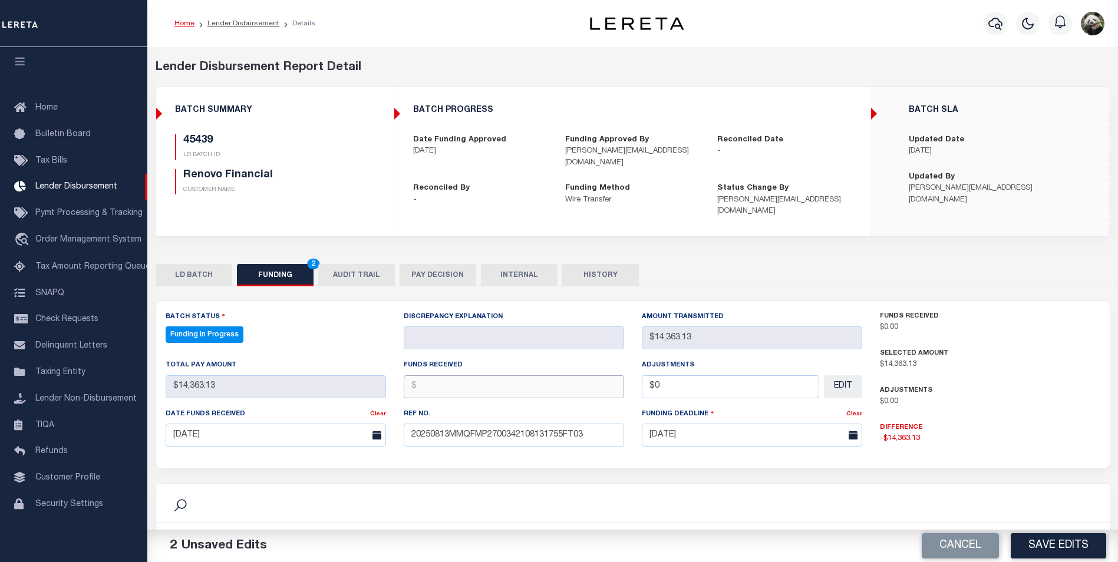
click at [468, 376] on input "text" at bounding box center [514, 387] width 221 height 23
type input "$14,363.13"
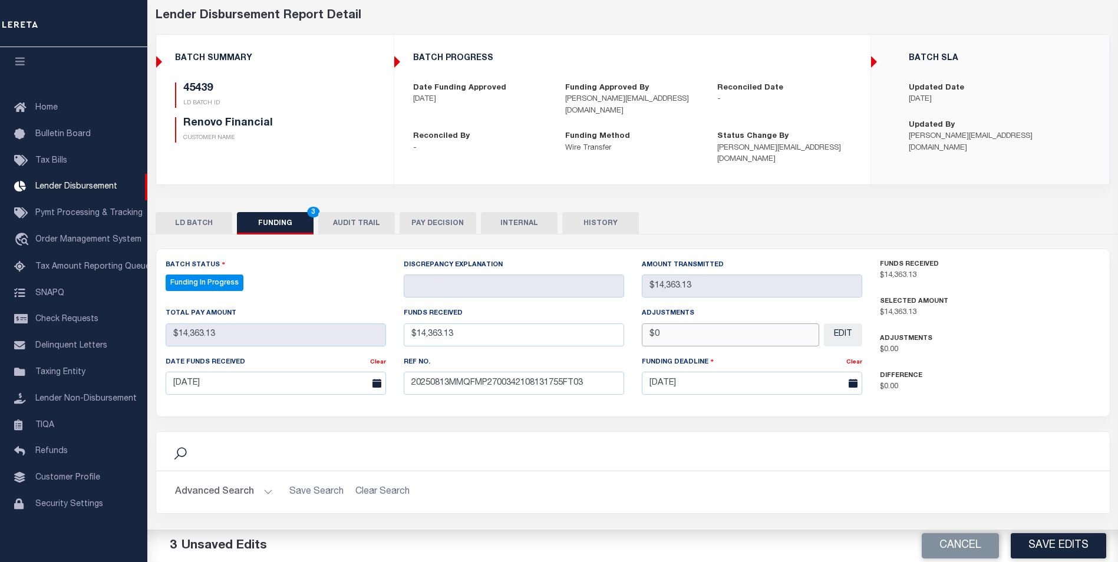
scroll to position [215, 0]
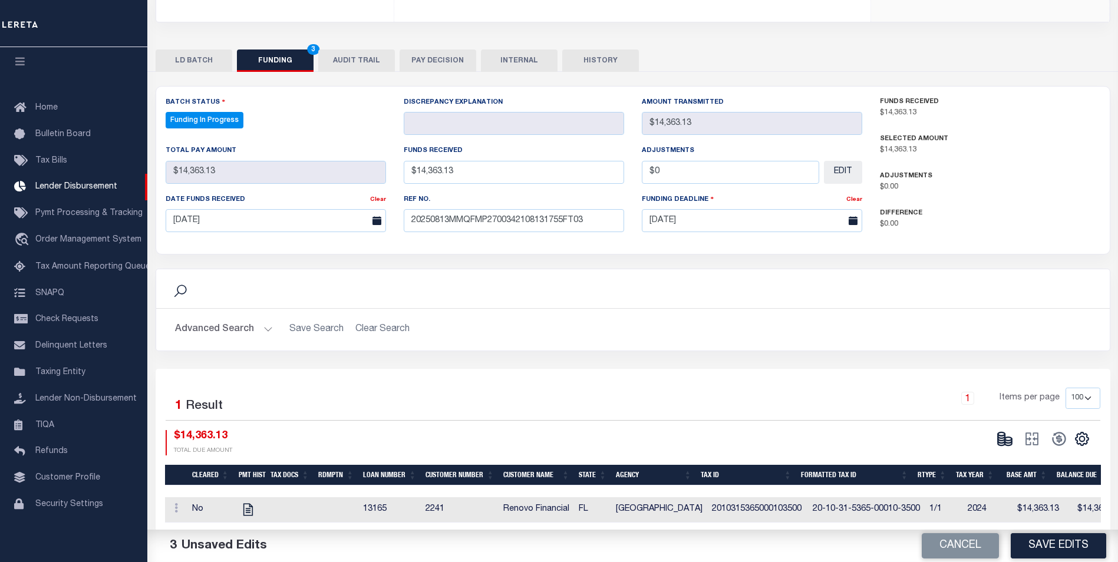
type input "$0.00"
click at [1072, 540] on button "Save Edits" at bounding box center [1059, 546] width 96 height 25
type input "$14,363.13"
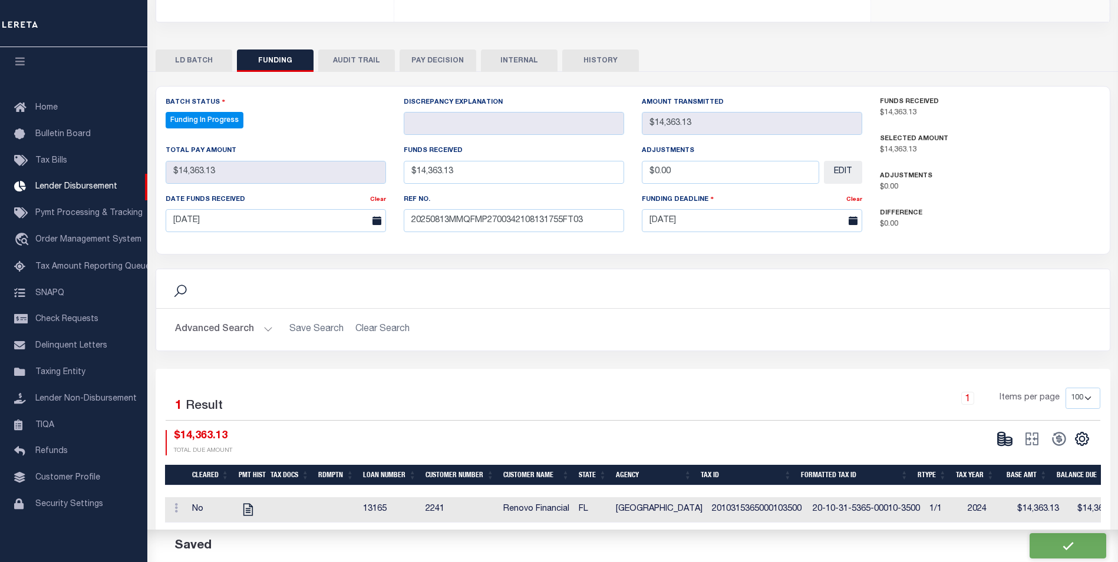
type input "$0"
select select "100"
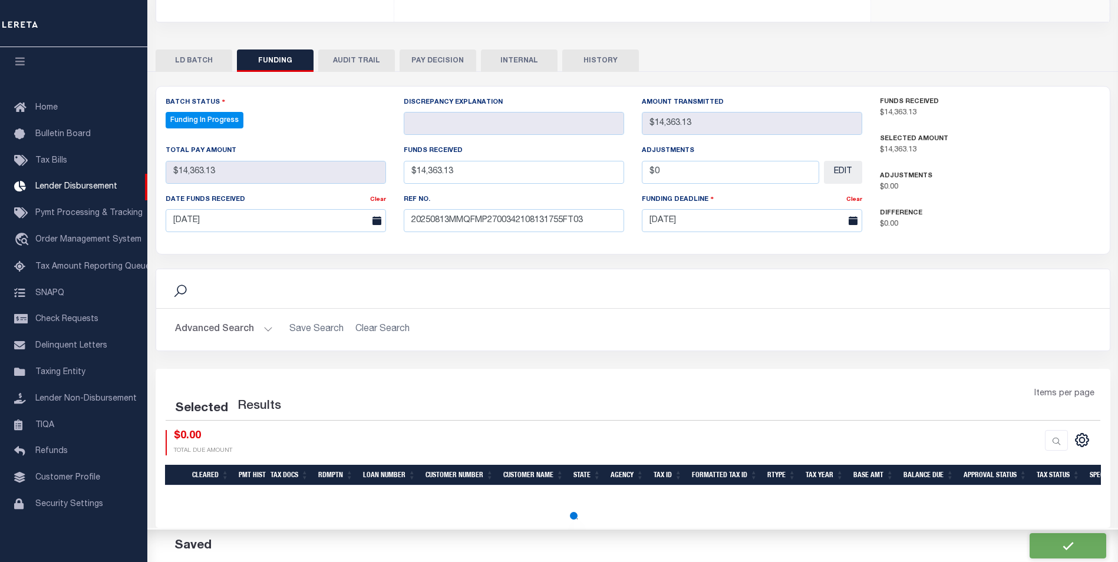
select select "100"
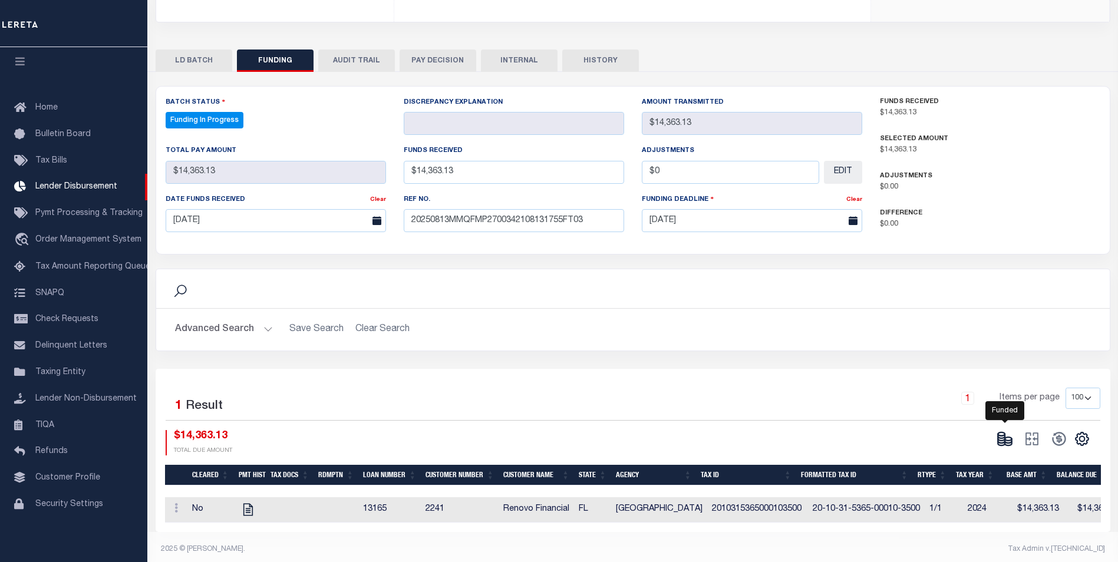
click at [1009, 431] on icon at bounding box center [1005, 439] width 17 height 17
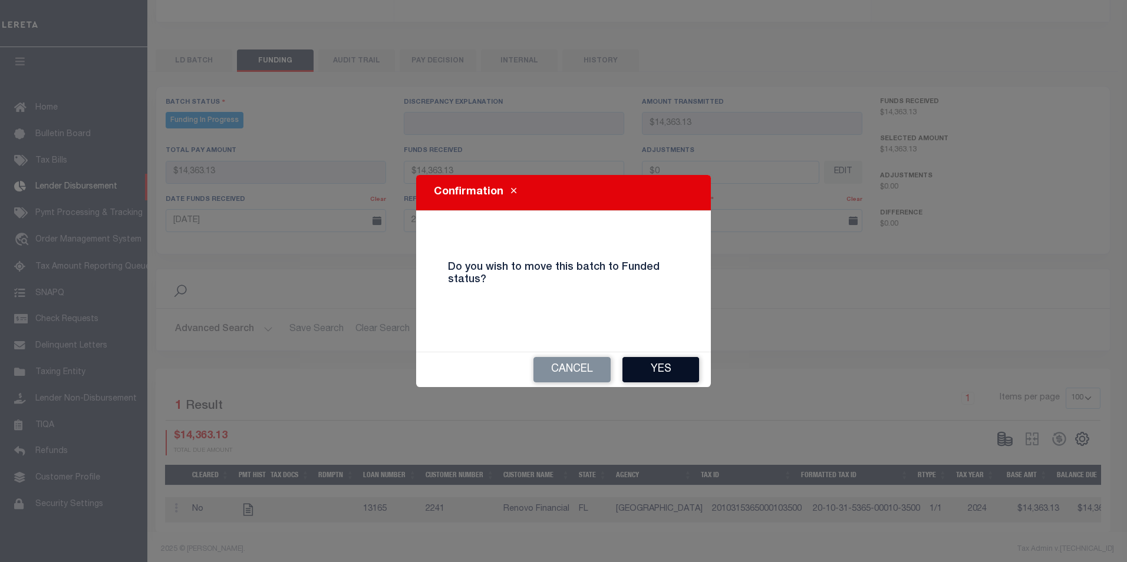
click at [662, 379] on button "Yes" at bounding box center [661, 369] width 77 height 25
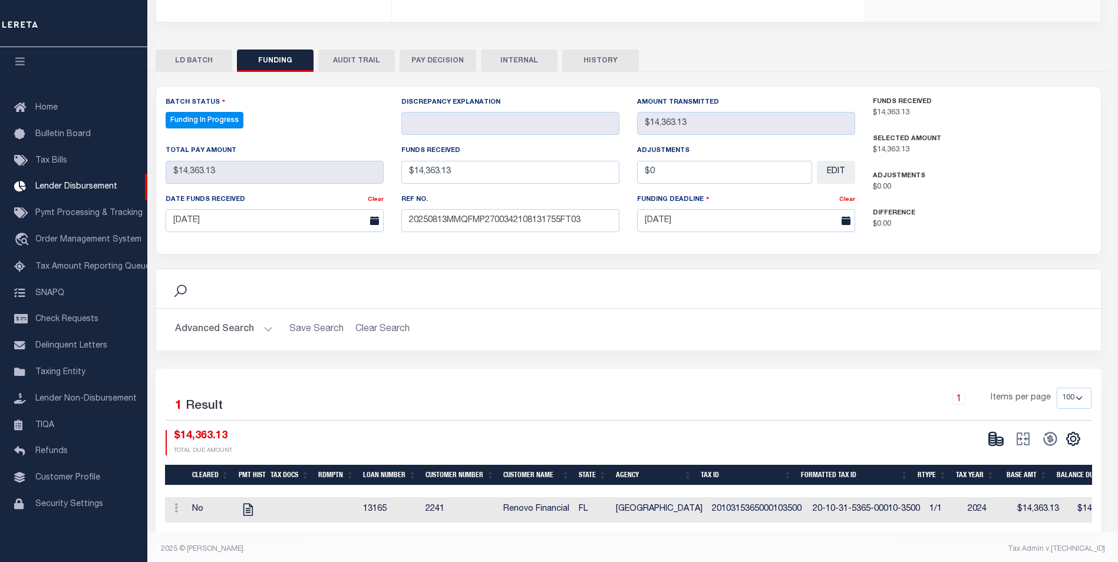
type input "$14,363.13"
type input "$0"
select select "100"
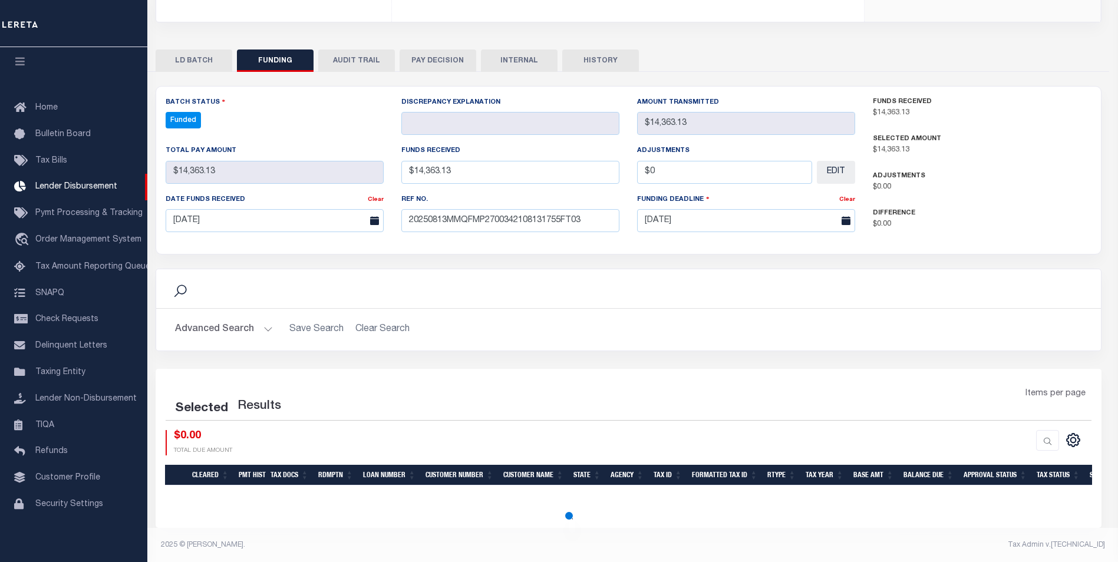
select select "100"
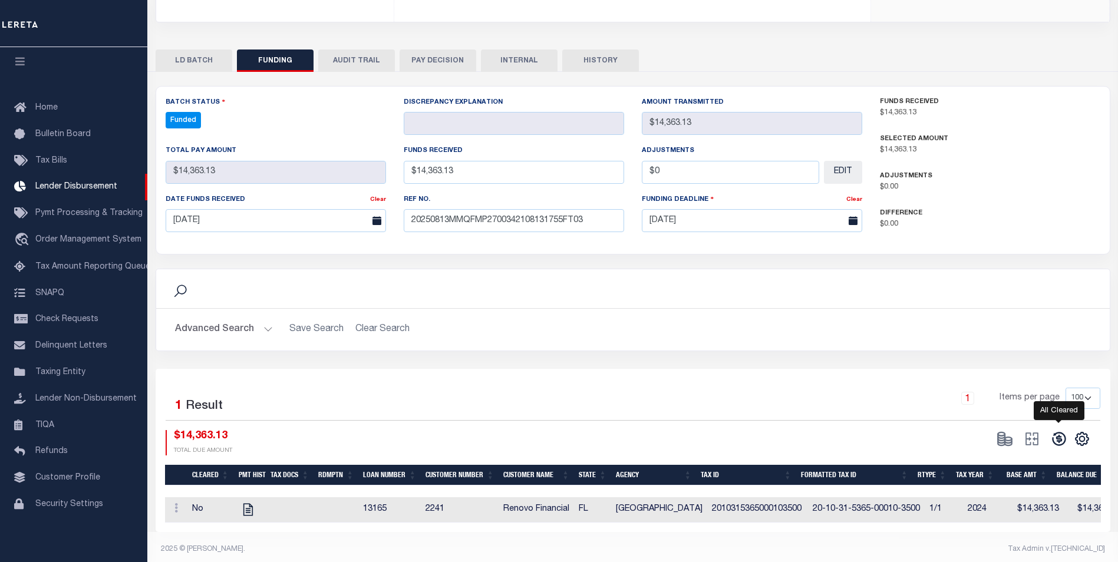
click at [1058, 431] on icon at bounding box center [1059, 439] width 17 height 17
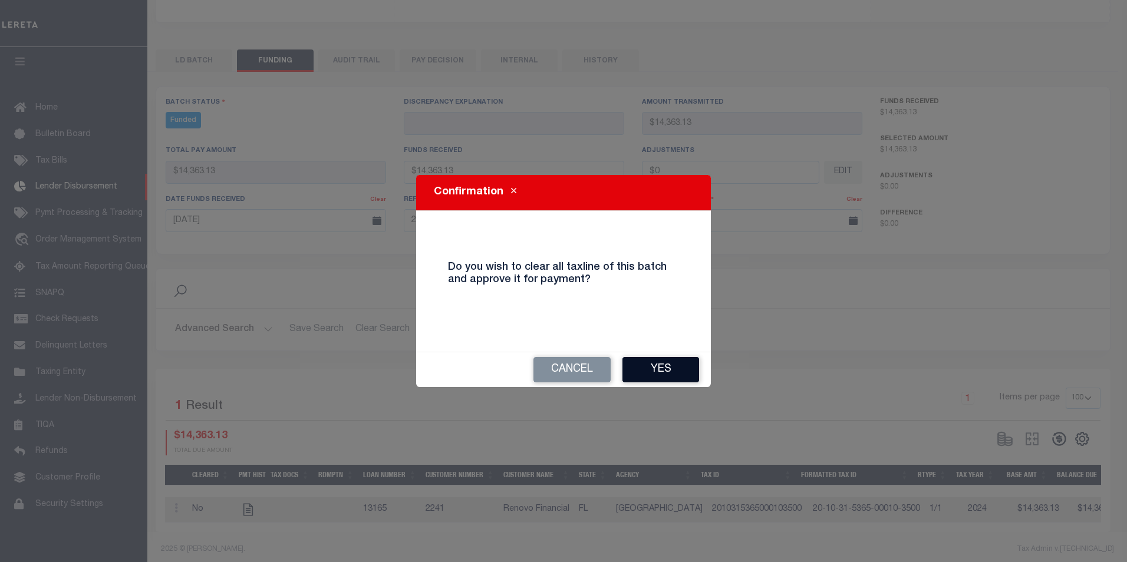
click at [671, 366] on button "Yes" at bounding box center [661, 369] width 77 height 25
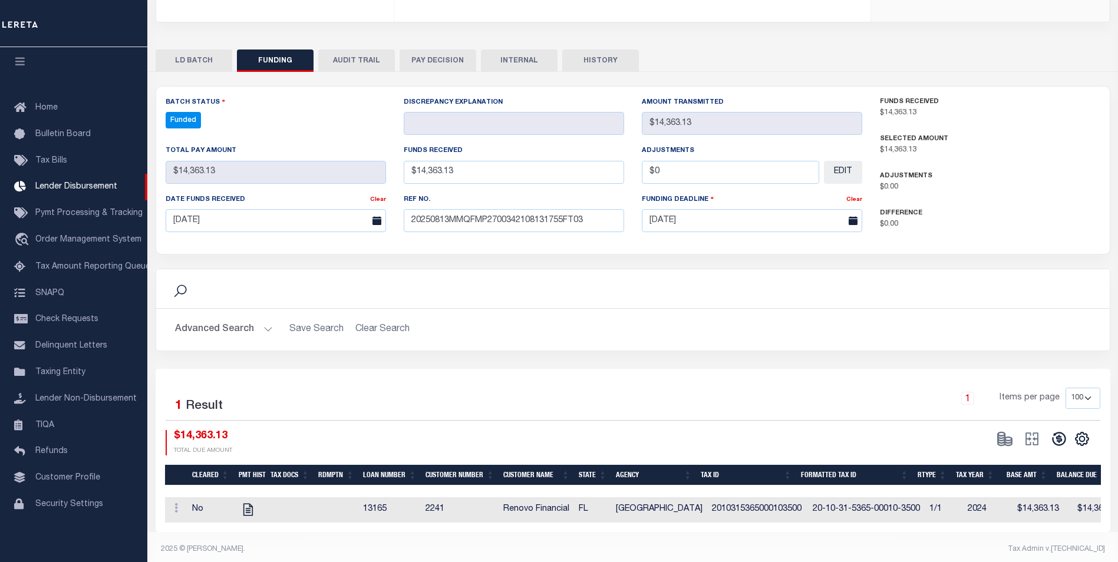
type input "$14,363.13"
type input "$0"
select select "100"
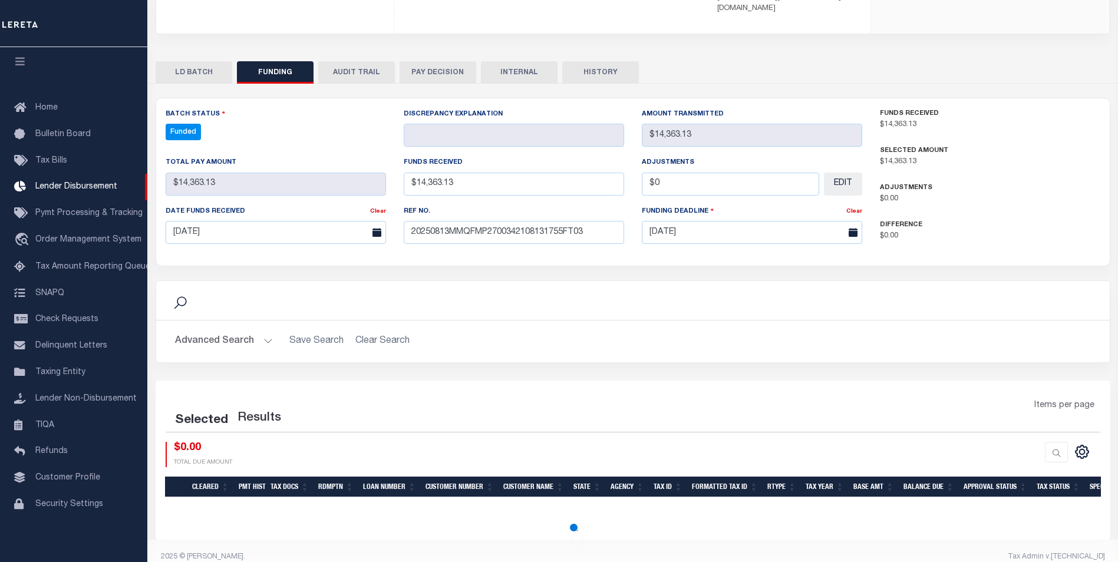
select select "100"
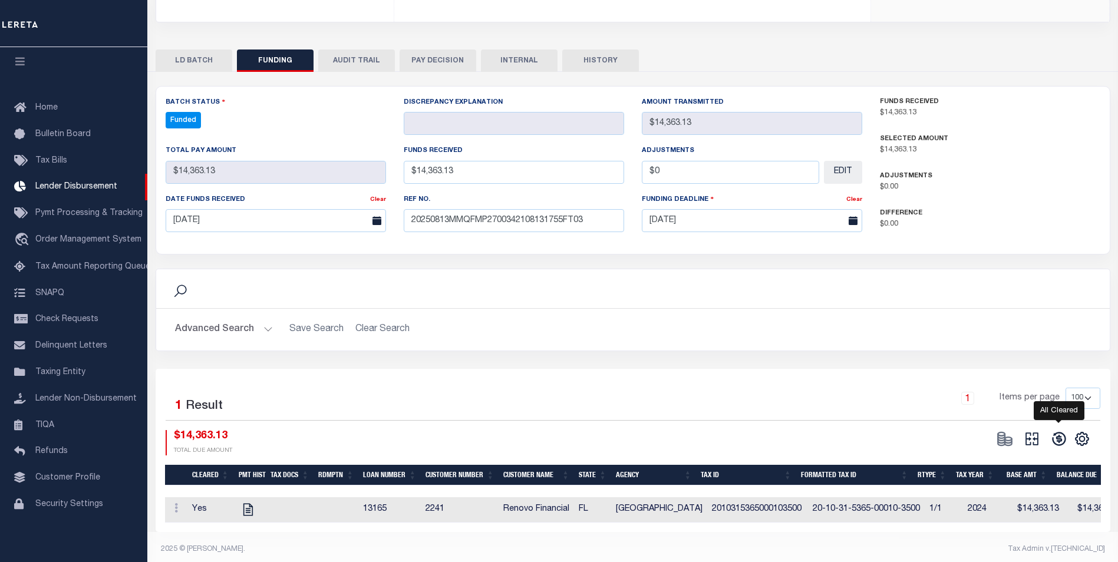
click at [1057, 431] on icon at bounding box center [1059, 439] width 17 height 17
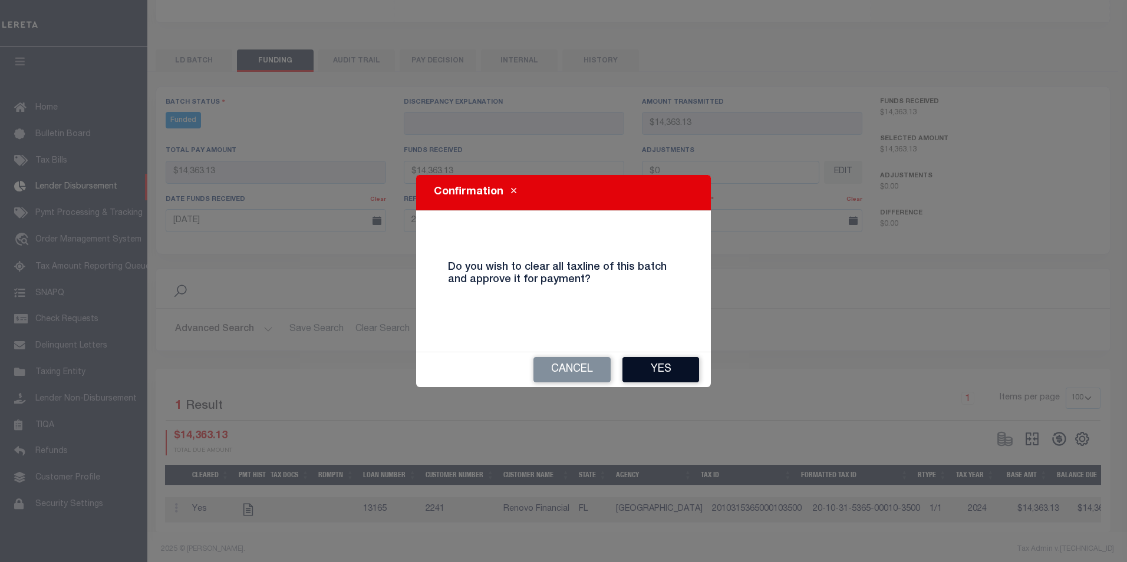
click at [678, 381] on button "Yes" at bounding box center [661, 369] width 77 height 25
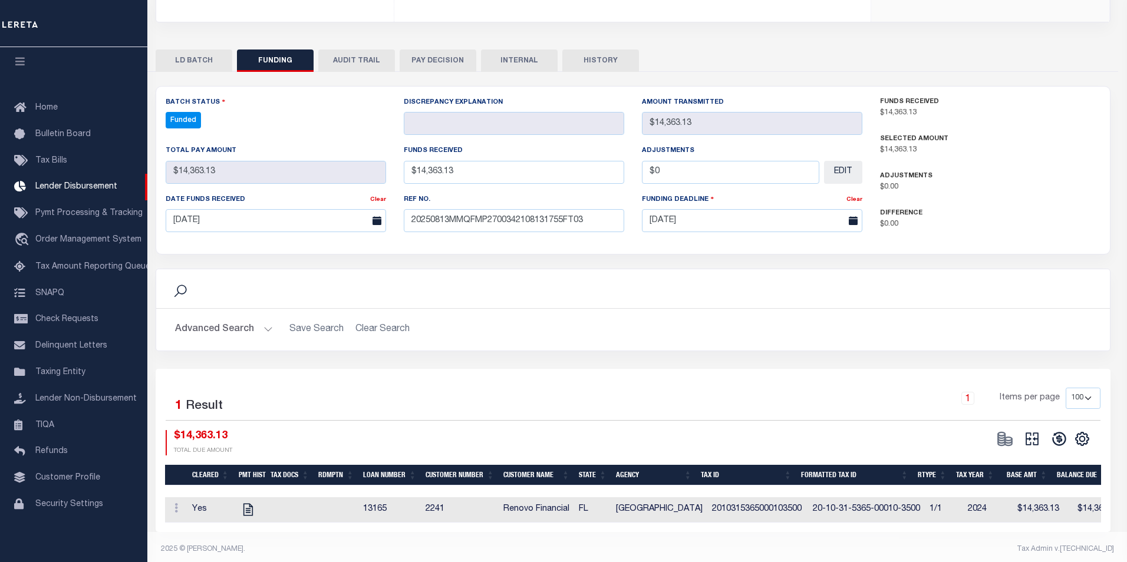
type input "$14,363.13"
type input "$0"
select select "100"
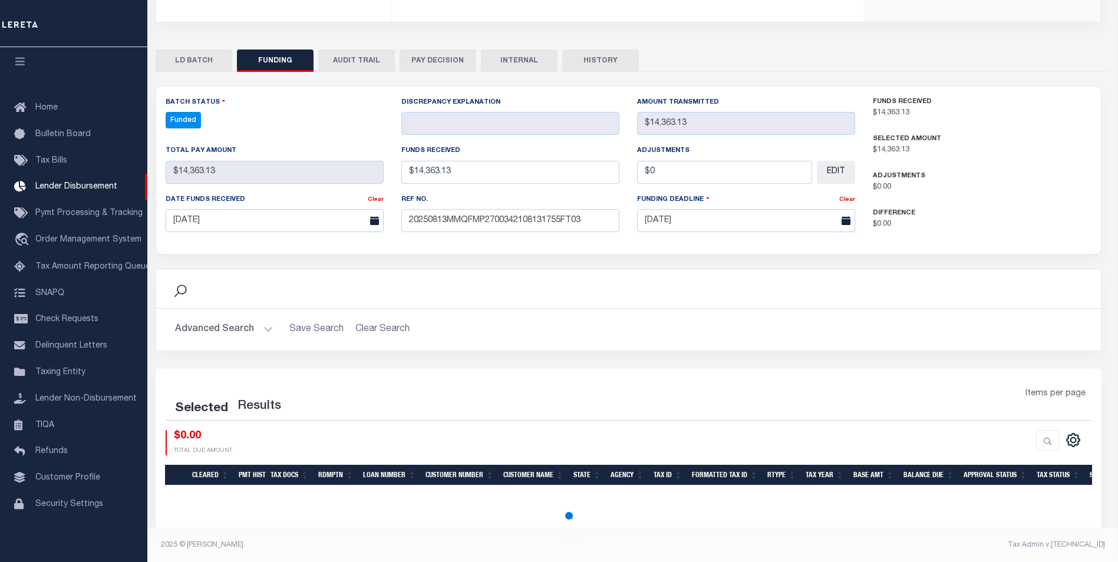
select select "100"
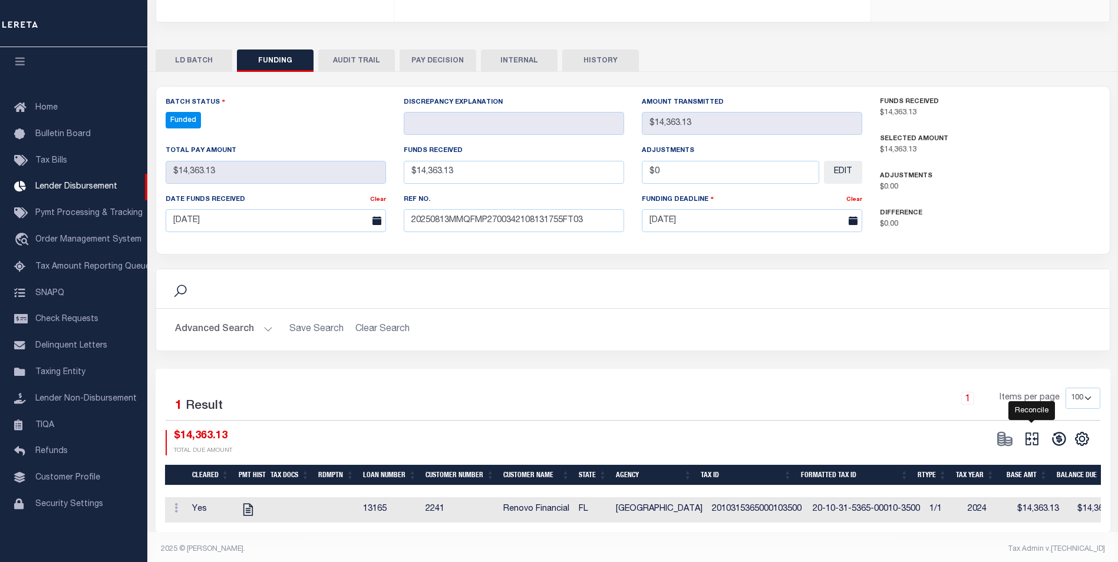
click at [1032, 431] on icon at bounding box center [1032, 439] width 17 height 17
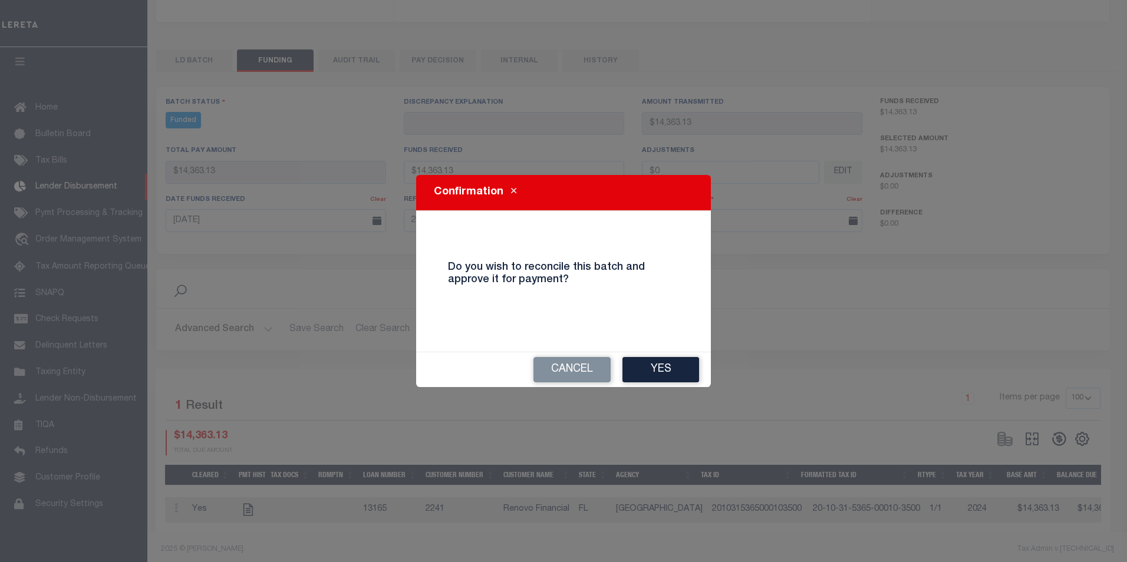
click at [660, 364] on button "Yes" at bounding box center [661, 369] width 77 height 25
select select "100"
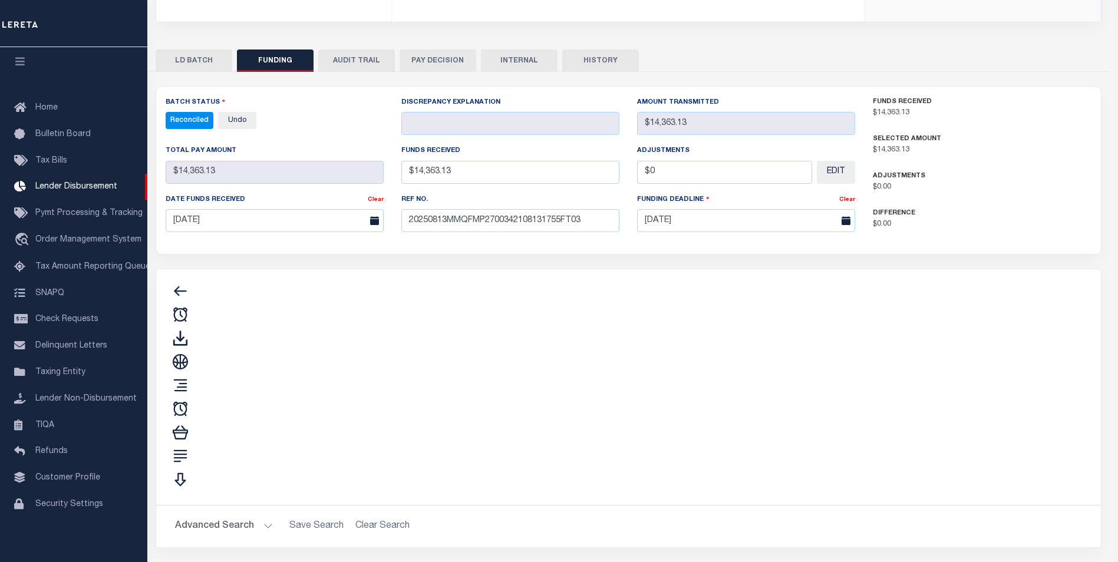
type input "$14,363.13"
type input "$0"
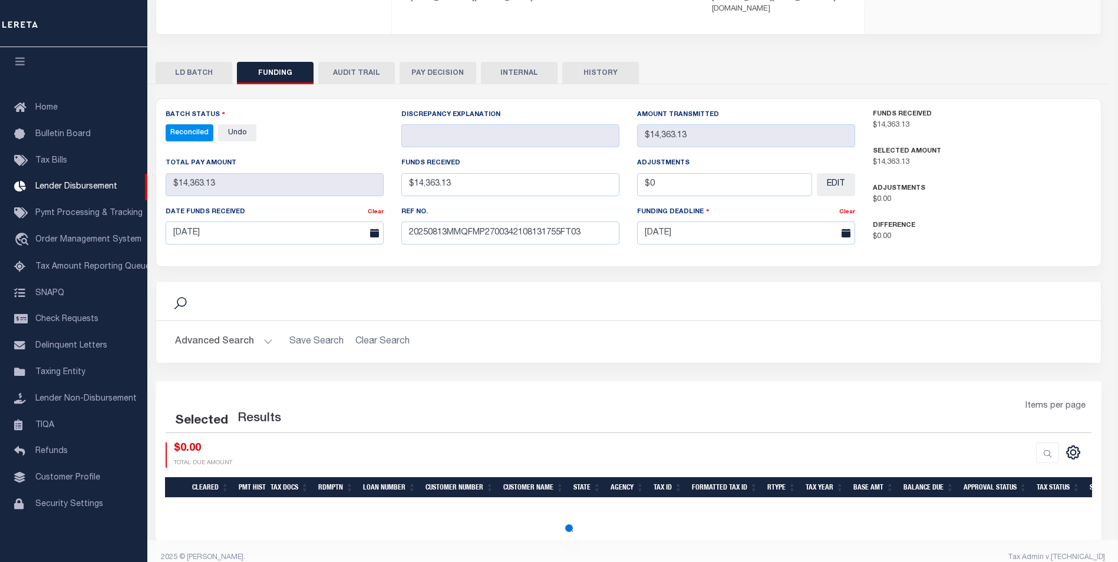
select select "100"
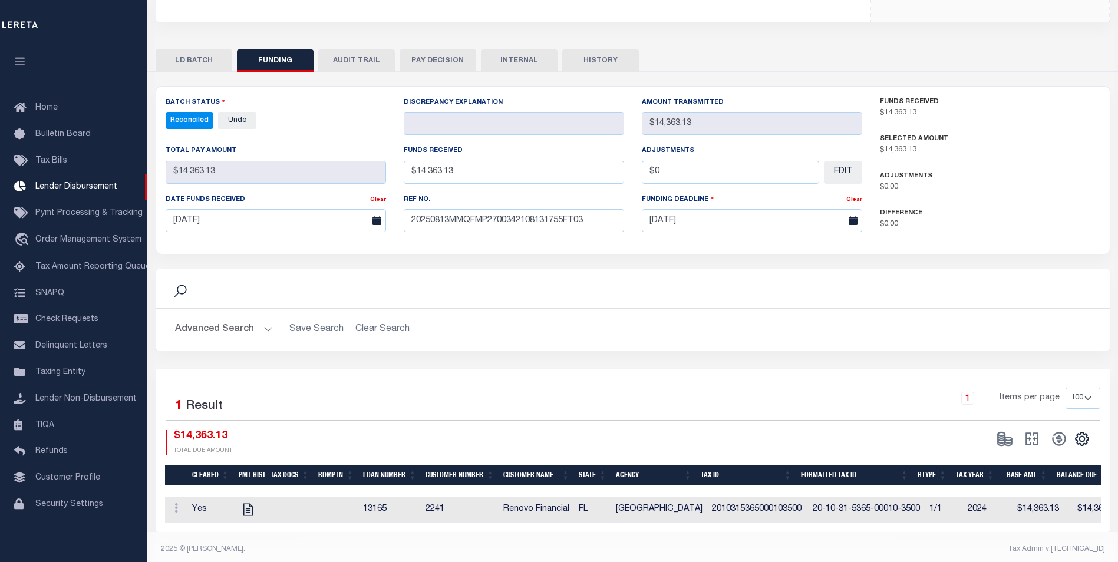
click at [505, 54] on button "INTERNAL" at bounding box center [519, 61] width 77 height 22
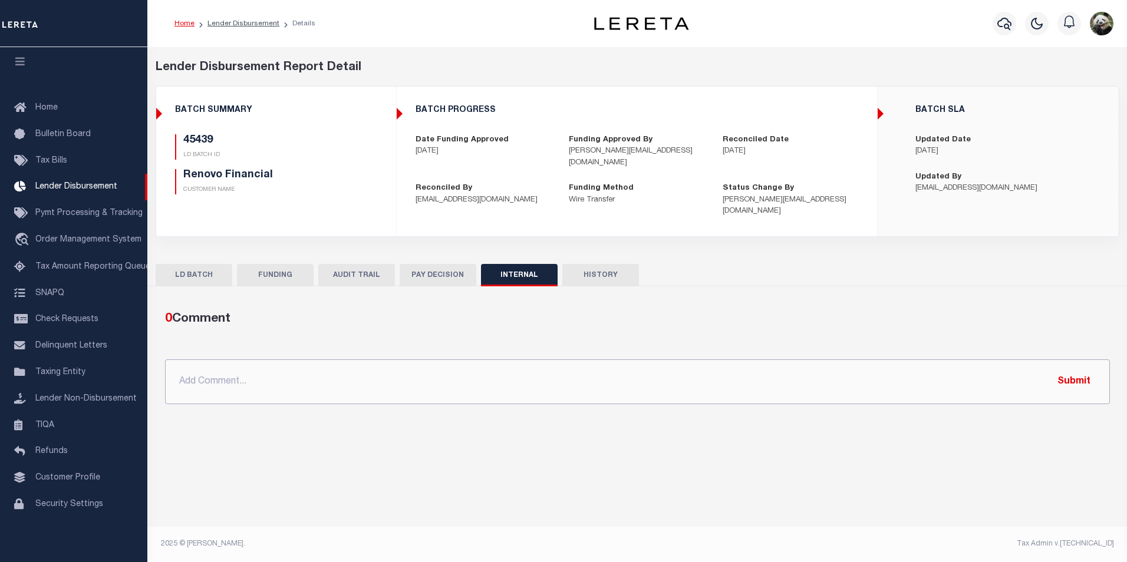
click at [294, 377] on input "text" at bounding box center [637, 382] width 945 height 45
paste input "OG AMOUNT $235,074.21 45327 - $14,636.00 45436 - $60,215.26 45439 - $14,363.13 …"
type input "OG AMOUNT $235,074.21 45327 - $14,636.00 45436 - $60,215.26 45439 - $14,363.13 …"
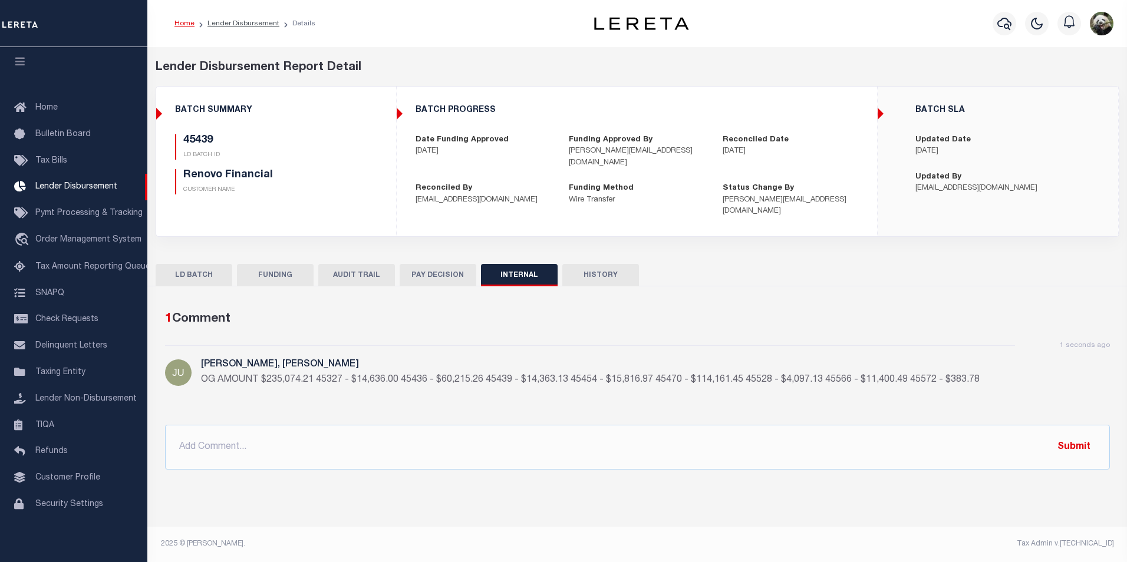
click at [250, 265] on button "FUNDING" at bounding box center [275, 275] width 77 height 22
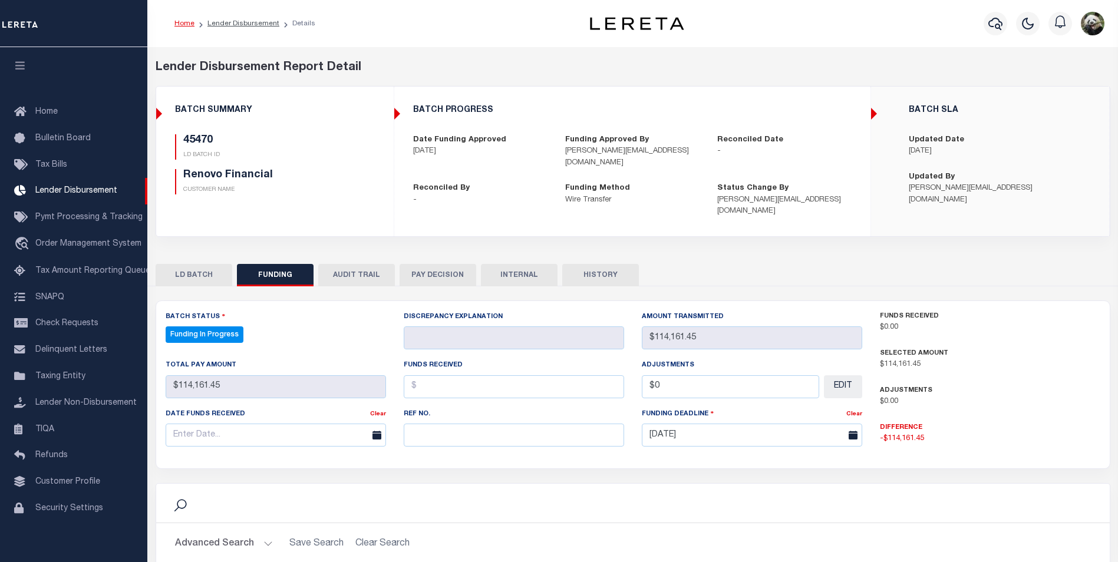
select select "100"
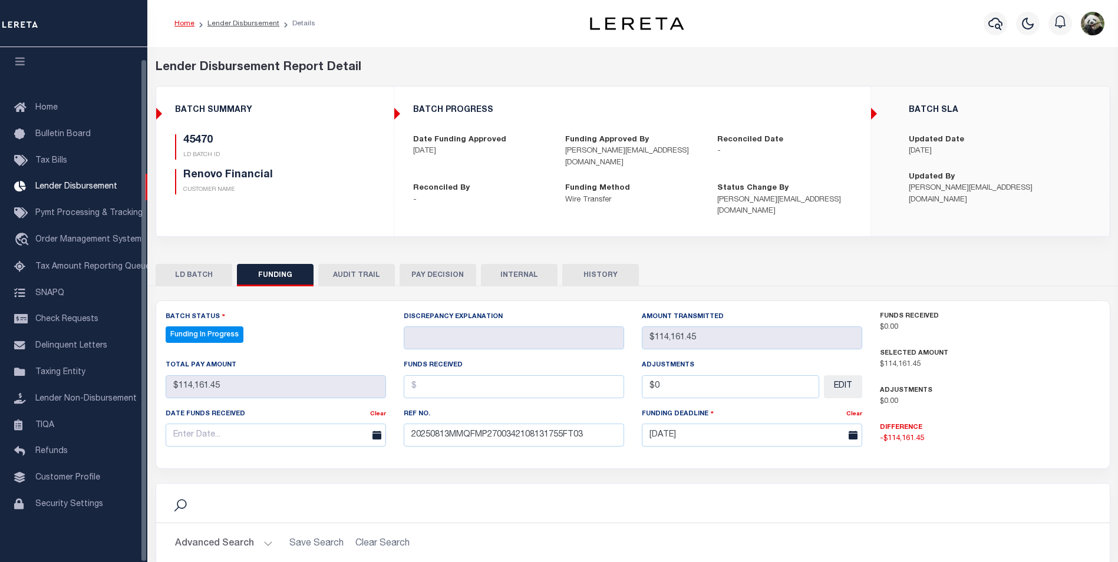
type input "20250813MMQFMP2700342108131755FT03"
drag, startPoint x: 206, startPoint y: 419, endPoint x: 225, endPoint y: 414, distance: 20.0
click at [206, 424] on input "text" at bounding box center [276, 435] width 221 height 23
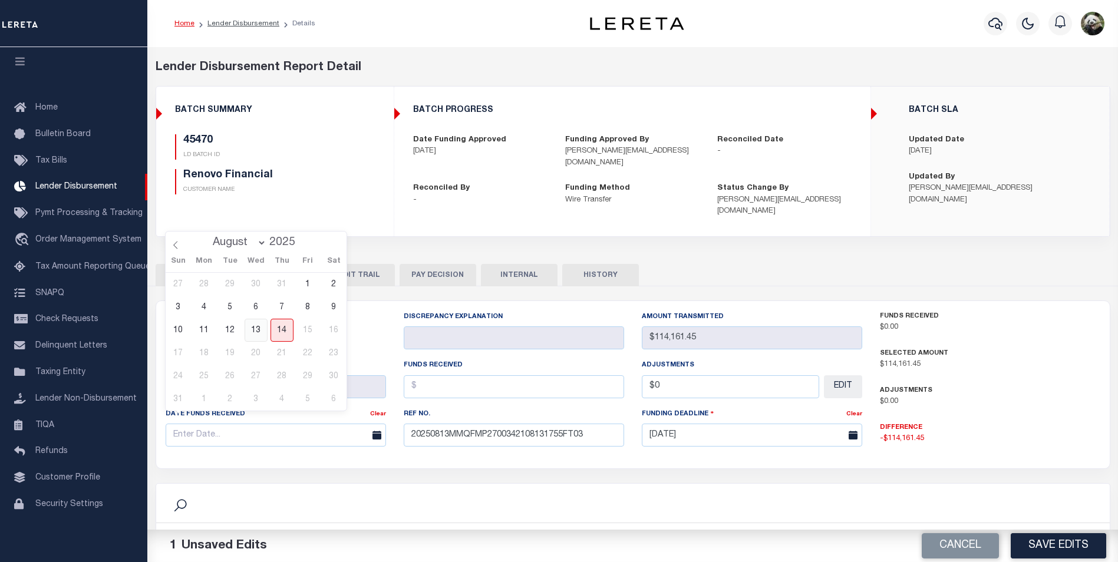
drag, startPoint x: 254, startPoint y: 328, endPoint x: 437, endPoint y: 383, distance: 191.4
click at [254, 328] on span "13" at bounding box center [256, 330] width 23 height 23
type input "[DATE]"
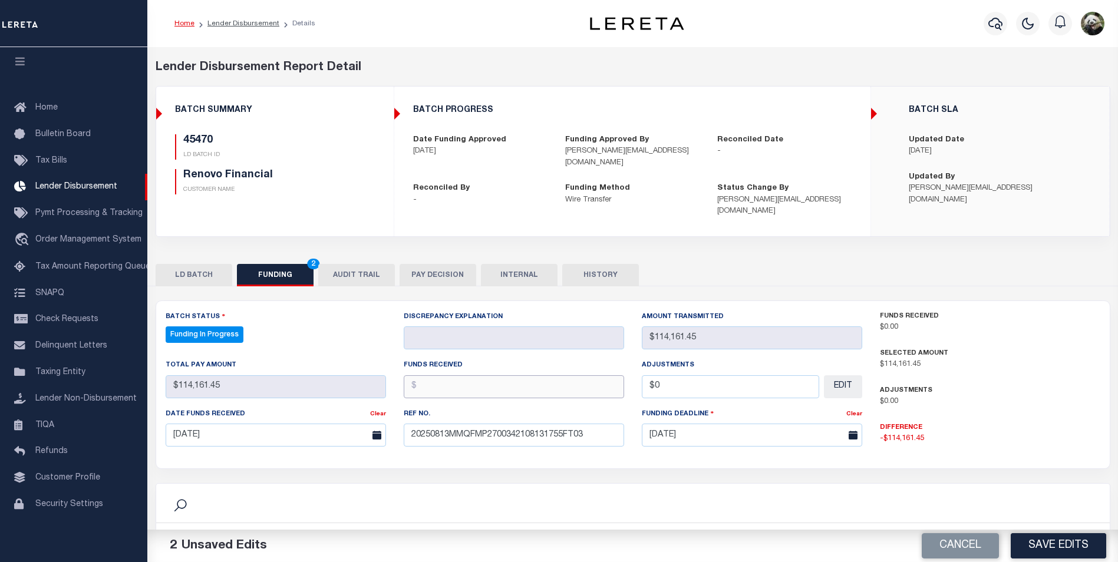
click at [481, 380] on input "text" at bounding box center [514, 387] width 221 height 23
type input "$114,161.45"
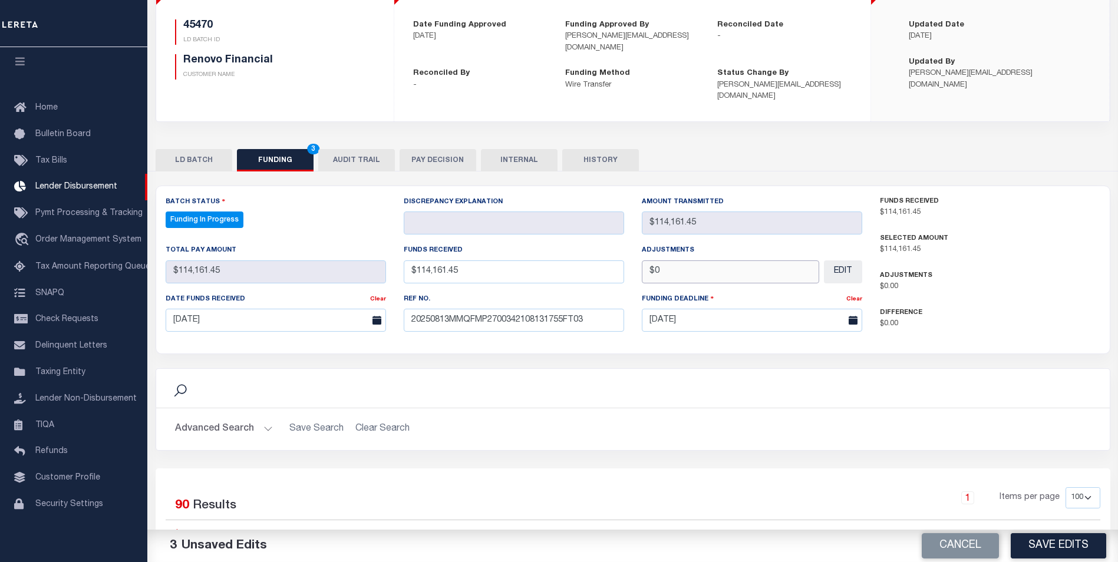
scroll to position [118, 0]
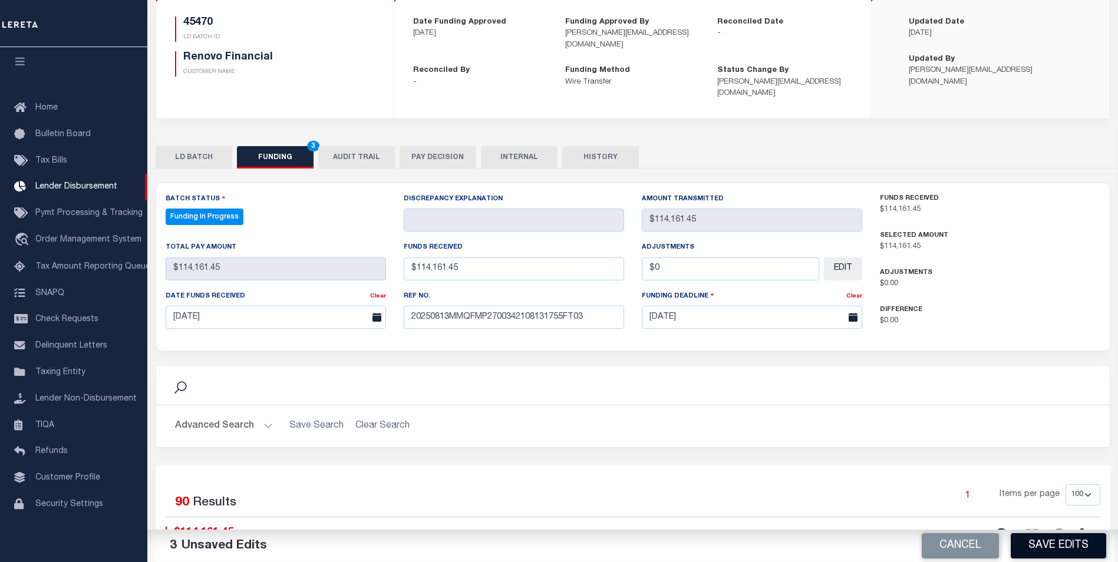
type input "$0.00"
click at [1070, 552] on button "Save Edits" at bounding box center [1059, 546] width 96 height 25
type input "$114,161.45"
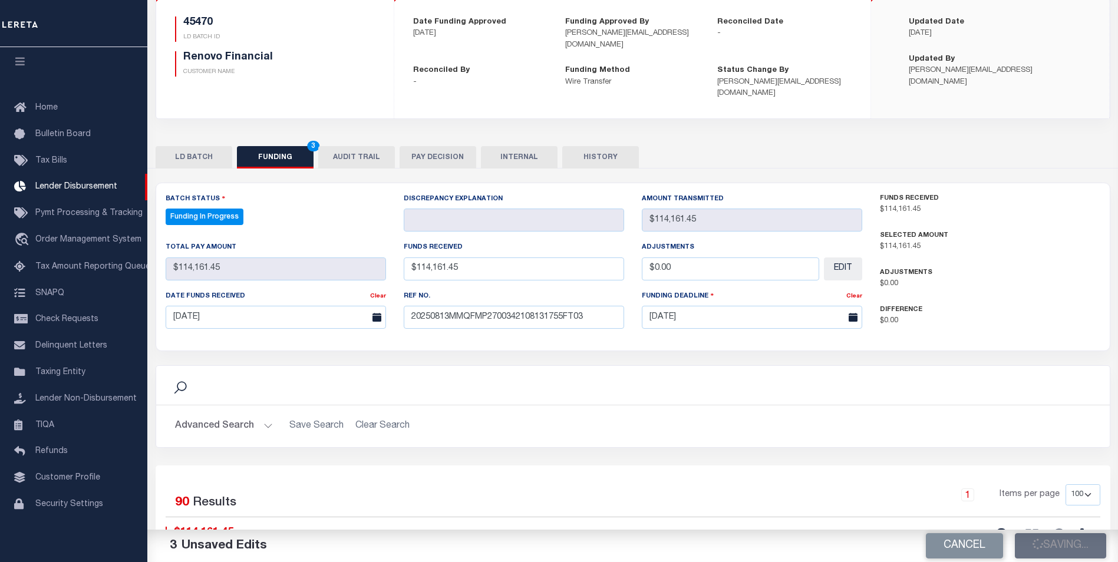
type input "$0"
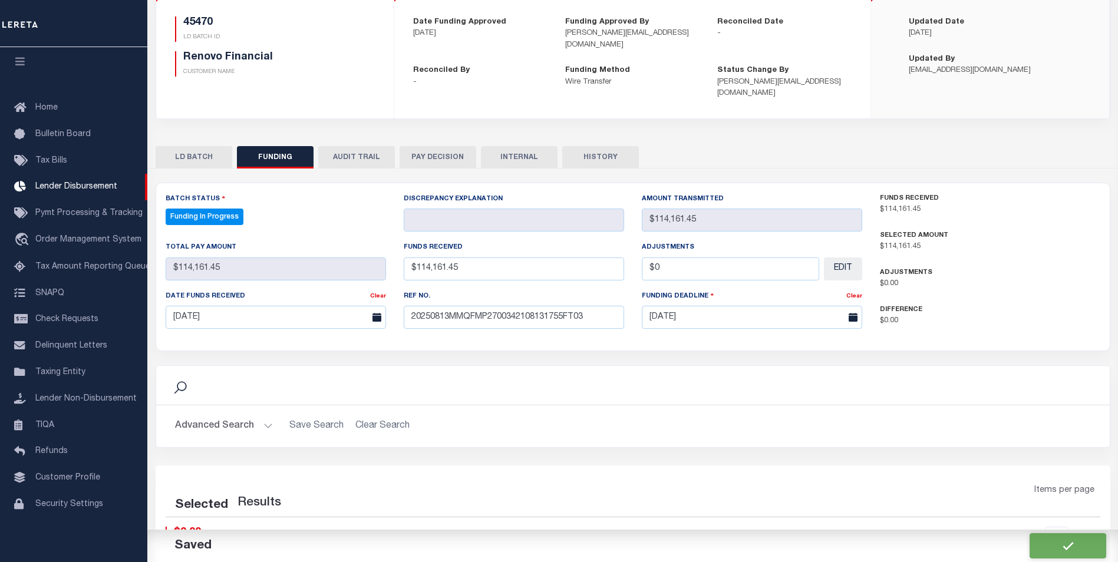
select select "100"
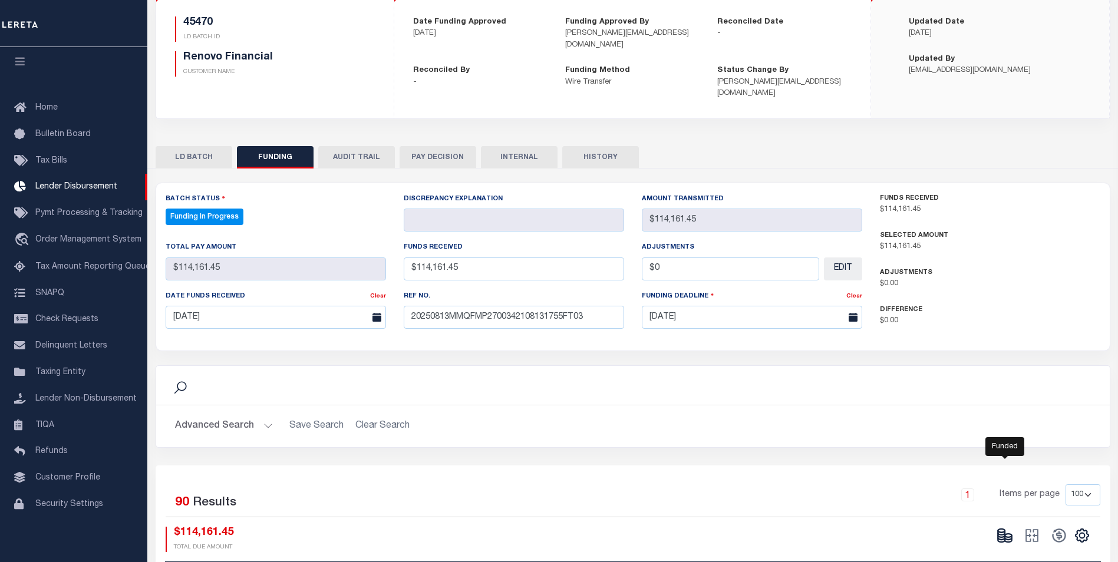
click at [1008, 536] on icon at bounding box center [1008, 538] width 7 height 4
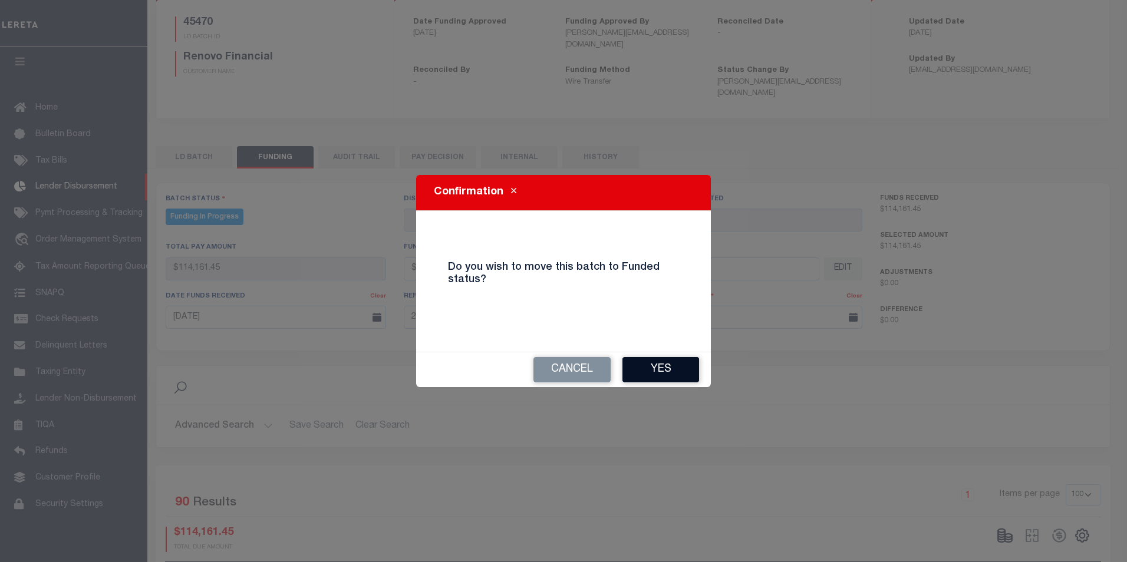
click at [673, 373] on button "Yes" at bounding box center [661, 369] width 77 height 25
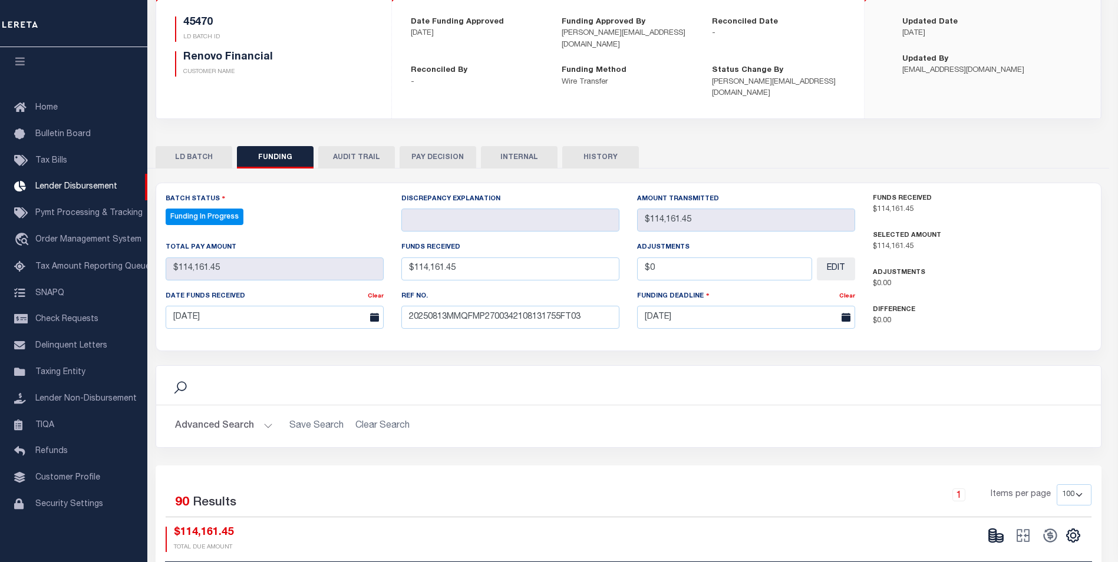
type input "$114,161.45"
type input "$0"
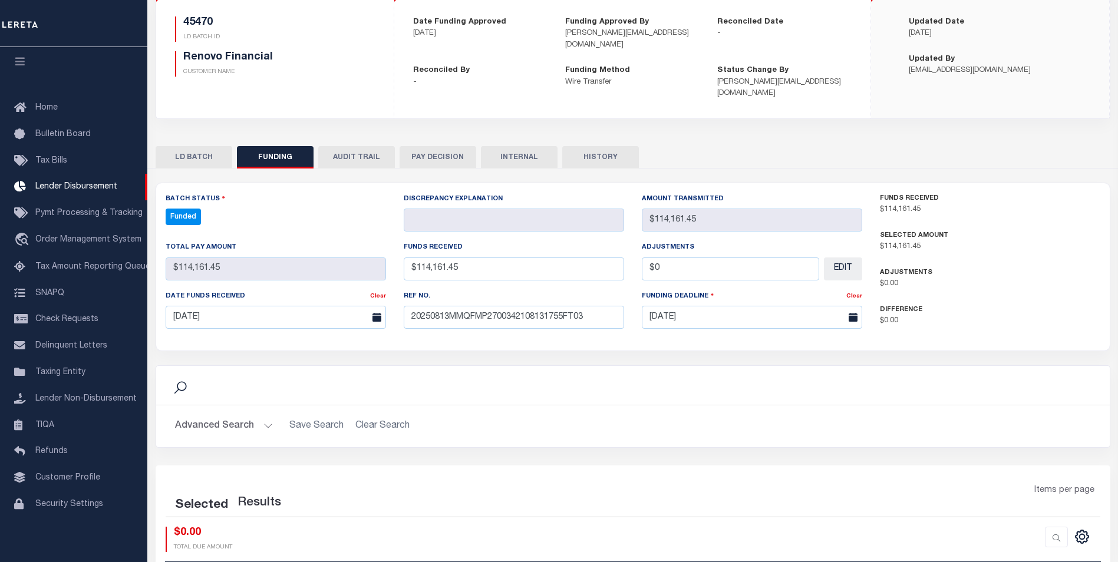
select select "100"
click at [1056, 528] on icon at bounding box center [1059, 536] width 17 height 17
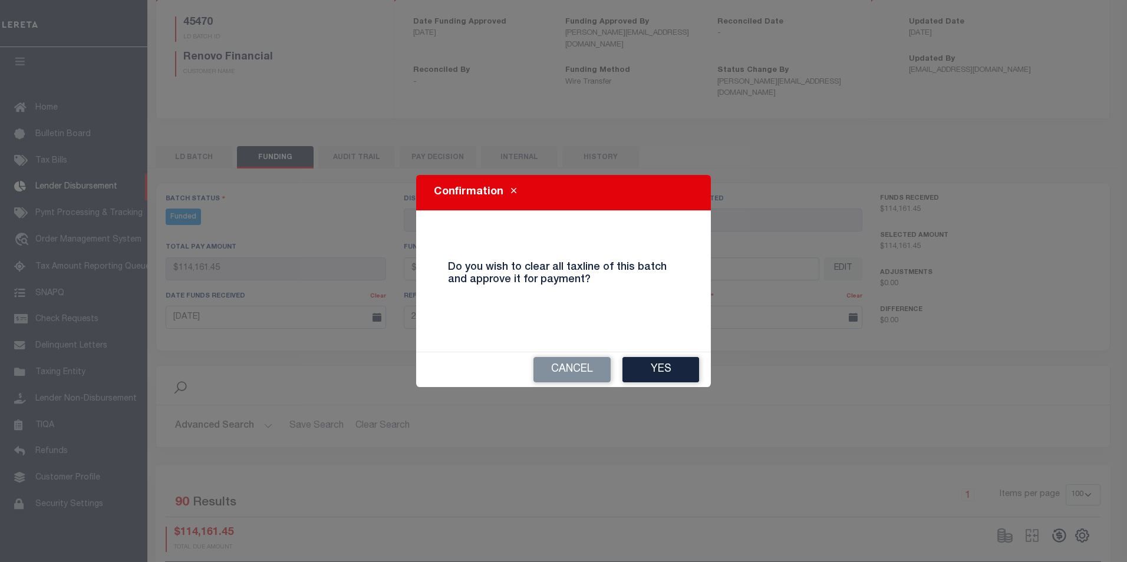
drag, startPoint x: 645, startPoint y: 365, endPoint x: 656, endPoint y: 368, distance: 11.2
click at [646, 365] on button "Yes" at bounding box center [661, 369] width 77 height 25
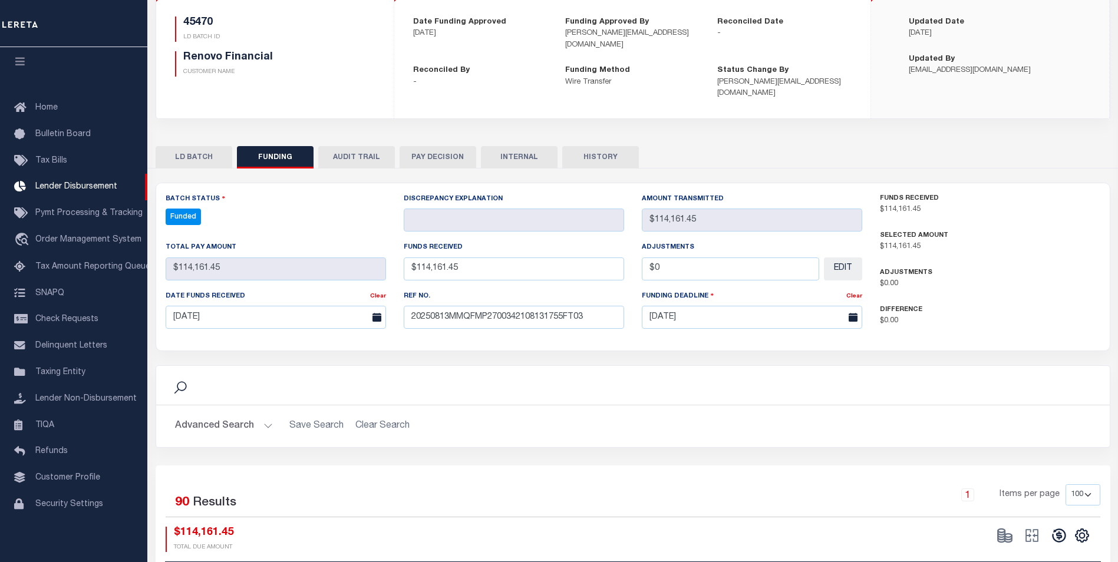
type input "$114,161.45"
type input "$0"
select select "100"
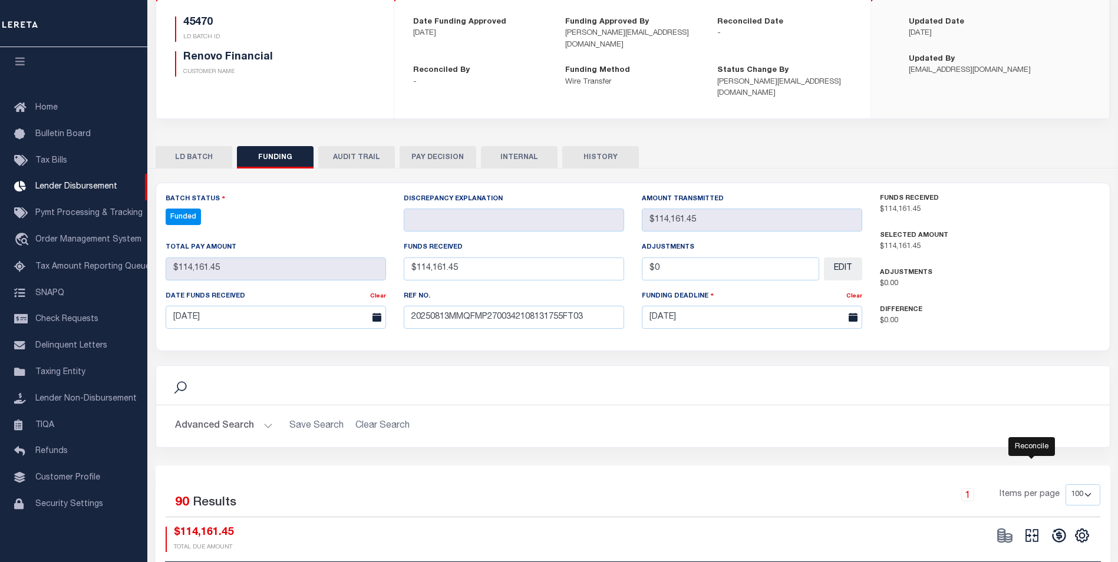
click at [1029, 528] on icon at bounding box center [1032, 536] width 17 height 17
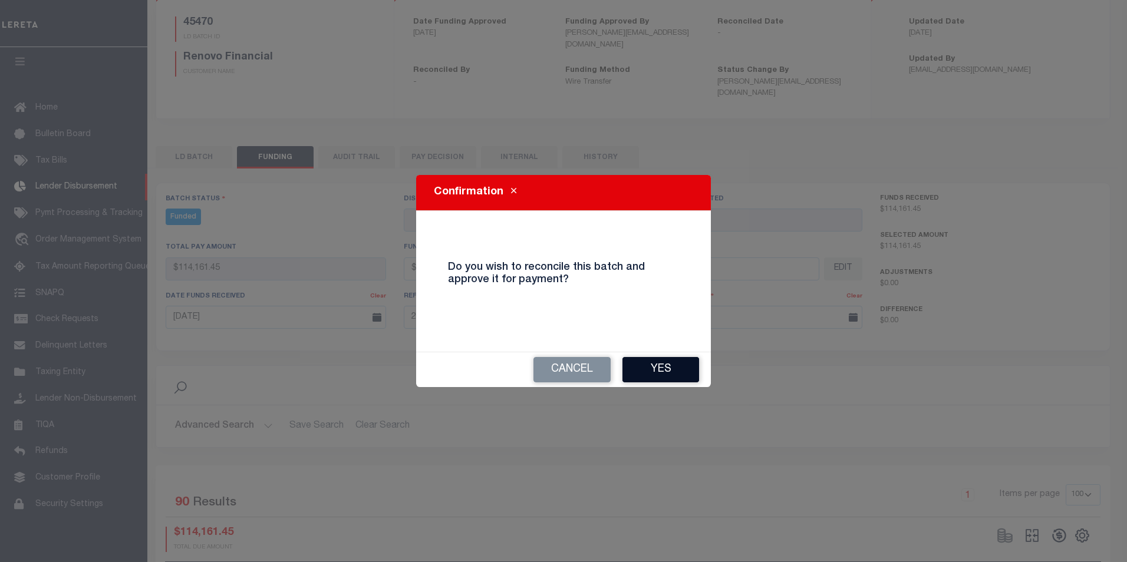
click at [660, 366] on button "Yes" at bounding box center [661, 369] width 77 height 25
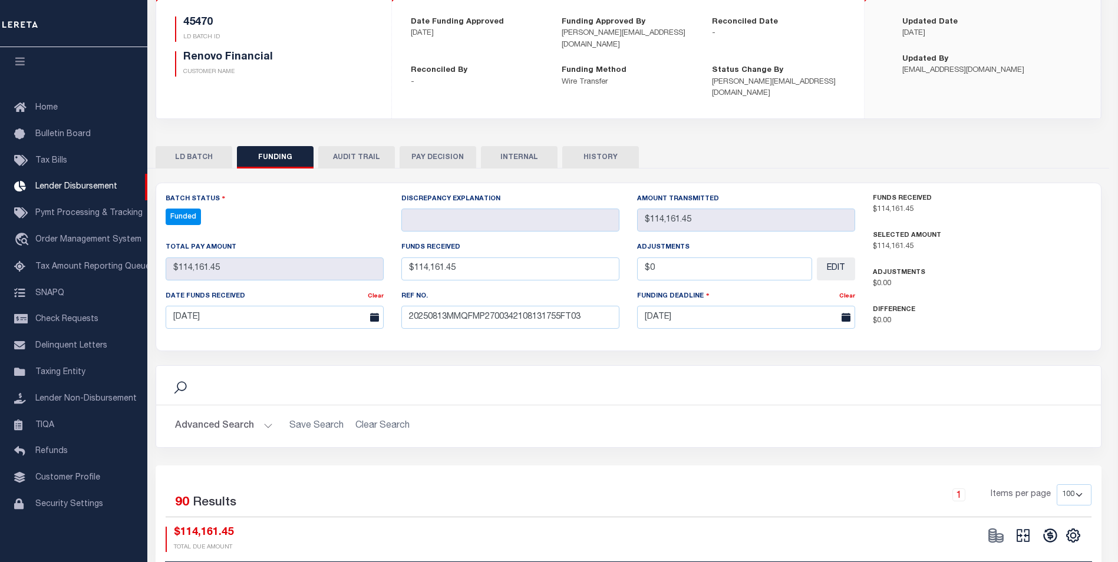
select select "100"
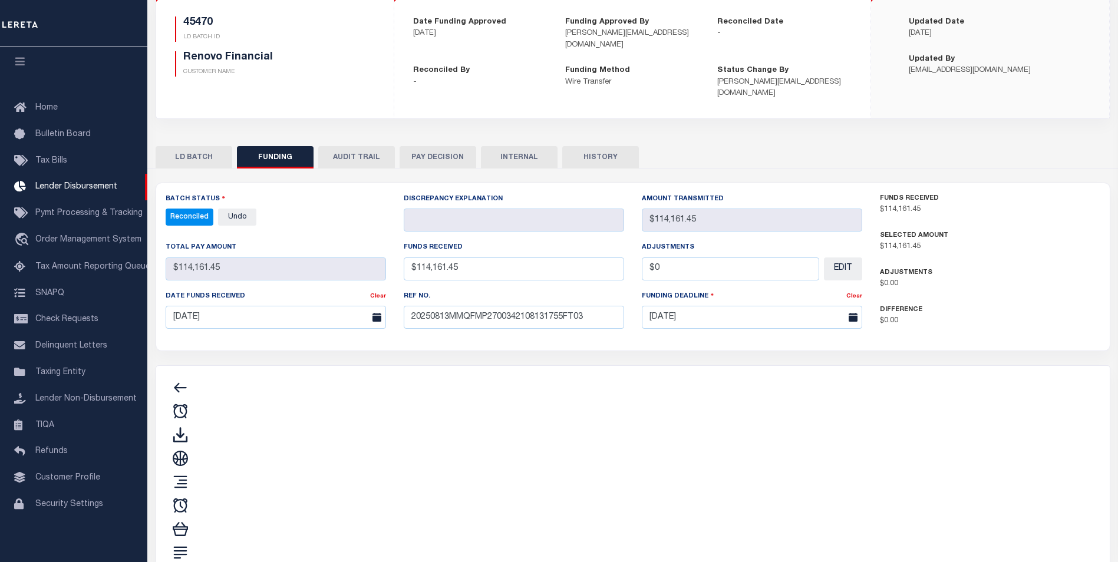
type input "$114,161.45"
type input "$0"
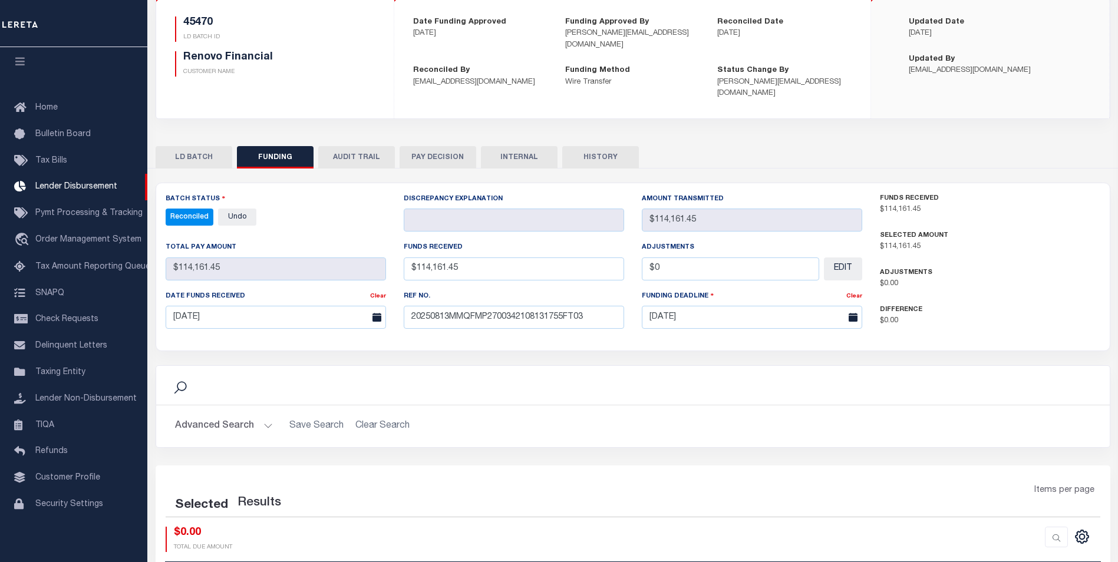
select select "100"
click at [519, 152] on button "INTERNAL" at bounding box center [519, 157] width 77 height 22
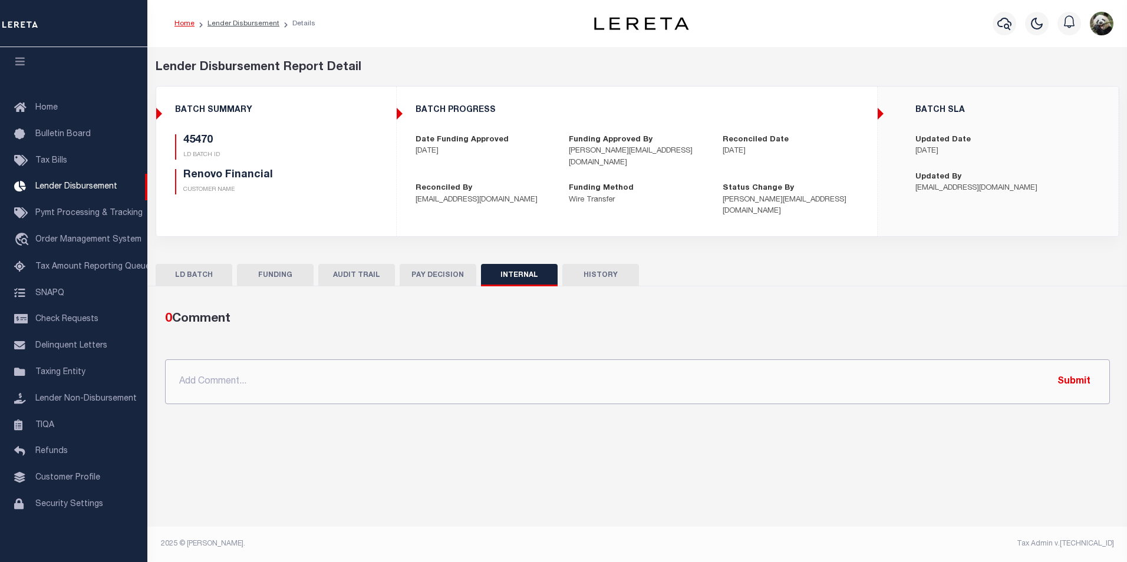
click at [419, 361] on input "text" at bounding box center [637, 382] width 945 height 45
paste input "OG AMOUNT $235,074.21 45327 - $14,636.00 45436 - $60,215.26 45439 - $14,363.13 …"
type input "OG AMOUNT $235,074.21 45327 - $14,636.00 45436 - $60,215.26 45439 - $14,363.13 …"
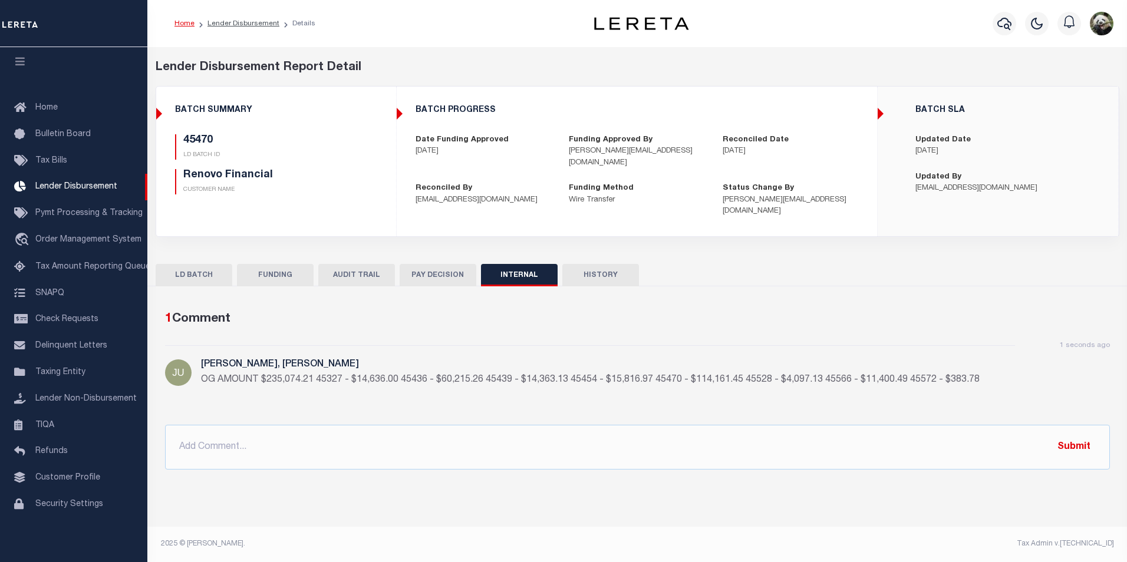
drag, startPoint x: 280, startPoint y: 268, endPoint x: 697, endPoint y: 12, distance: 489.6
click at [279, 268] on button "FUNDING" at bounding box center [275, 275] width 77 height 22
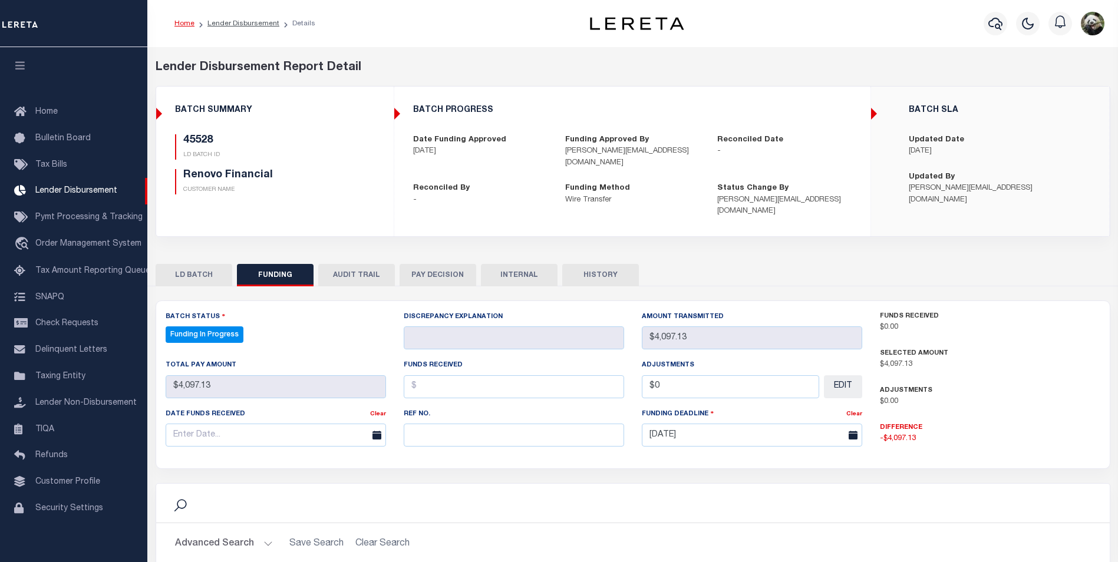
select select "100"
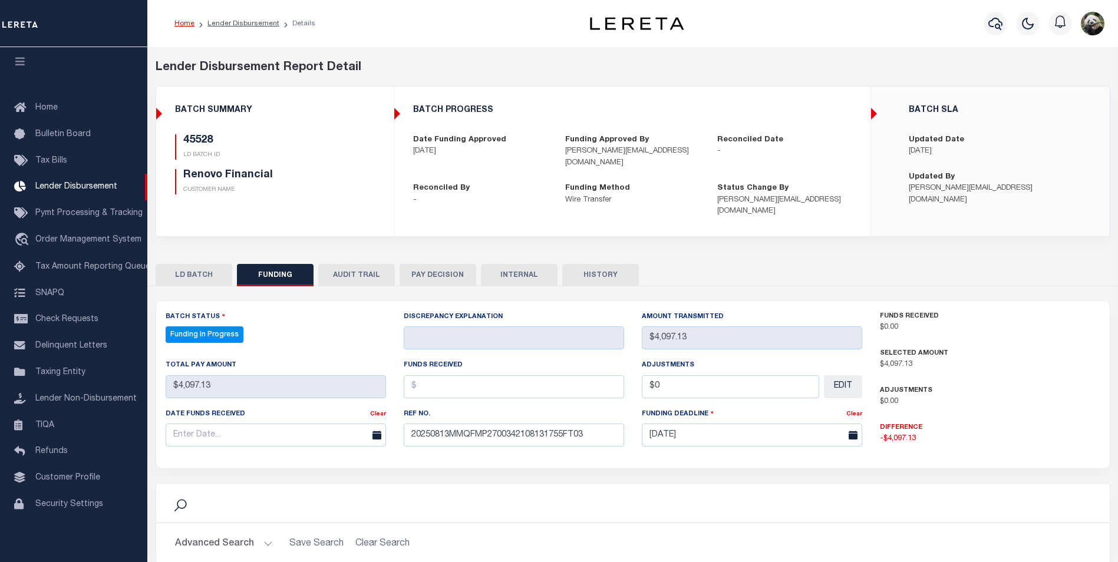
type input "20250813MMQFMP2700342108131755FT03"
click at [185, 424] on input "text" at bounding box center [276, 435] width 221 height 23
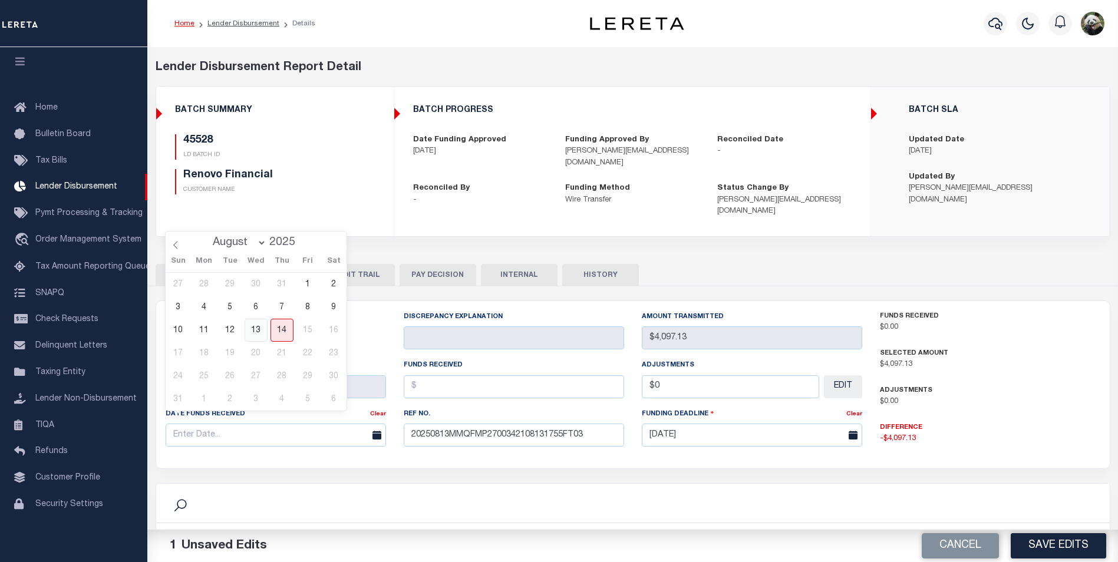
click at [260, 330] on span "13" at bounding box center [256, 330] width 23 height 23
type input "[DATE]"
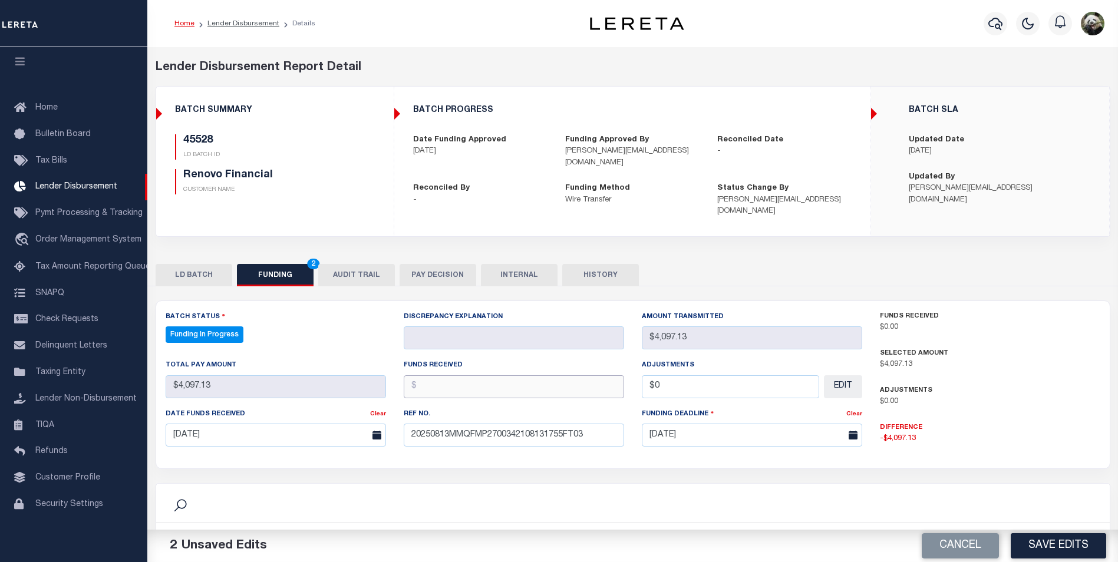
click at [508, 376] on input "text" at bounding box center [514, 387] width 221 height 23
type input "$4,097.13"
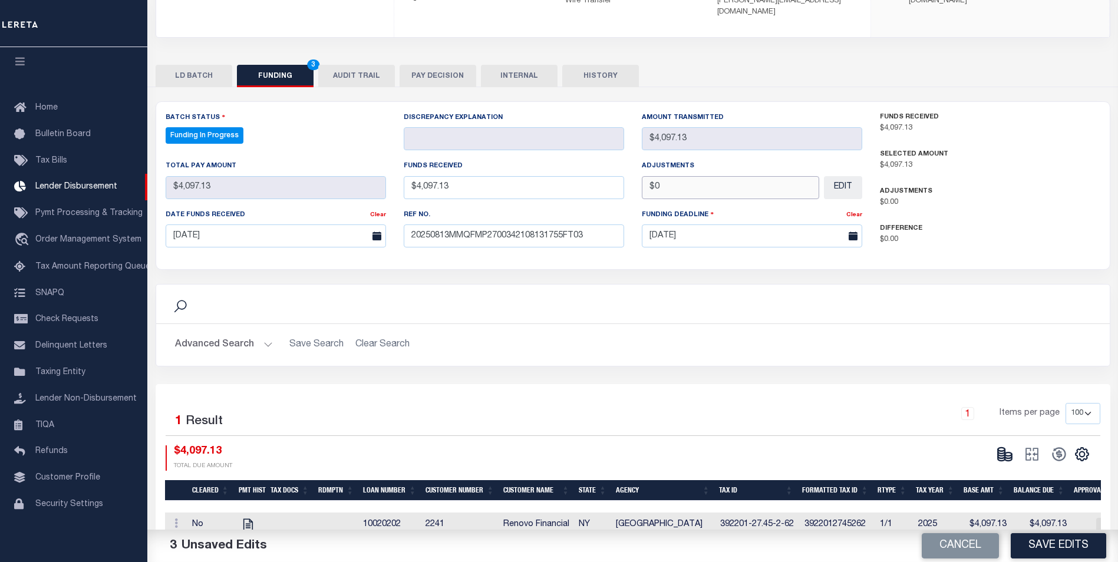
scroll to position [215, 0]
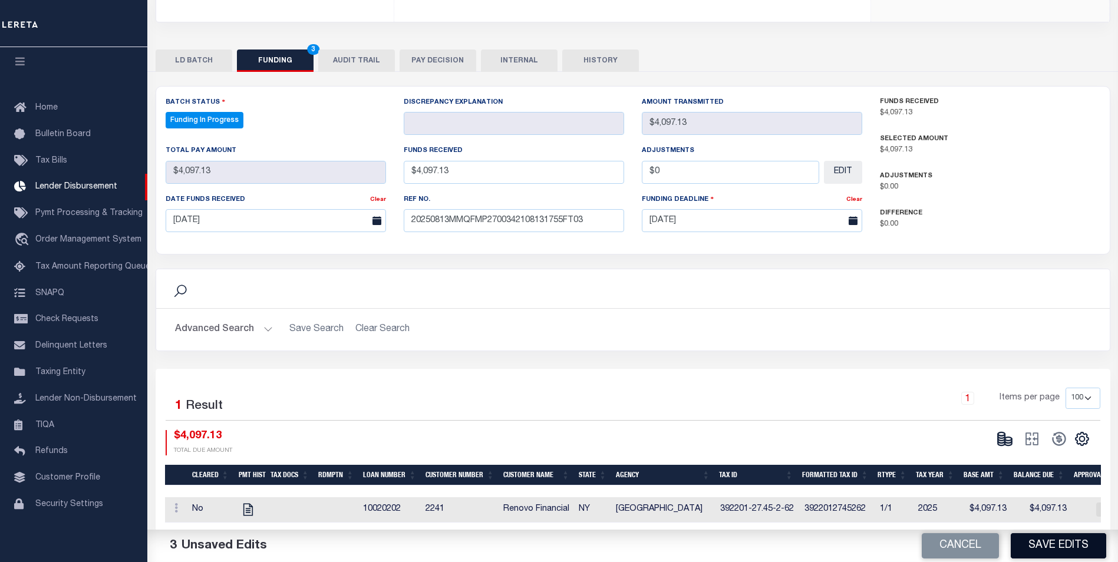
type input "$0.00"
click at [1049, 549] on button "Save Edits" at bounding box center [1059, 546] width 96 height 25
type input "$4,097.13"
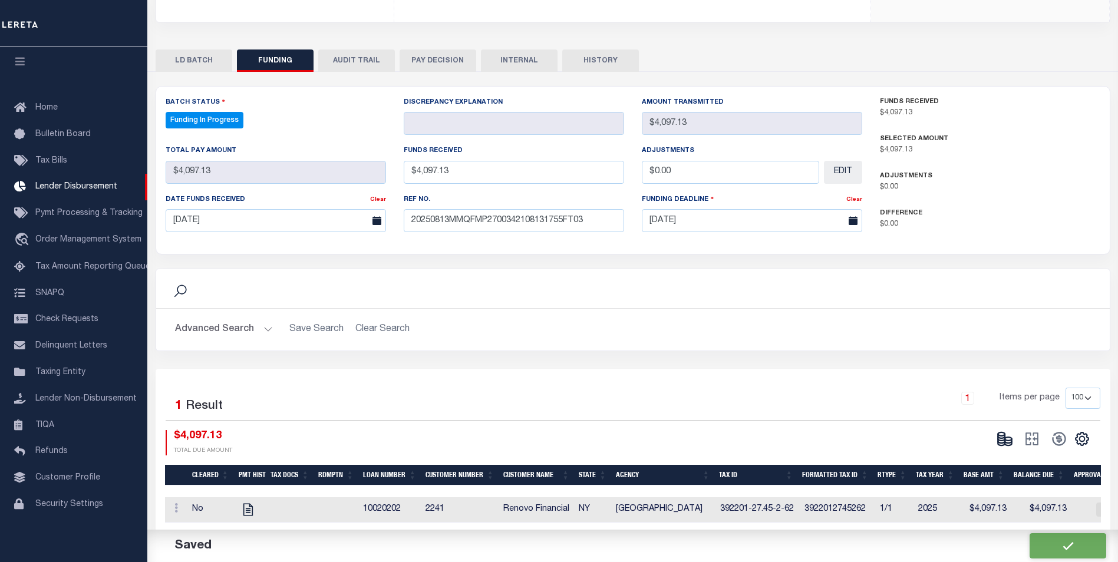
type input "$0"
select select "100"
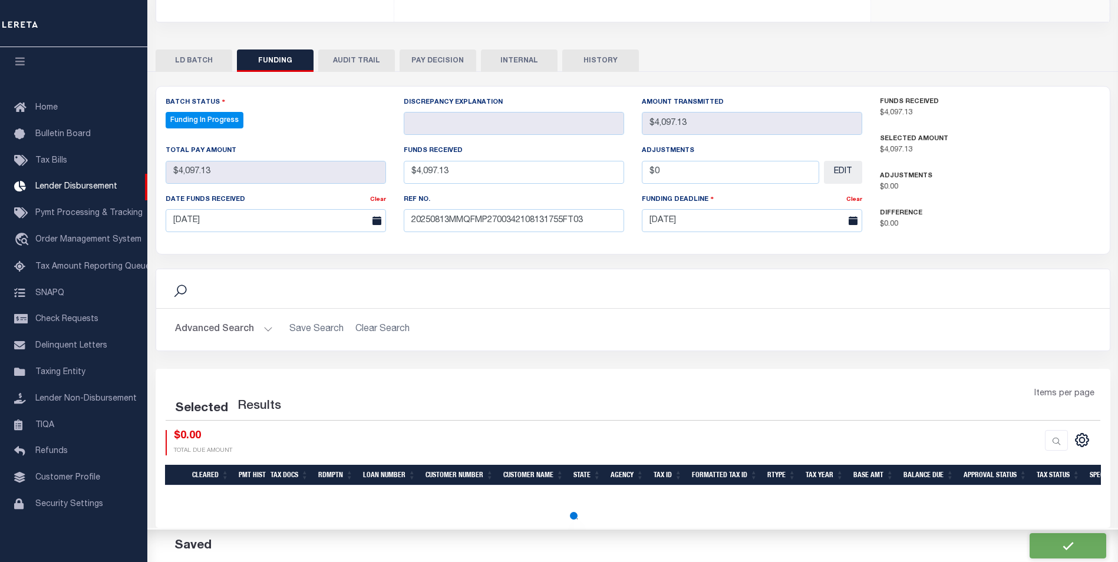
select select "100"
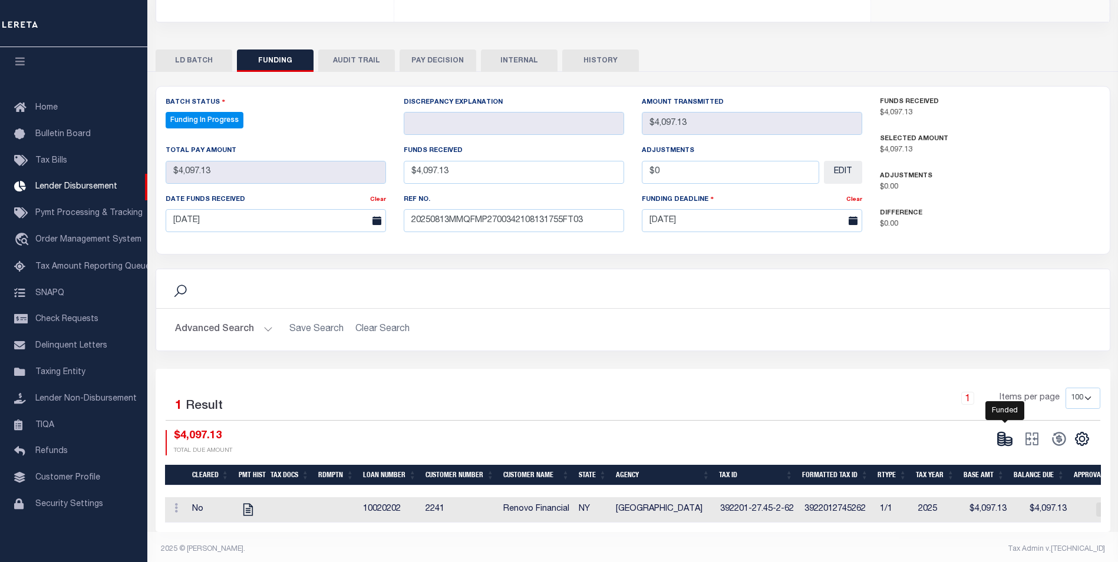
click at [1005, 439] on icon at bounding box center [1008, 441] width 7 height 4
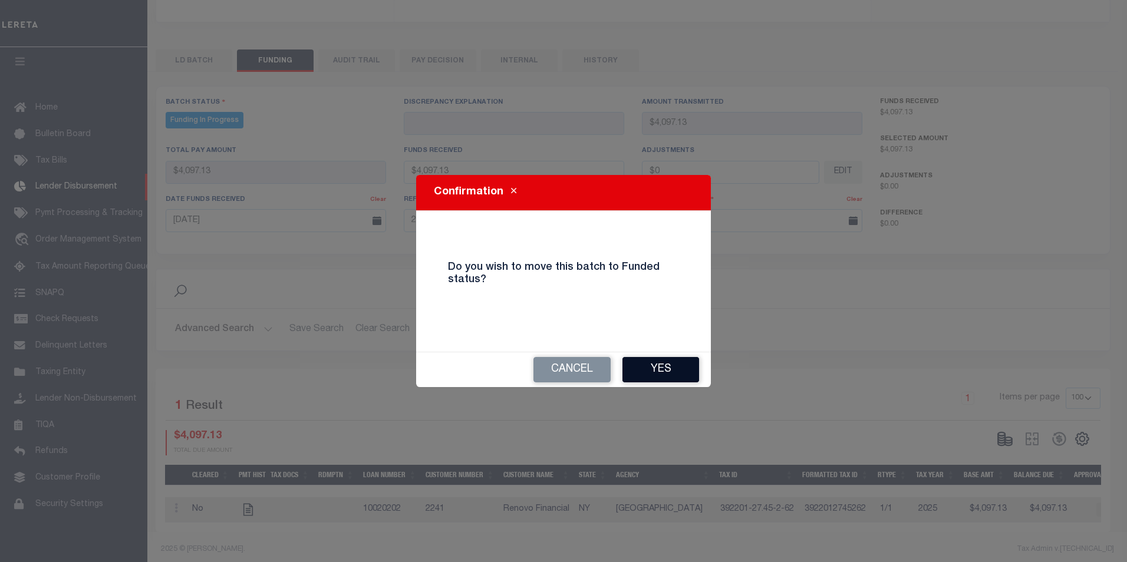
drag, startPoint x: 658, startPoint y: 368, endPoint x: 691, endPoint y: 356, distance: 35.3
click at [659, 367] on button "Yes" at bounding box center [661, 369] width 77 height 25
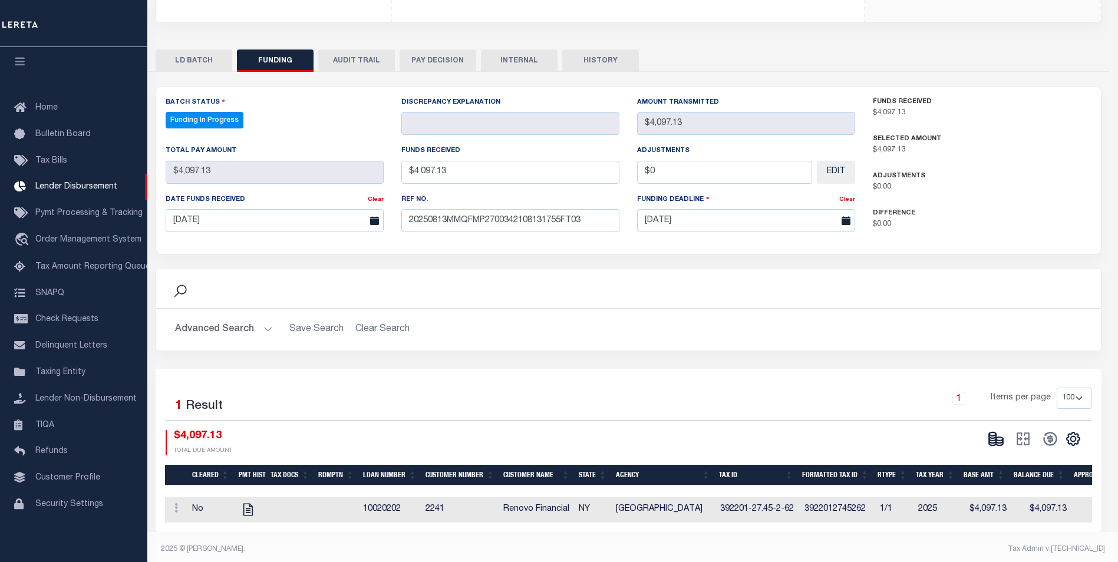
select select "100"
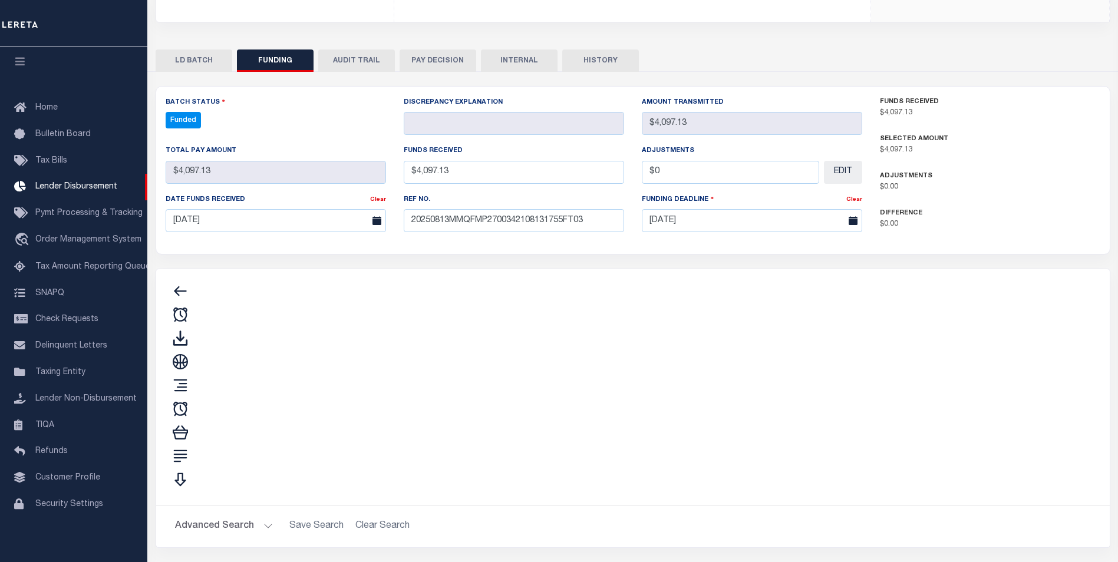
type input "$4,097.13"
type input "$0"
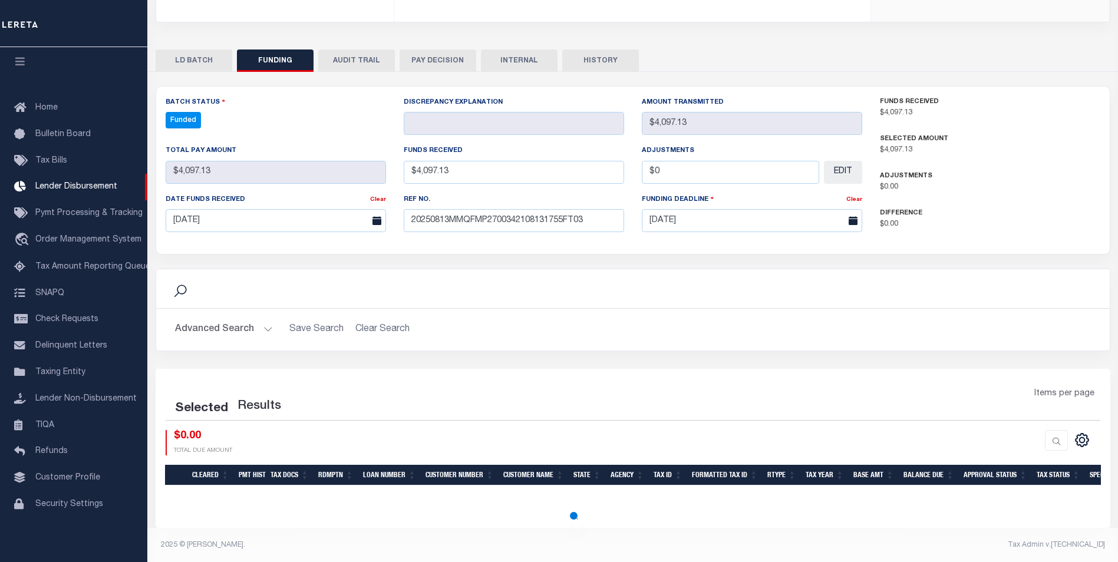
select select "100"
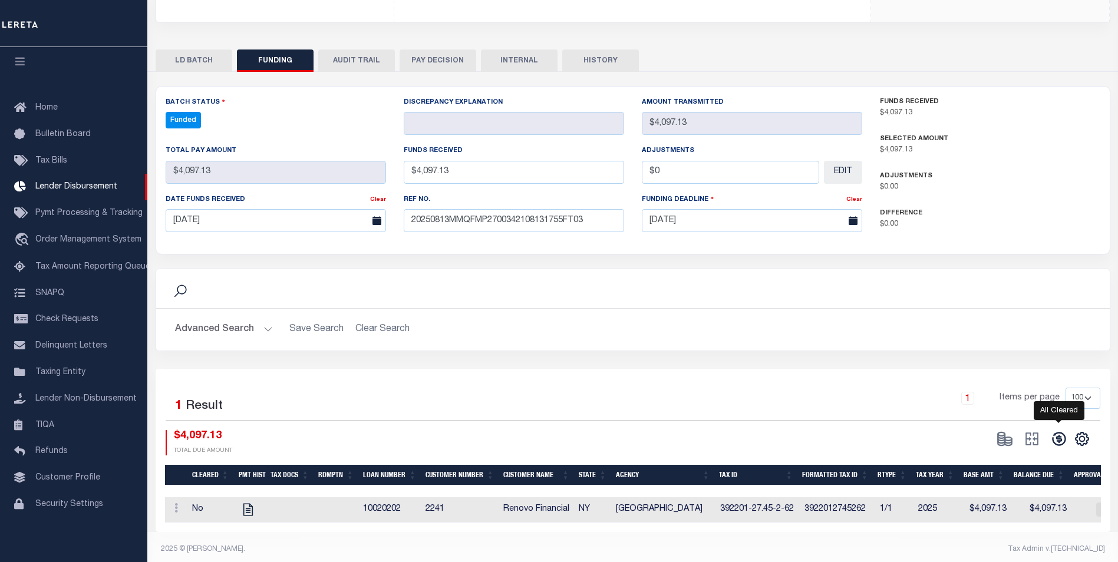
click at [1059, 431] on icon at bounding box center [1059, 439] width 17 height 17
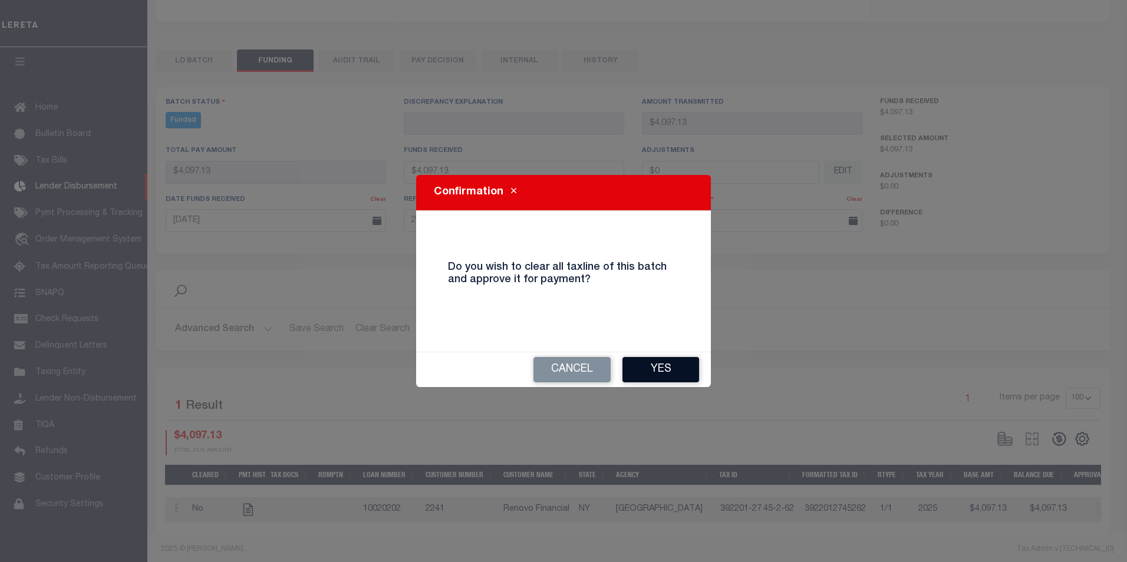
click at [656, 364] on button "Yes" at bounding box center [661, 369] width 77 height 25
type input "$4,097.13"
type input "$0"
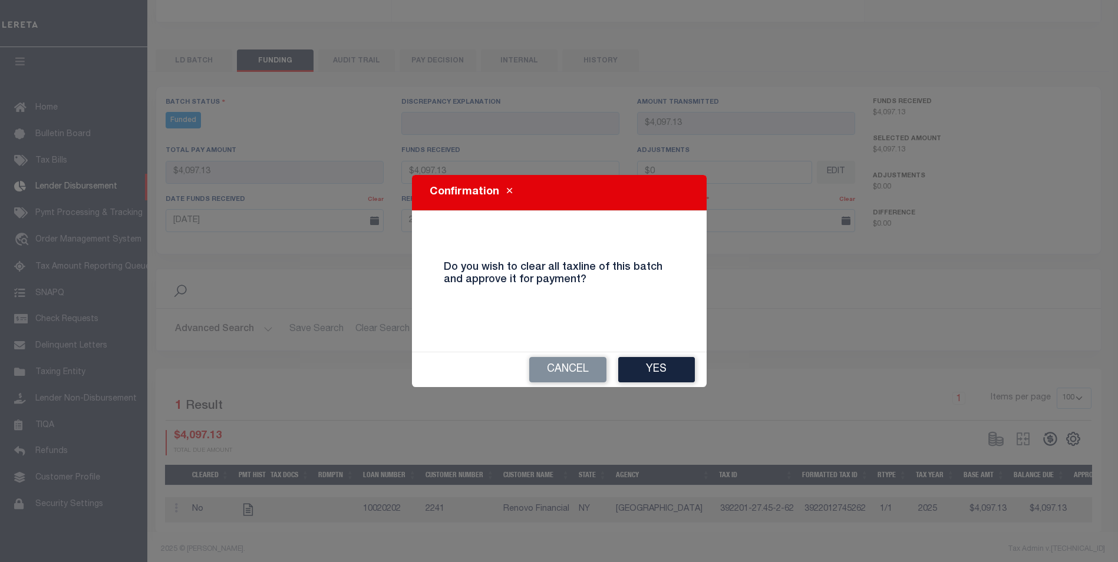
select select "100"
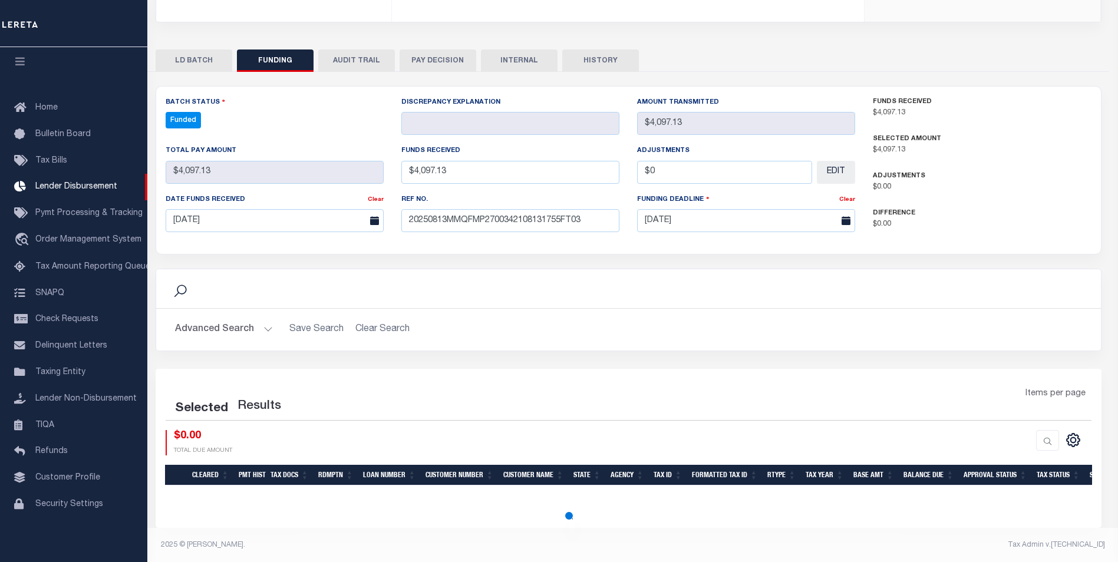
select select "100"
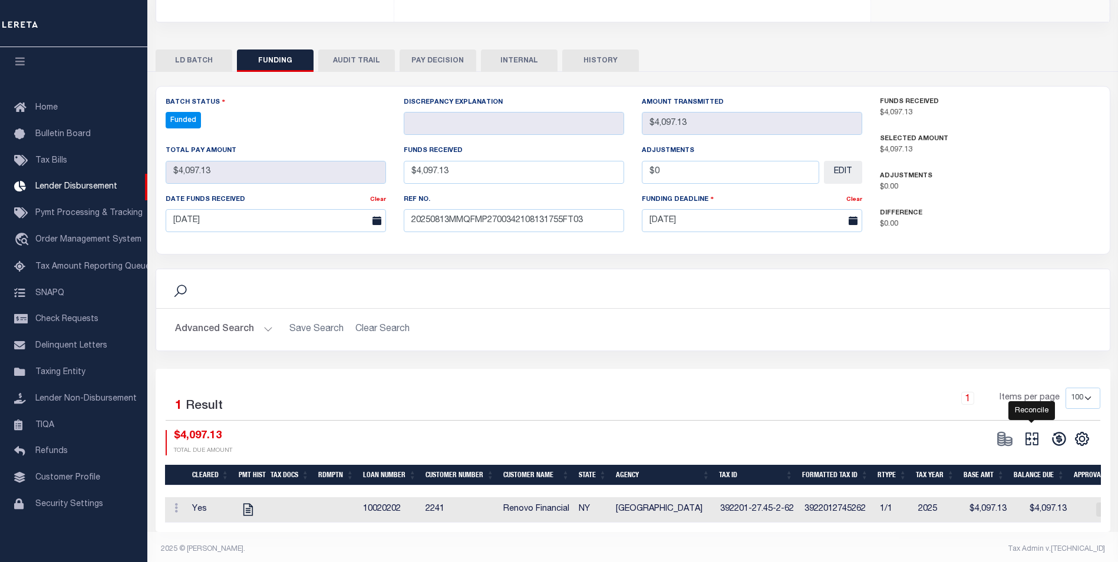
click at [1027, 431] on icon "" at bounding box center [1032, 439] width 17 height 17
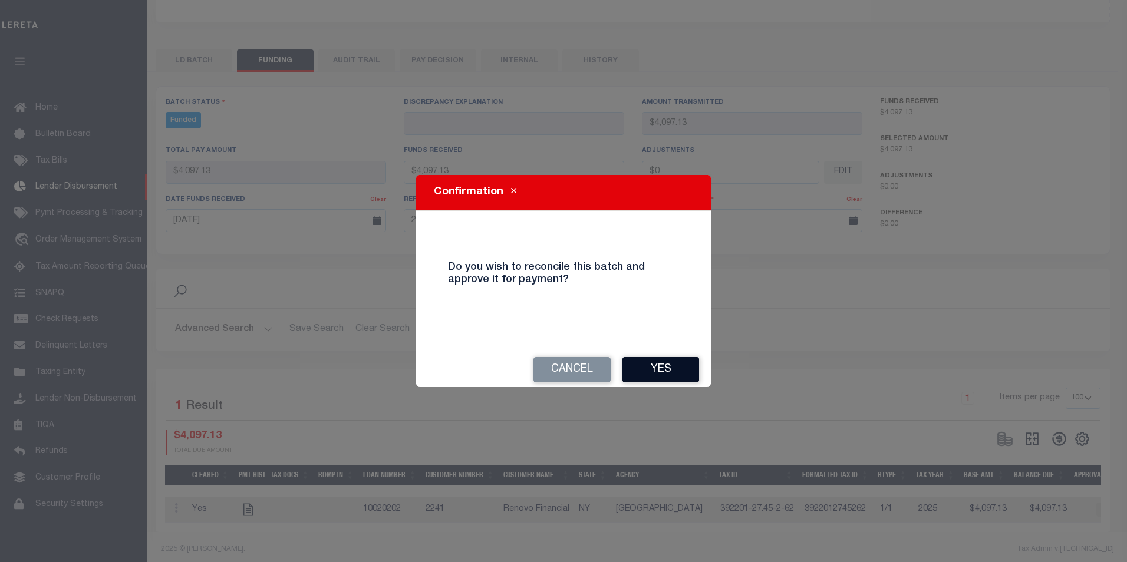
click at [659, 373] on button "Yes" at bounding box center [661, 369] width 77 height 25
type input "$4,097.13"
type input "$0"
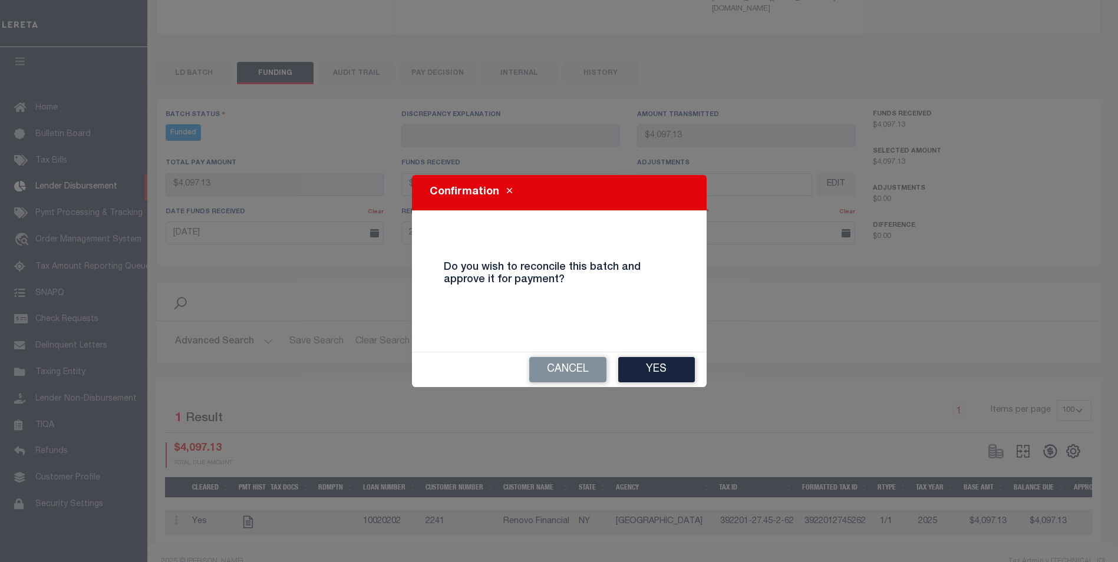
select select "100"
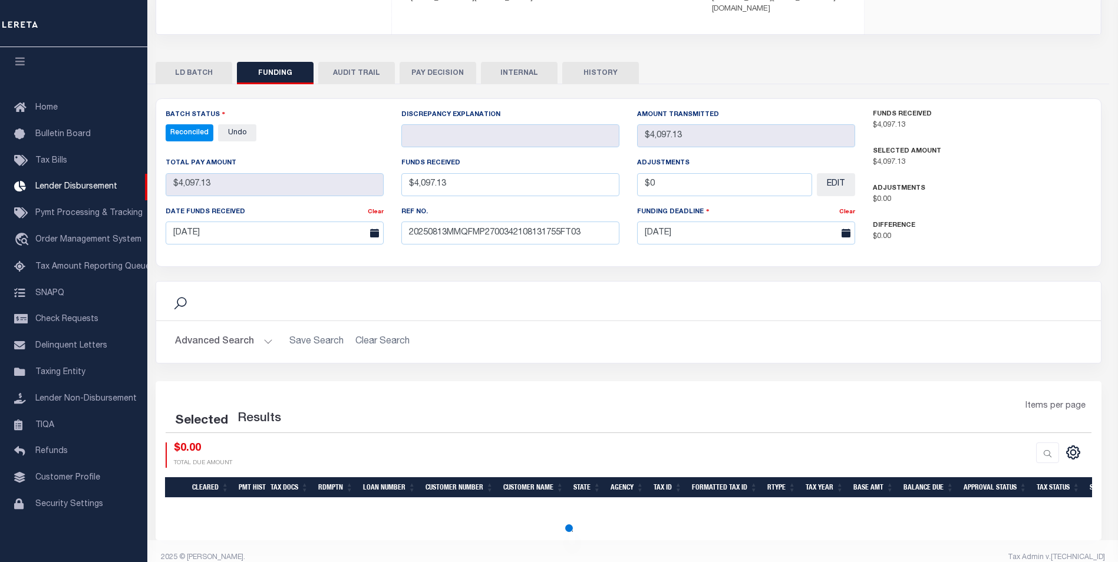
select select "100"
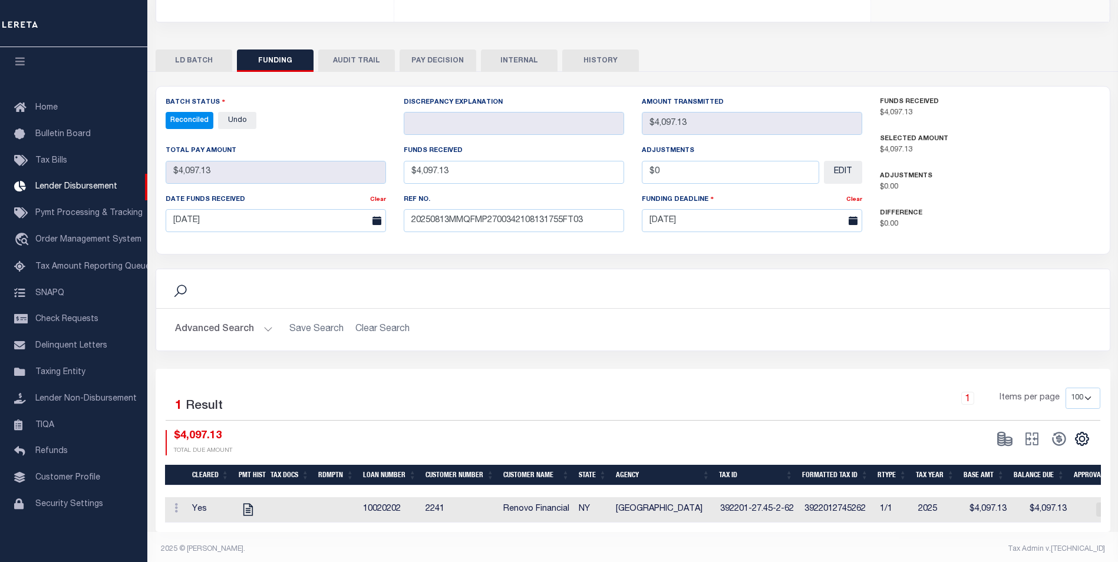
click at [532, 50] on button "INTERNAL" at bounding box center [519, 61] width 77 height 22
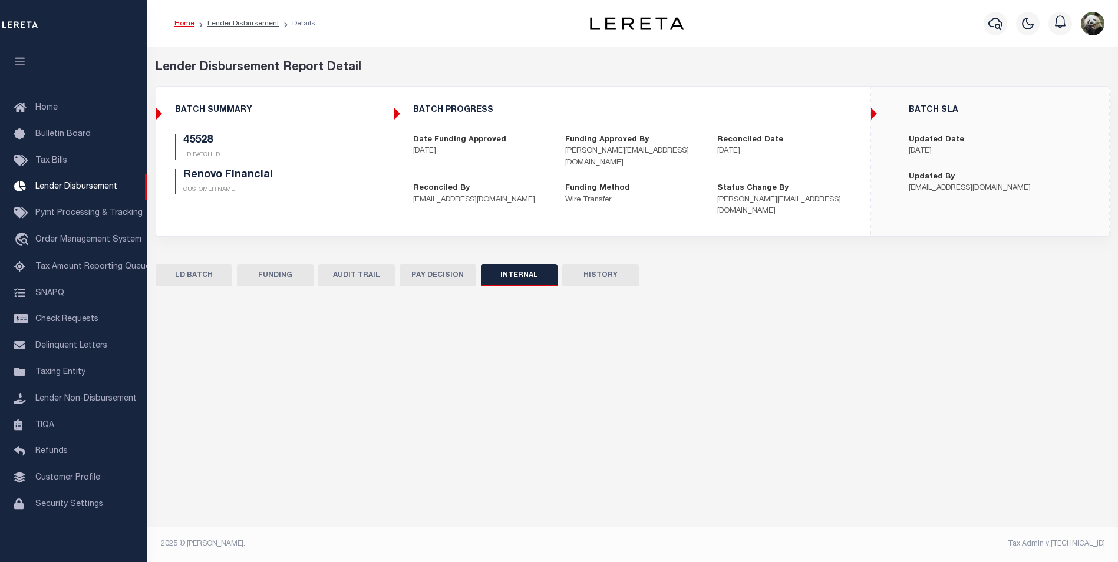
scroll to position [0, 0]
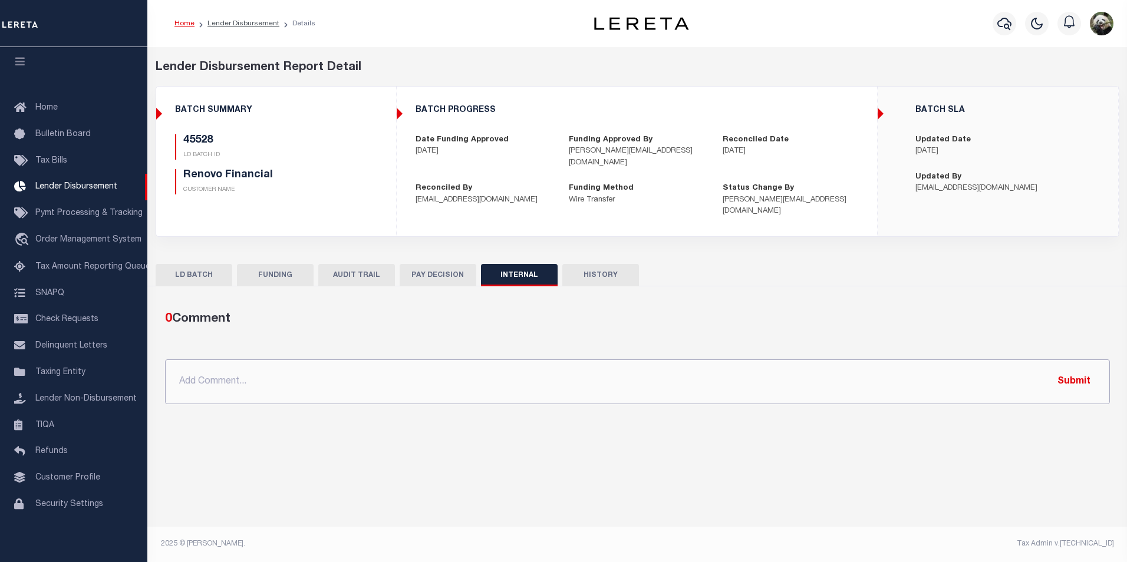
click at [377, 371] on input "text" at bounding box center [637, 382] width 945 height 45
paste input "OG AMOUNT $235,074.21 45327 - $14,636.00 45436 - $60,215.26 45439 - $14,363.13 …"
type input "OG AMOUNT $235,074.21 45327 - $14,636.00 45436 - $60,215.26 45439 - $14,363.13 …"
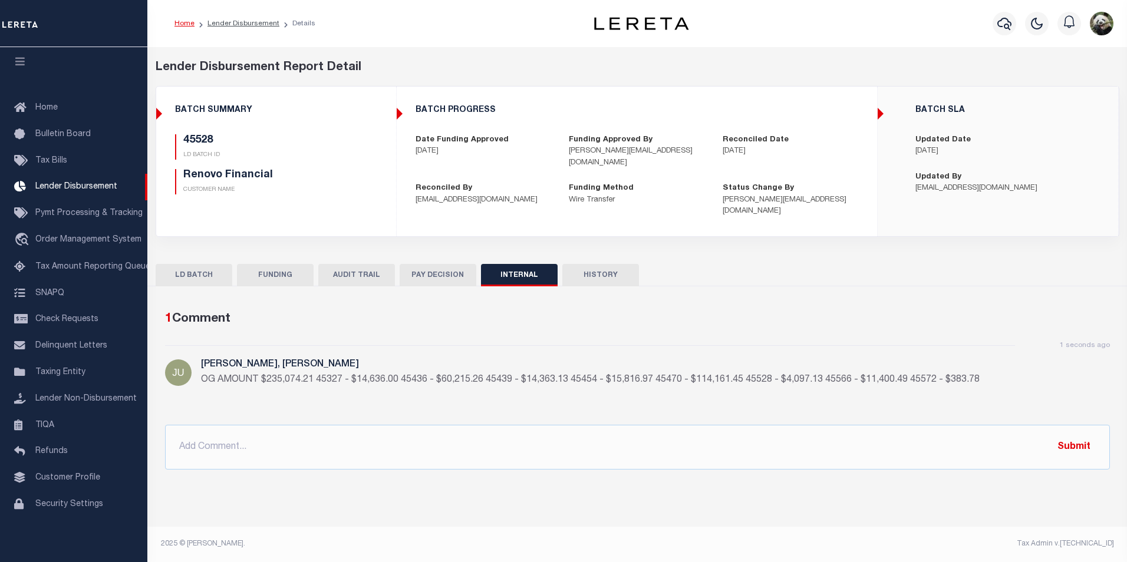
click at [272, 265] on button "FUNDING" at bounding box center [275, 275] width 77 height 22
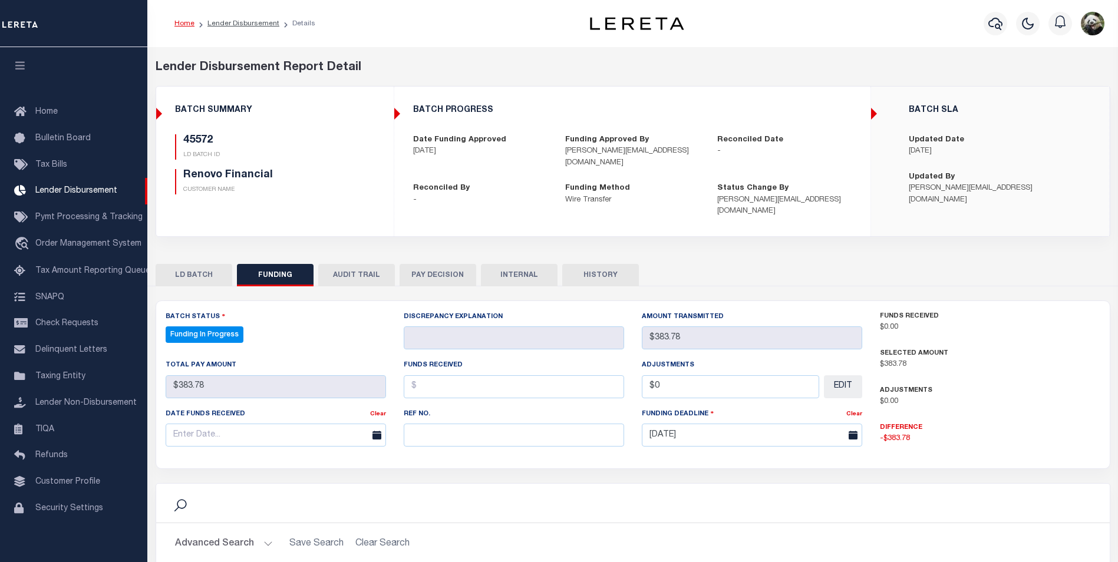
select select "100"
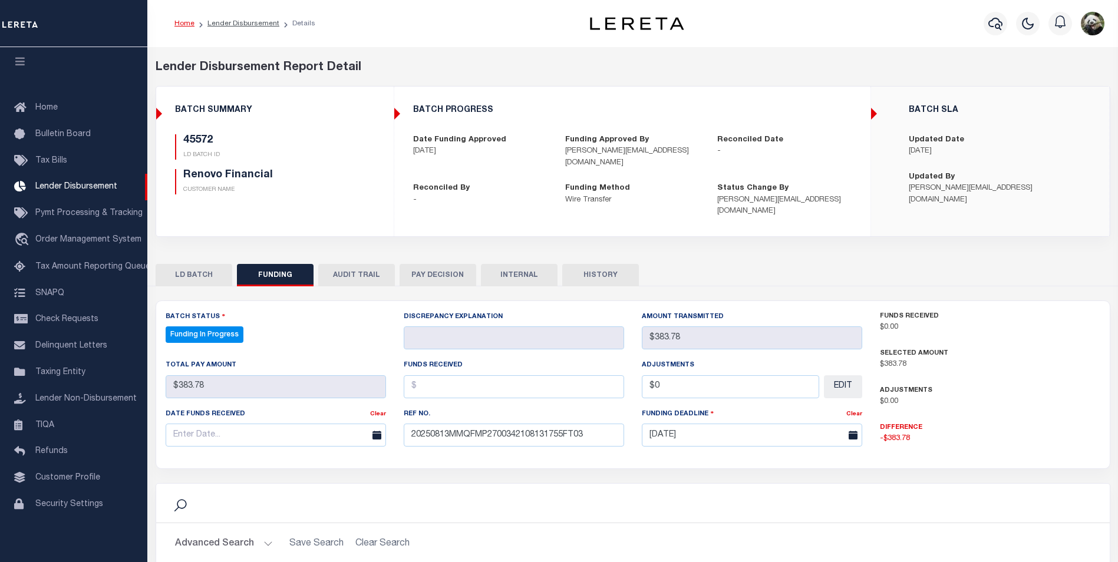
type input "20250813MMQFMP2700342108131755FT03"
click at [309, 424] on input "text" at bounding box center [276, 435] width 221 height 23
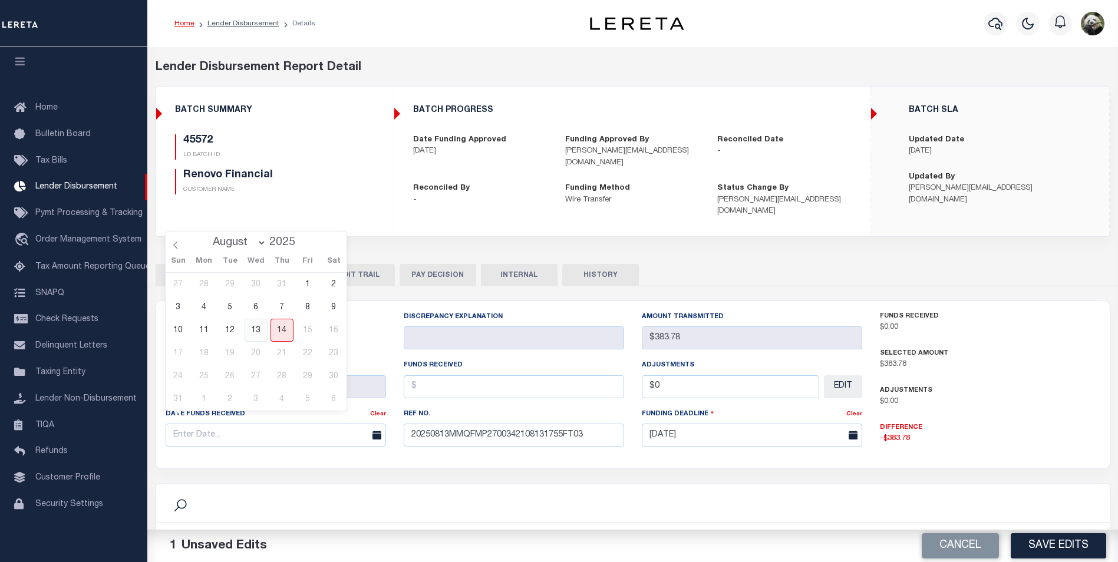
click at [258, 327] on span "13" at bounding box center [256, 330] width 23 height 23
type input "[DATE]"
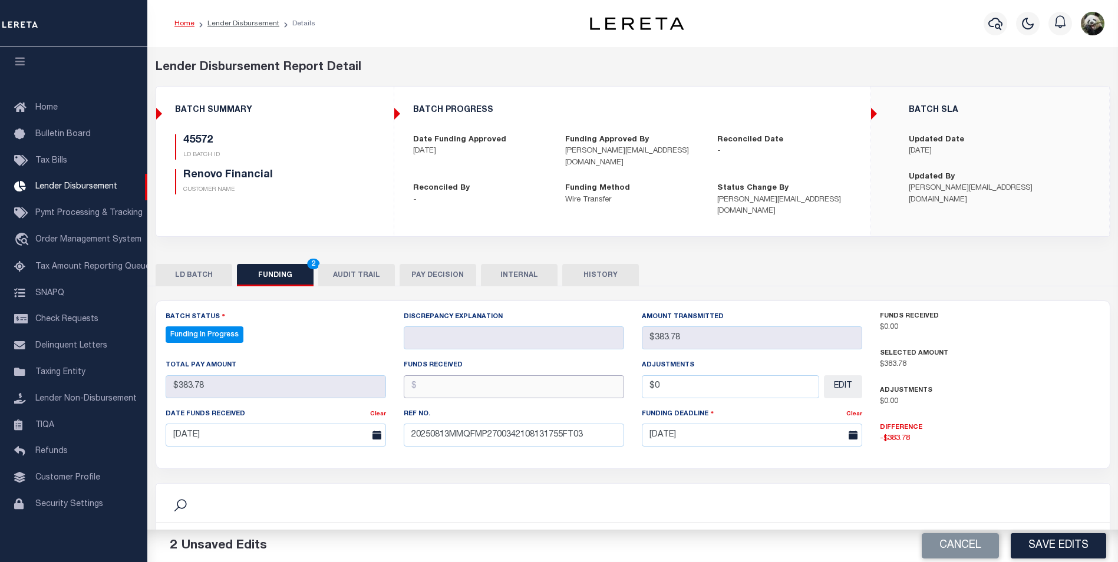
click at [485, 379] on input "text" at bounding box center [514, 387] width 221 height 23
type input "$383.78"
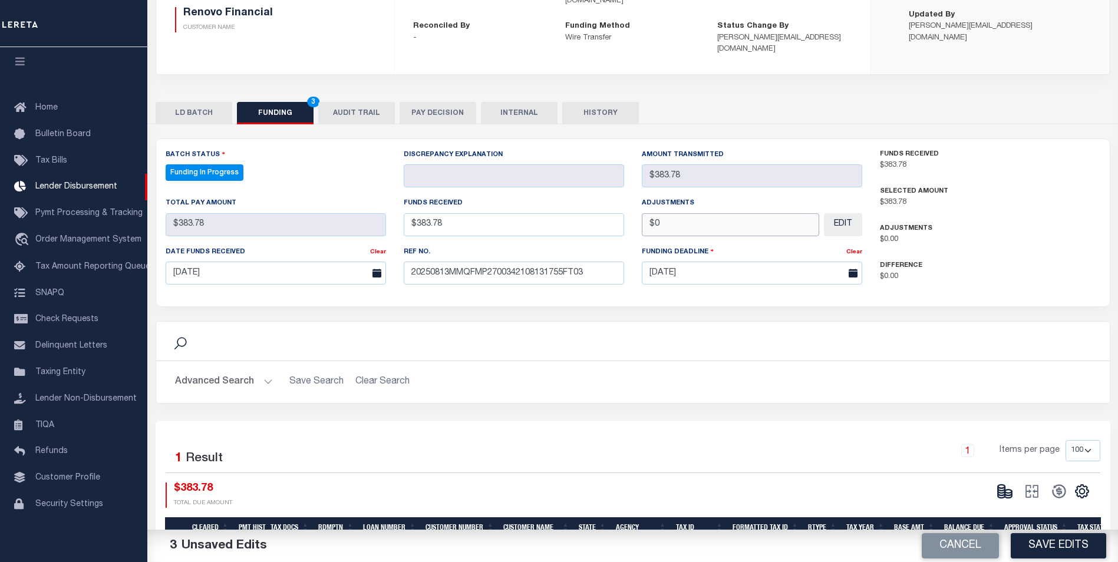
scroll to position [215, 0]
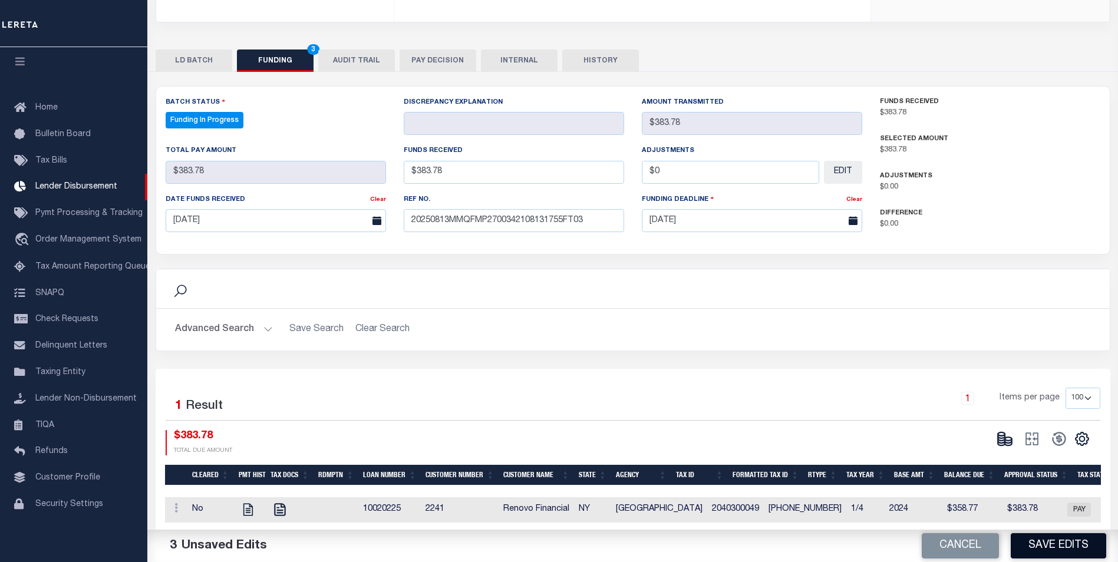
type input "$0.00"
click at [1057, 551] on button "Save Edits" at bounding box center [1059, 546] width 96 height 25
type input "$383.78"
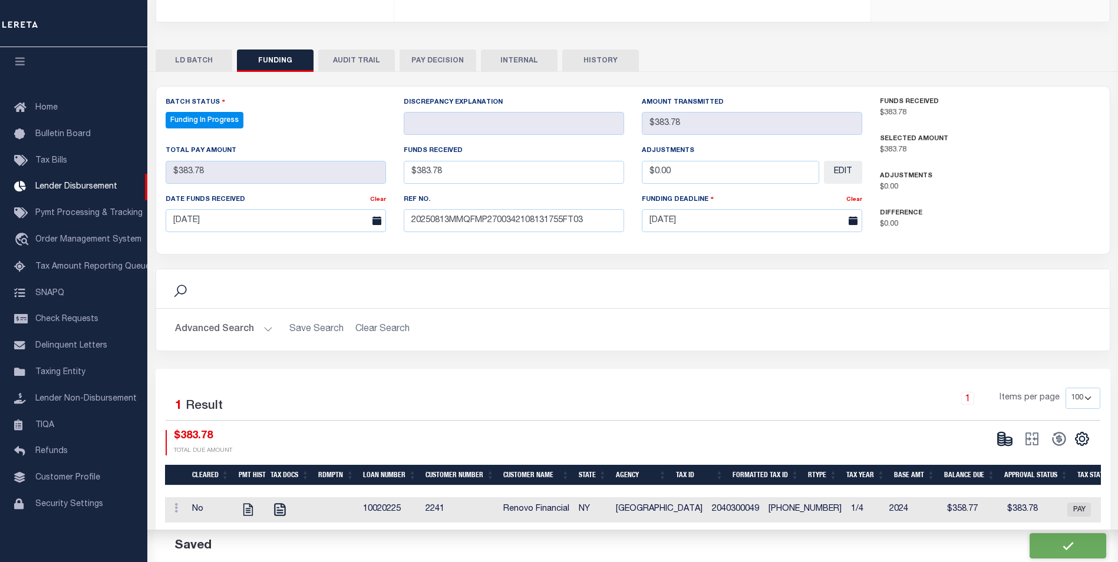
type input "$0"
select select "100"
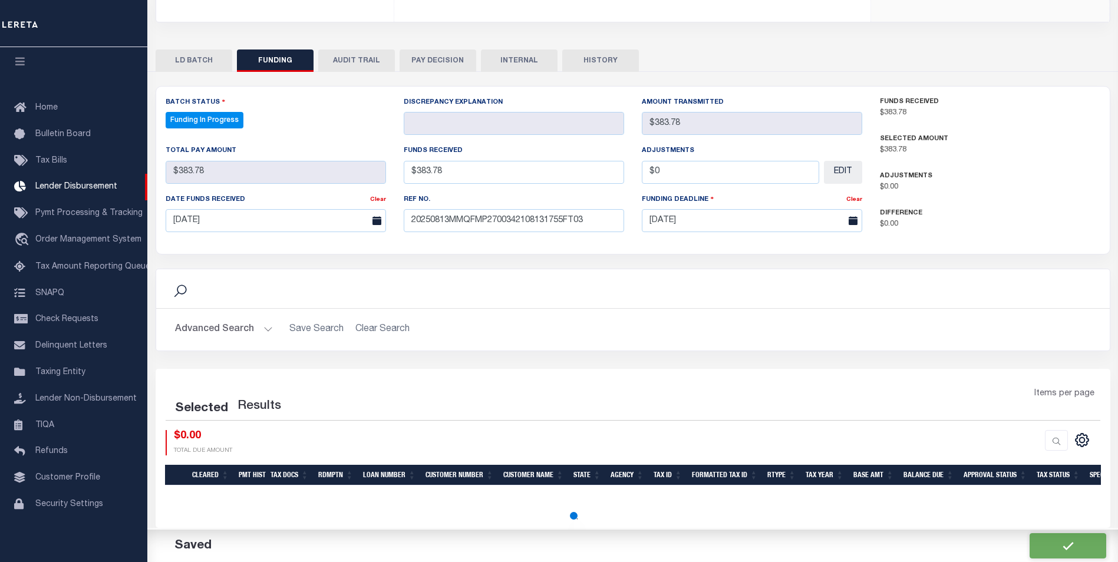
select select "100"
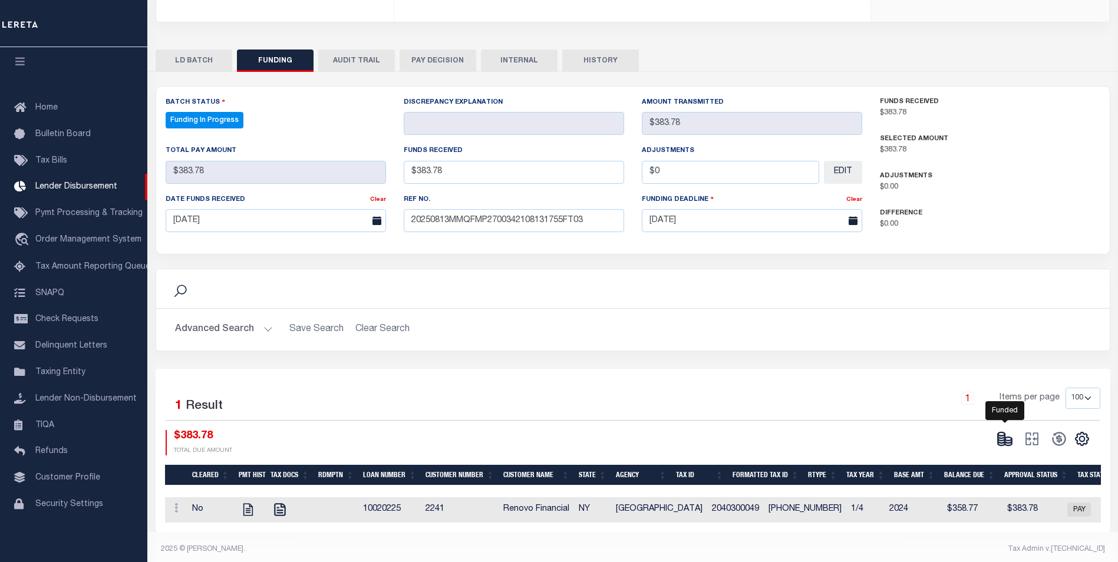
click at [1005, 442] on icon at bounding box center [1008, 444] width 7 height 4
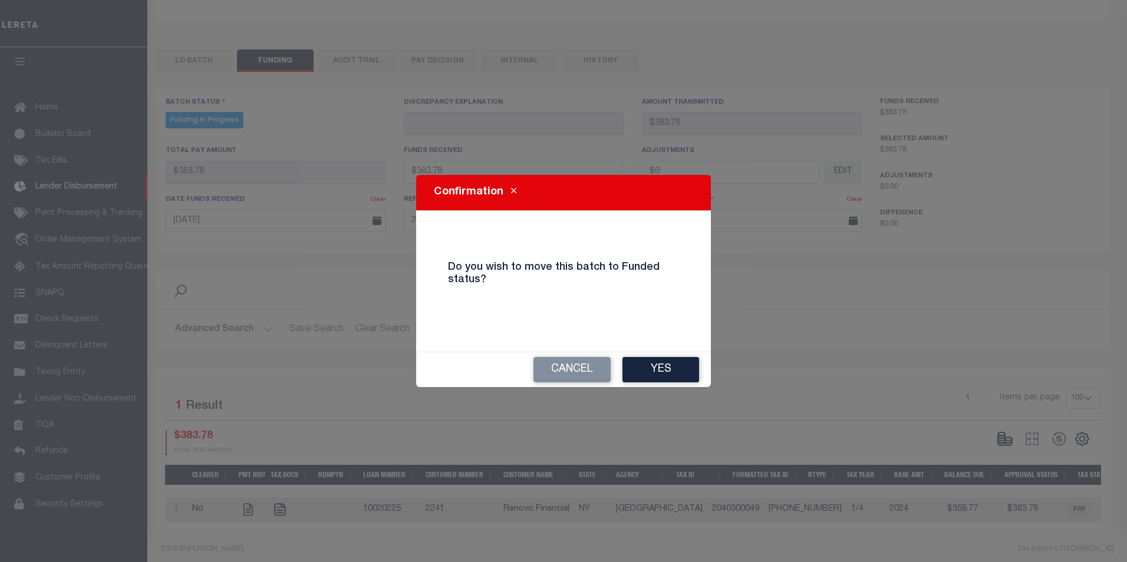
click at [697, 374] on button "Yes" at bounding box center [661, 369] width 77 height 25
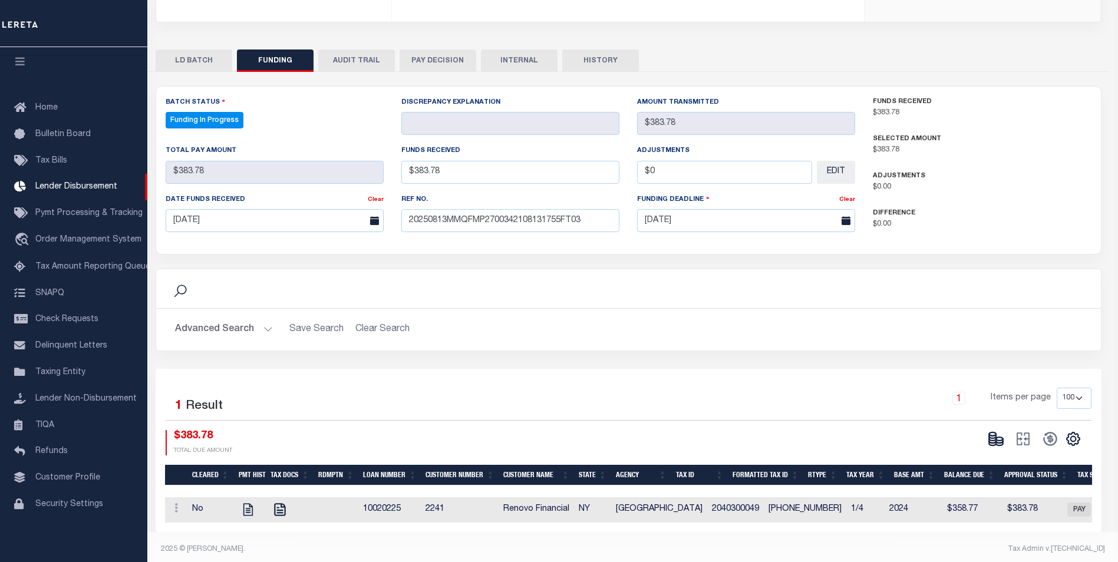
type input "$383.78"
type input "$0"
select select "100"
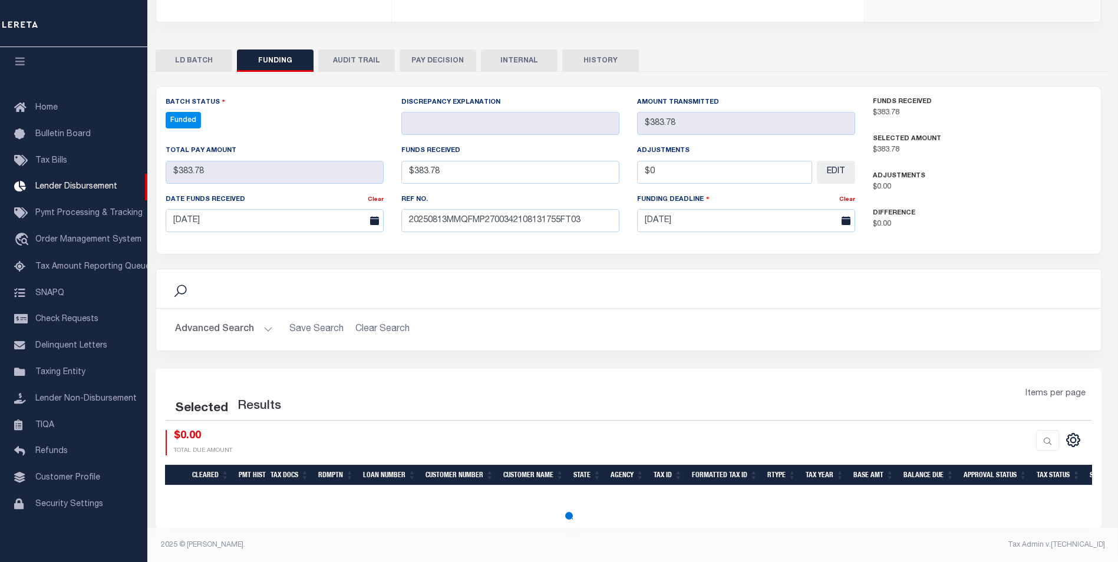
select select "100"
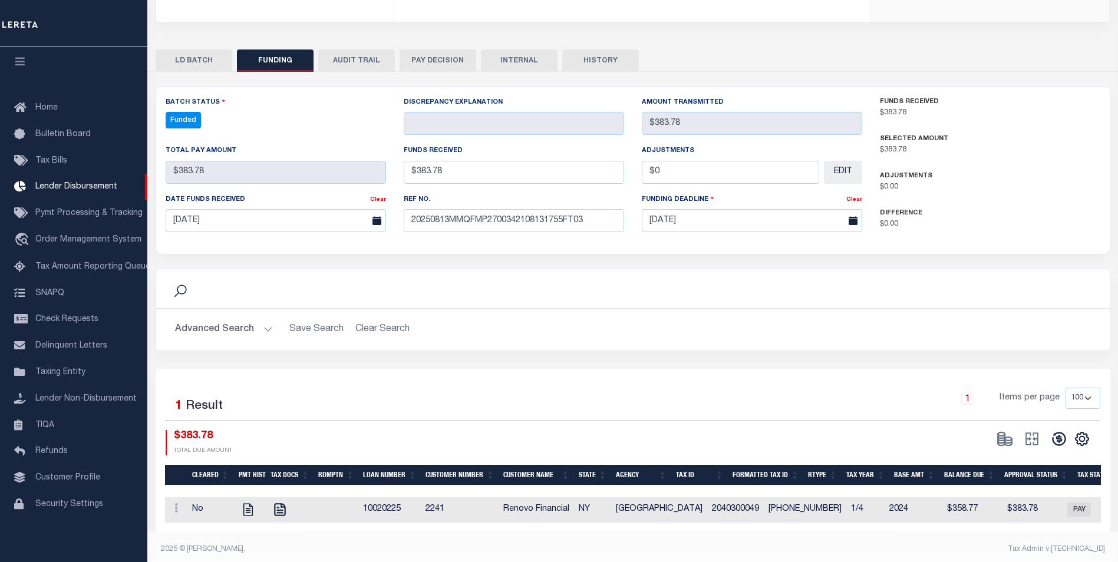
click at [1048, 430] on button at bounding box center [1059, 439] width 27 height 18
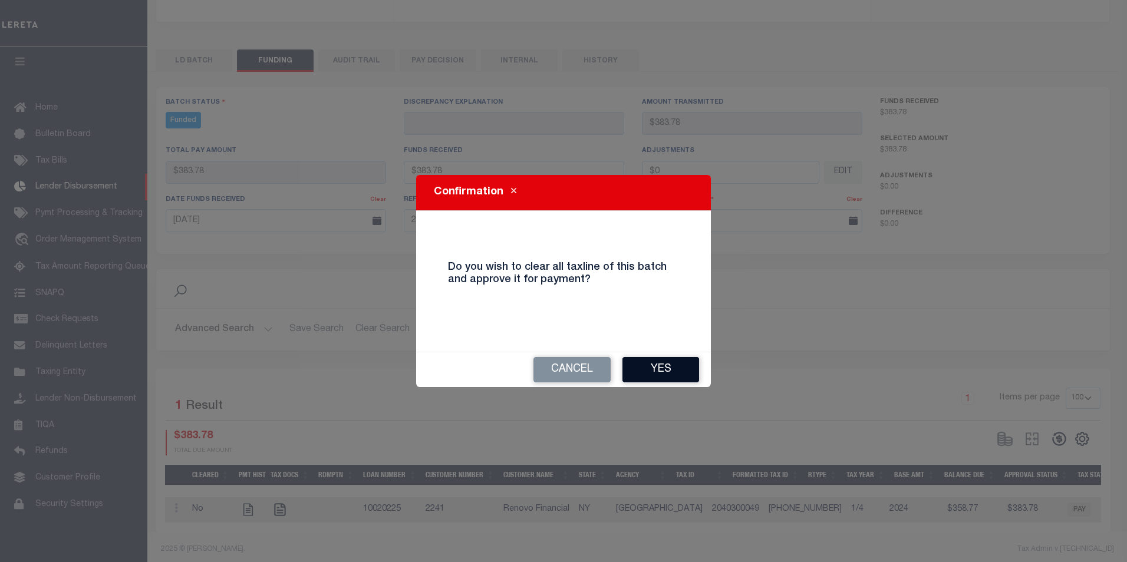
click at [689, 377] on button "Yes" at bounding box center [661, 369] width 77 height 25
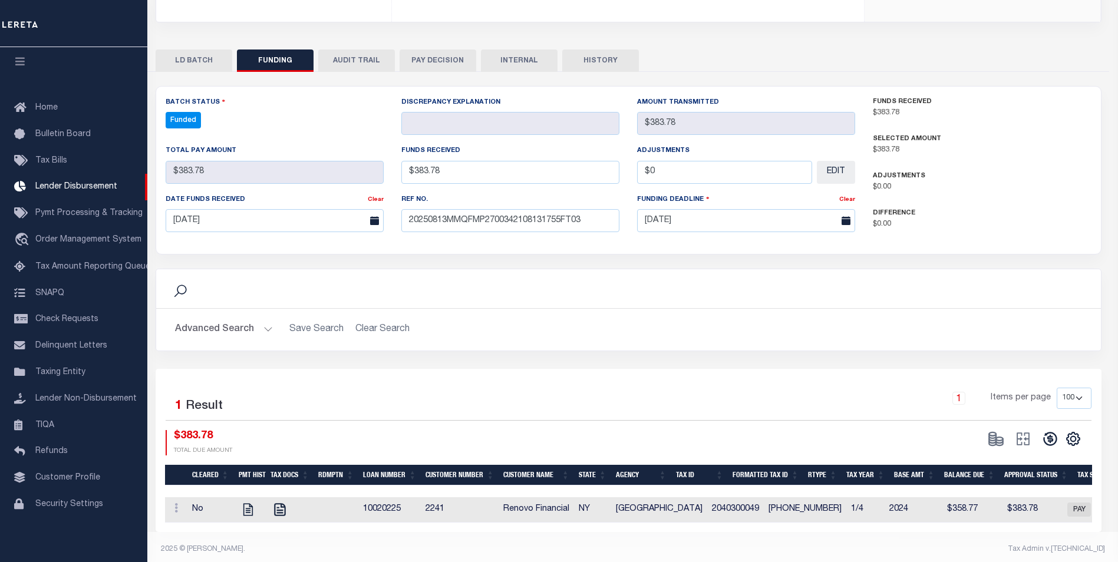
type input "$383.78"
type input "$0"
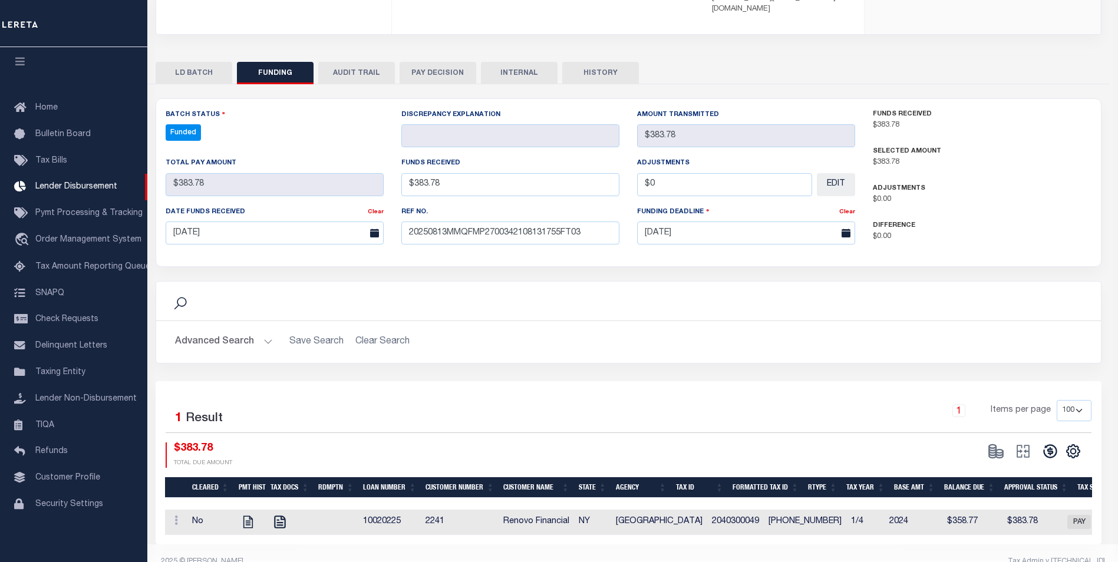
select select "100"
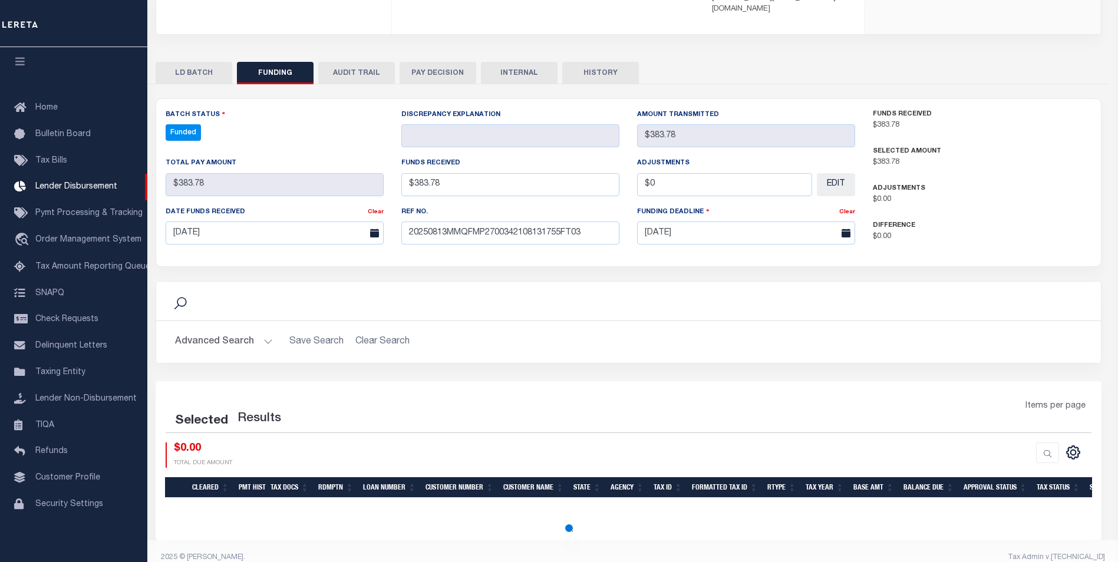
select select "100"
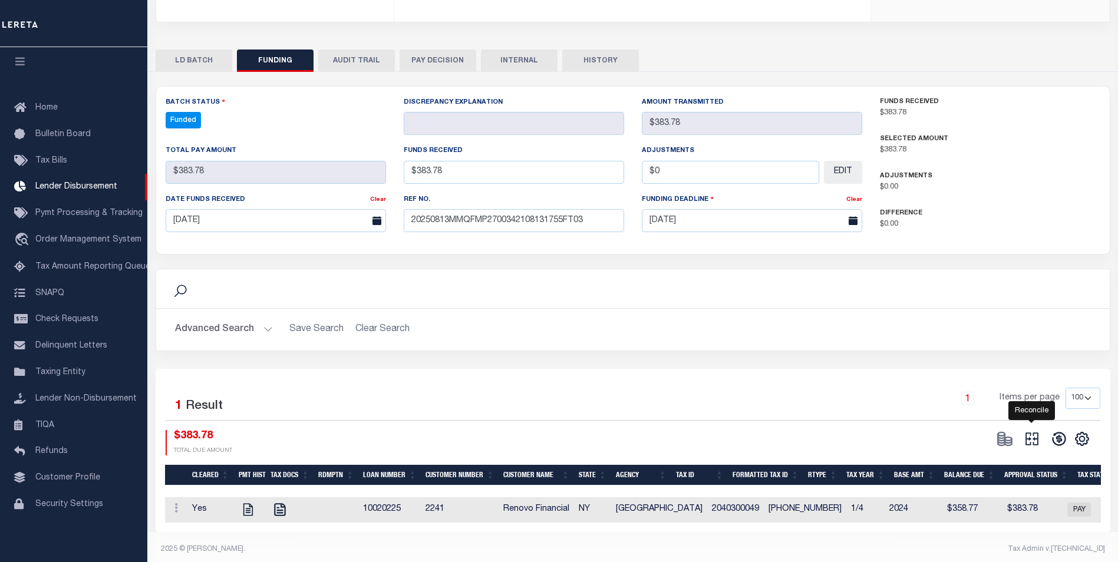
click at [1026, 433] on icon "" at bounding box center [1032, 439] width 13 height 13
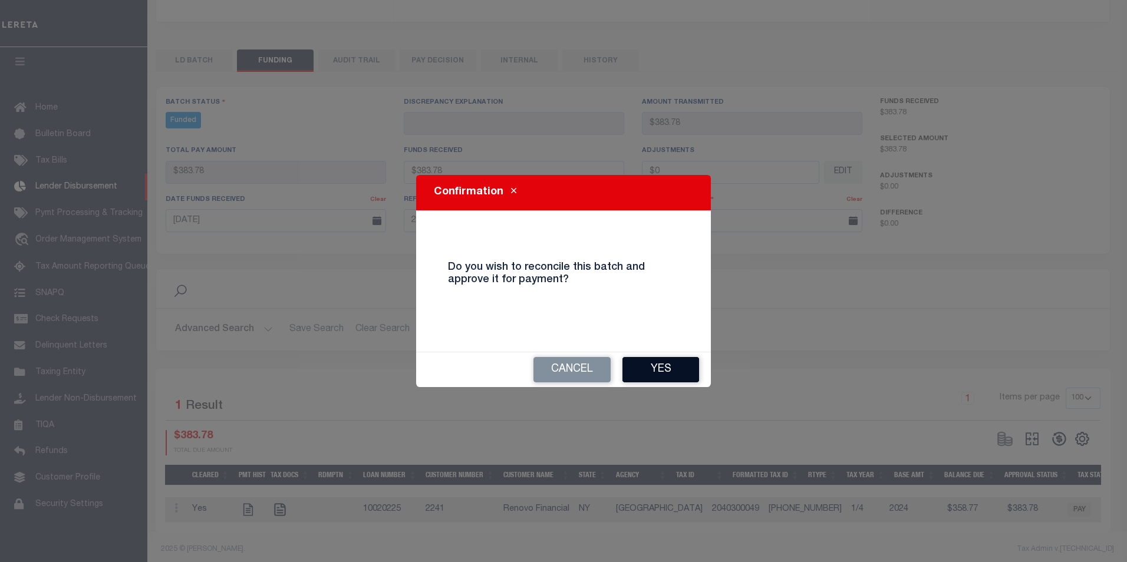
click at [670, 369] on button "Yes" at bounding box center [661, 369] width 77 height 25
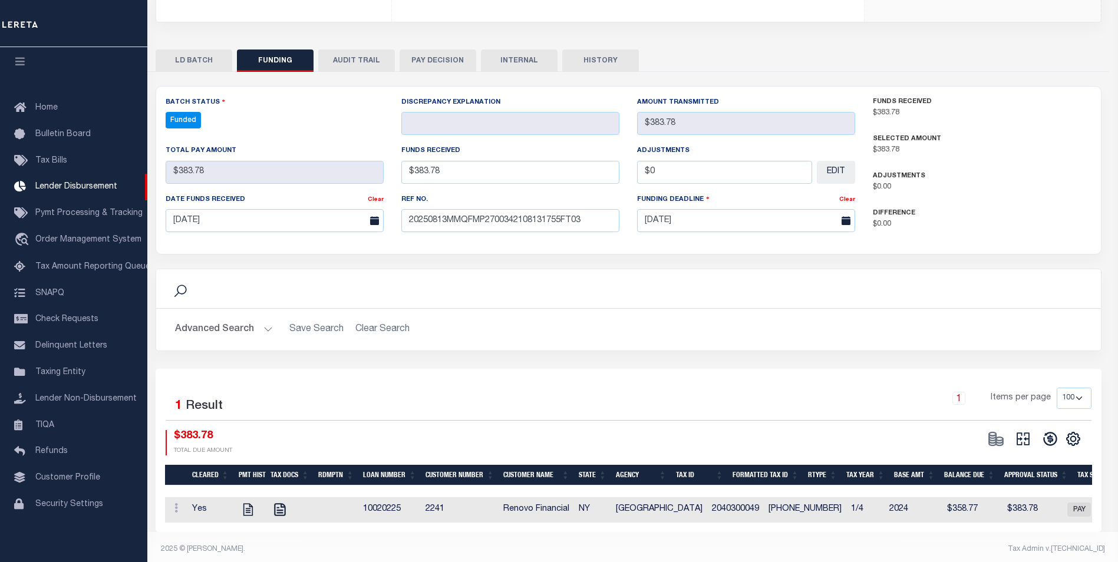
type input "$383.78"
type input "$0"
select select "100"
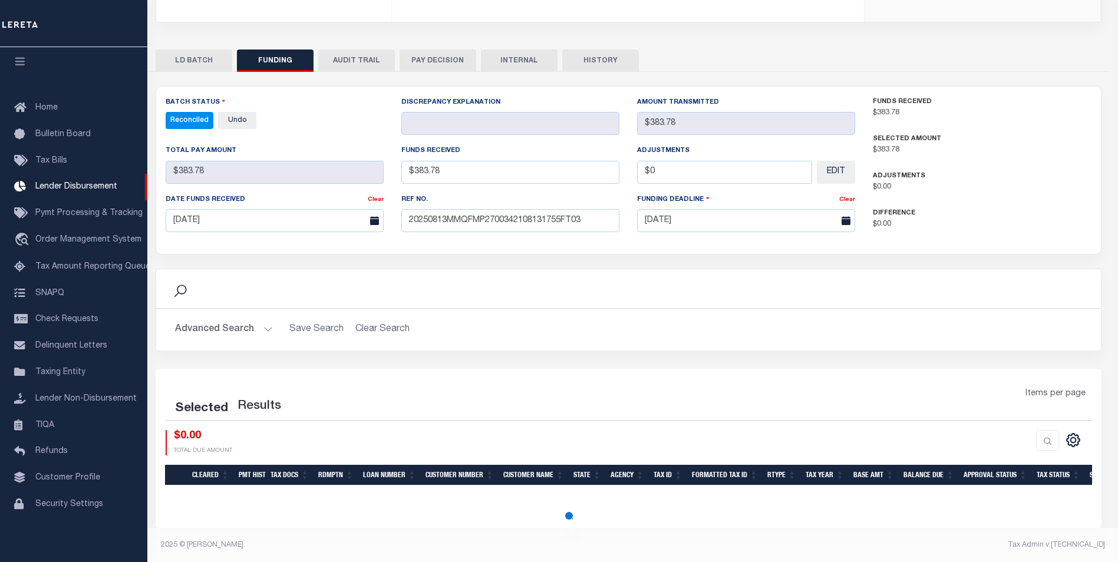
select select "100"
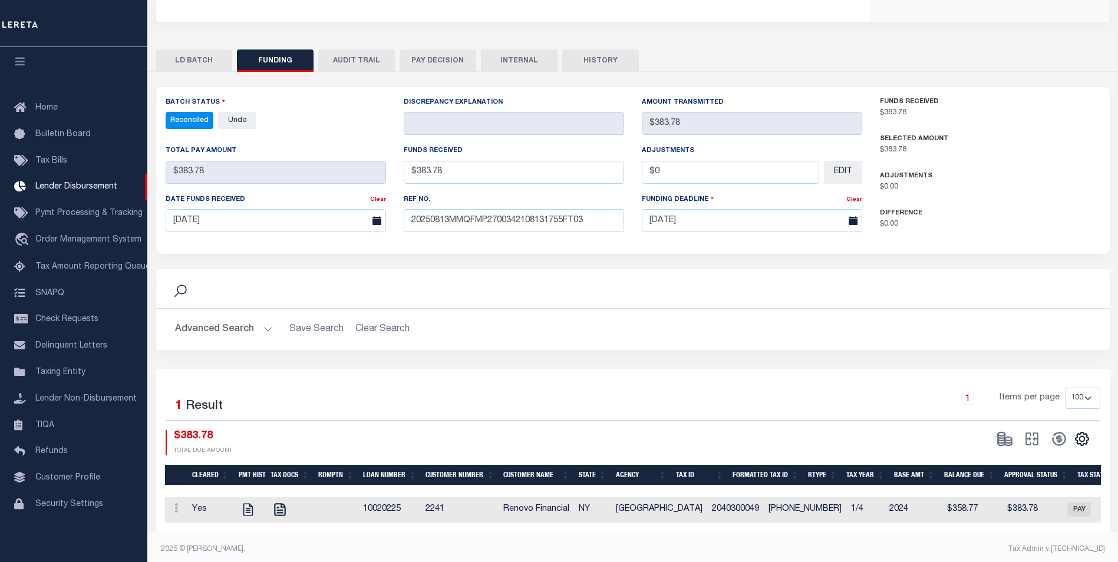
click at [521, 50] on button "INTERNAL" at bounding box center [519, 61] width 77 height 22
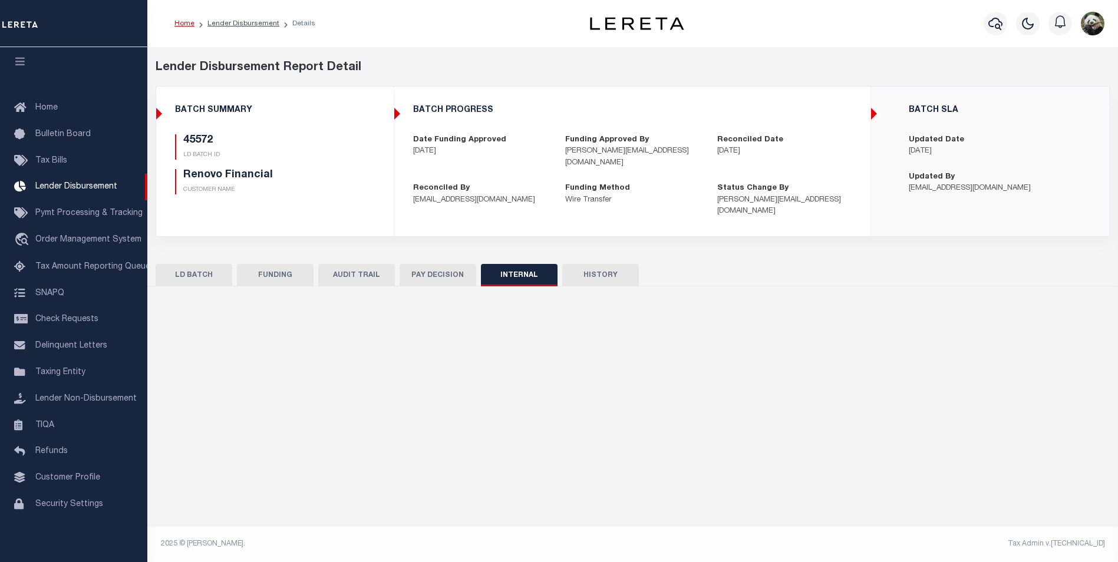
scroll to position [0, 0]
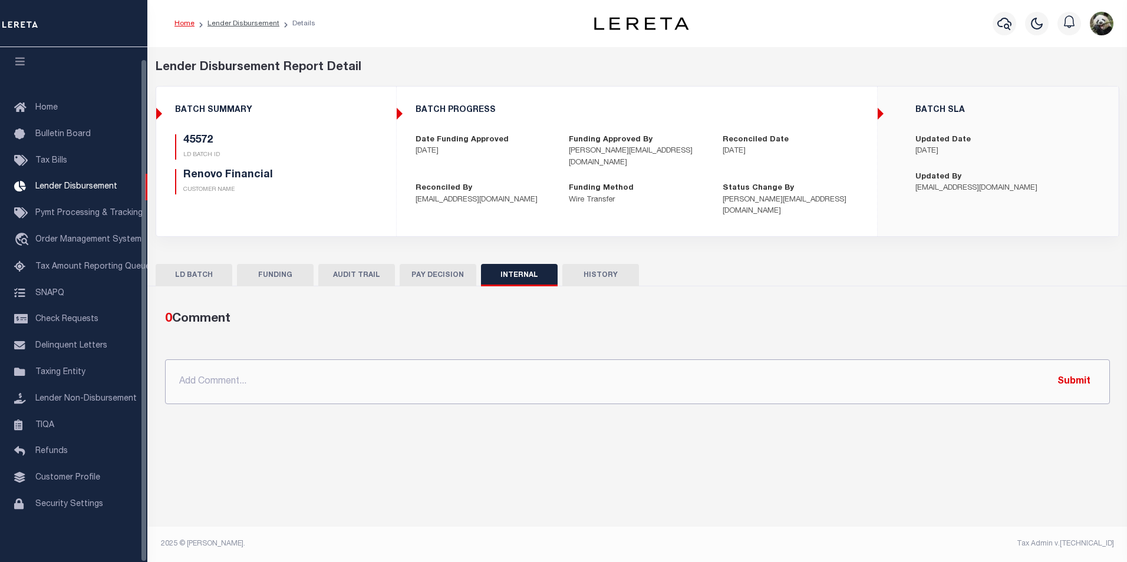
click at [256, 377] on input "text" at bounding box center [637, 382] width 945 height 45
paste input "OG AMOUNT $235,074.21 45327 - $14,636.00 45436 - $60,215.26 45439 - $14,363.13 …"
type input "OG AMOUNT $235,074.21 45327 - $14,636.00 45436 - $60,215.26 45439 - $14,363.13 …"
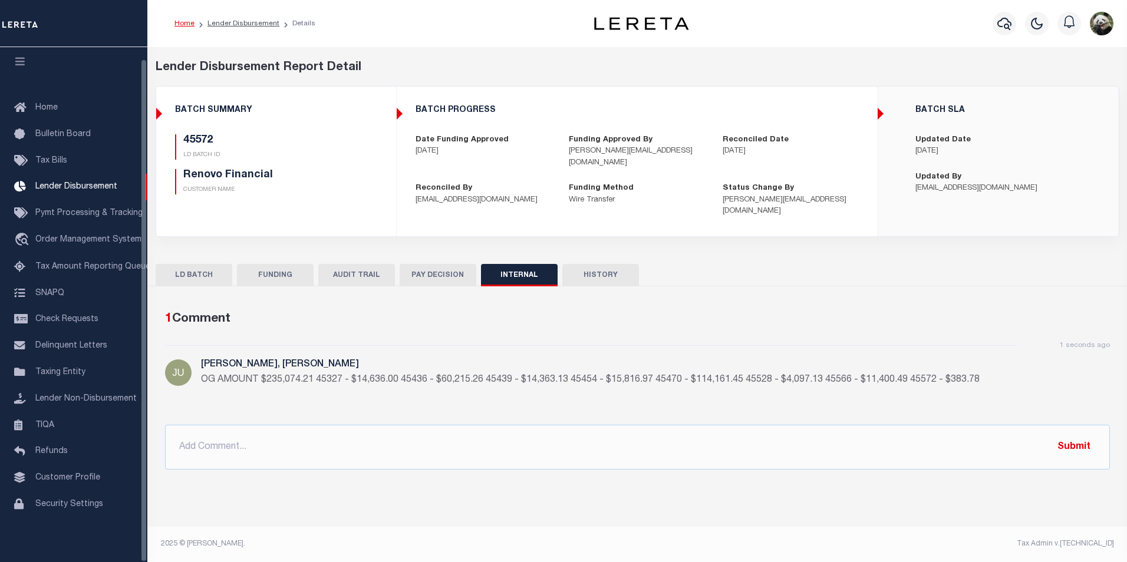
click at [274, 272] on button "FUNDING" at bounding box center [275, 275] width 77 height 22
